Goal: Task Accomplishment & Management: Use online tool/utility

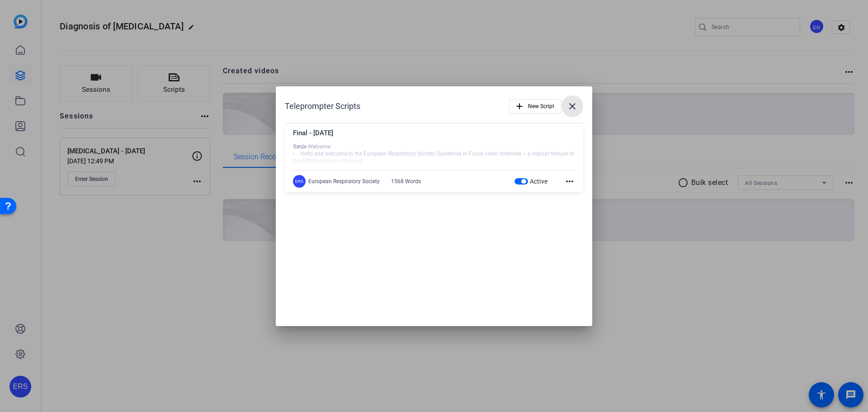
drag, startPoint x: 575, startPoint y: 107, endPoint x: 547, endPoint y: 113, distance: 28.2
click at [575, 108] on mat-icon "close" at bounding box center [572, 106] width 11 height 11
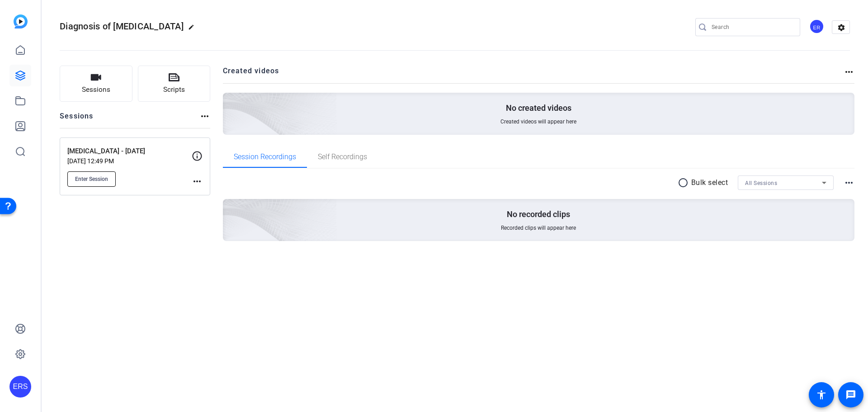
click at [108, 181] on span "Enter Session" at bounding box center [91, 178] width 33 height 7
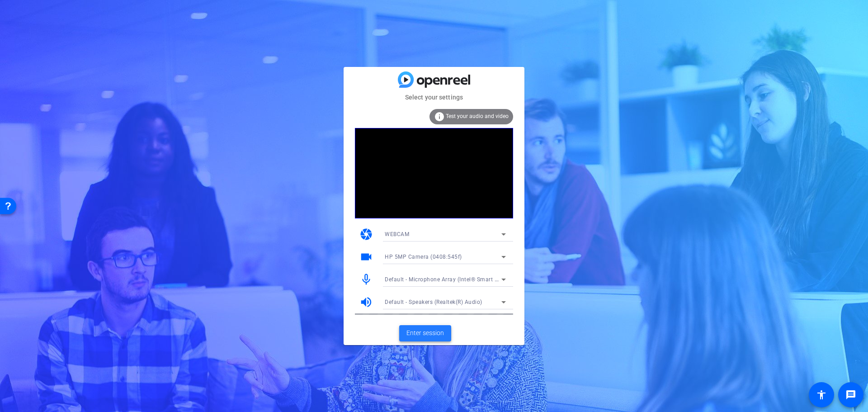
click at [430, 335] on span "Enter session" at bounding box center [425, 332] width 38 height 9
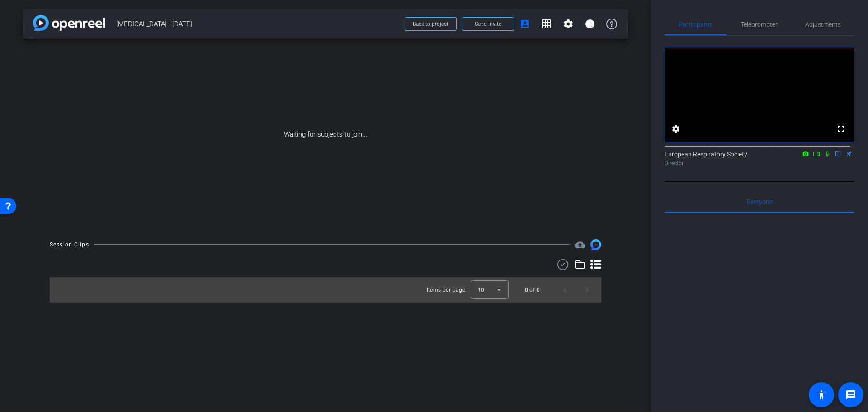
click at [824, 157] on icon at bounding box center [827, 154] width 7 height 6
click at [811, 158] on mat-icon at bounding box center [816, 154] width 11 height 8
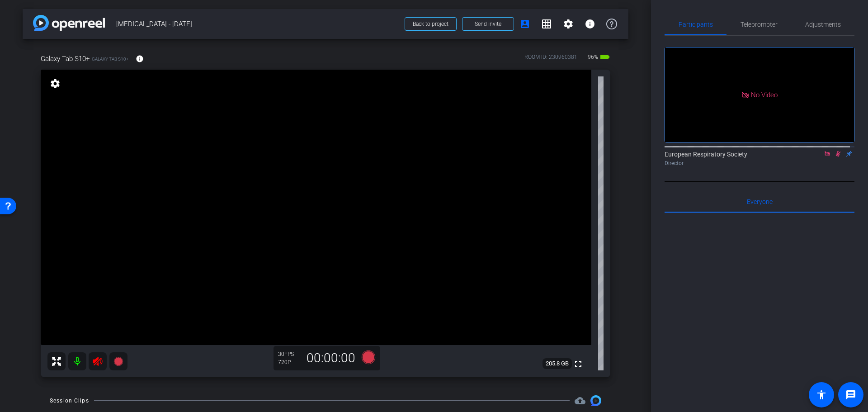
click at [825, 156] on icon at bounding box center [827, 153] width 5 height 5
click at [824, 157] on icon at bounding box center [827, 154] width 7 height 6
click at [98, 360] on icon at bounding box center [97, 361] width 11 height 11
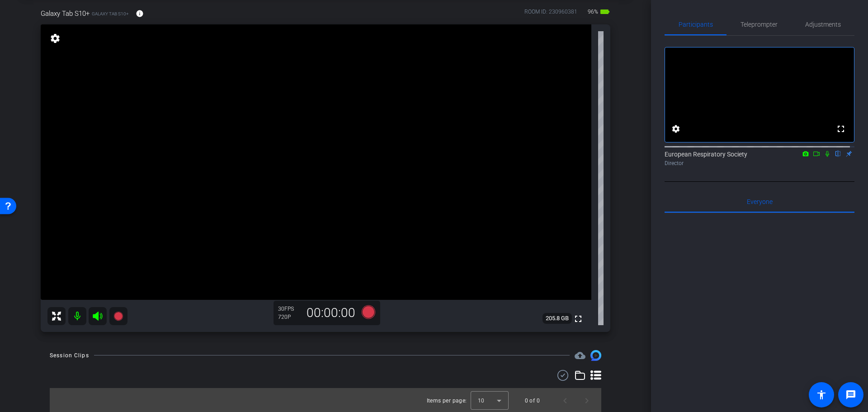
scroll to position [47, 0]
click at [55, 38] on mat-icon "settings" at bounding box center [55, 37] width 13 height 11
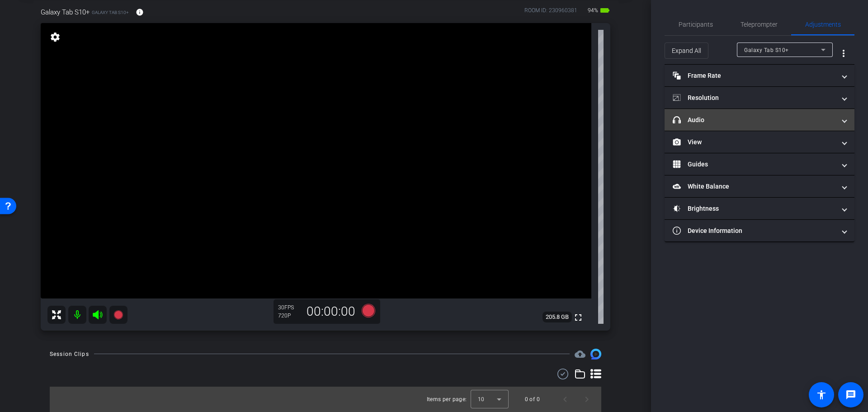
click at [705, 118] on mat-panel-title "headphone icon Audio" at bounding box center [754, 119] width 163 height 9
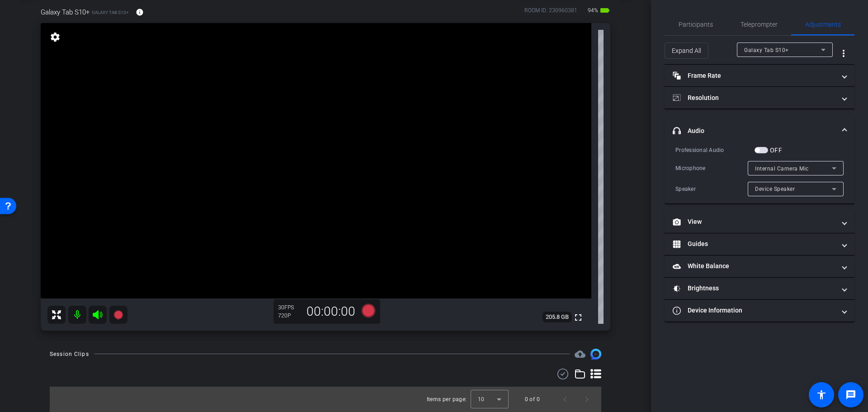
click at [700, 123] on mat-expansion-panel-header "headphone icon Audio" at bounding box center [760, 130] width 190 height 29
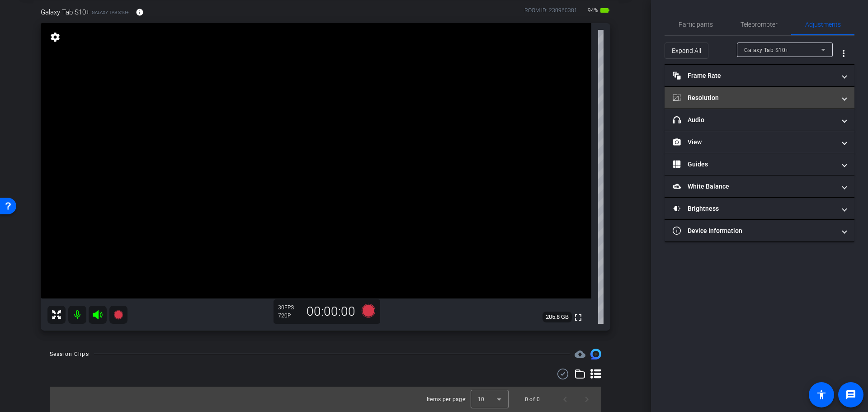
click at [702, 99] on mat-panel-title "Resolution" at bounding box center [754, 97] width 163 height 9
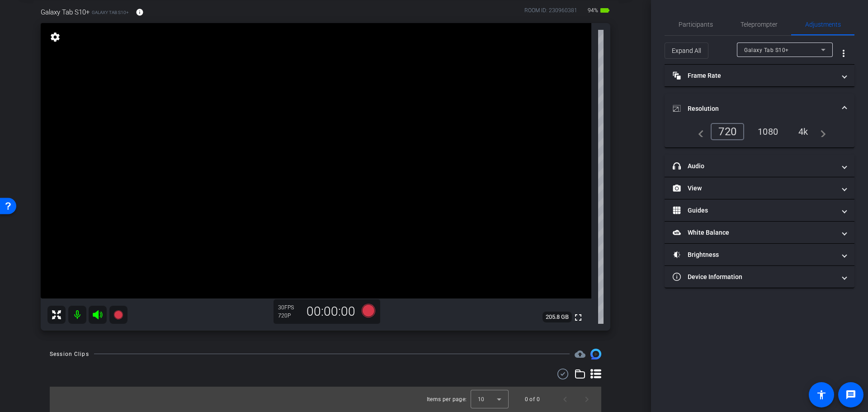
click at [768, 130] on div "1080" at bounding box center [768, 131] width 34 height 15
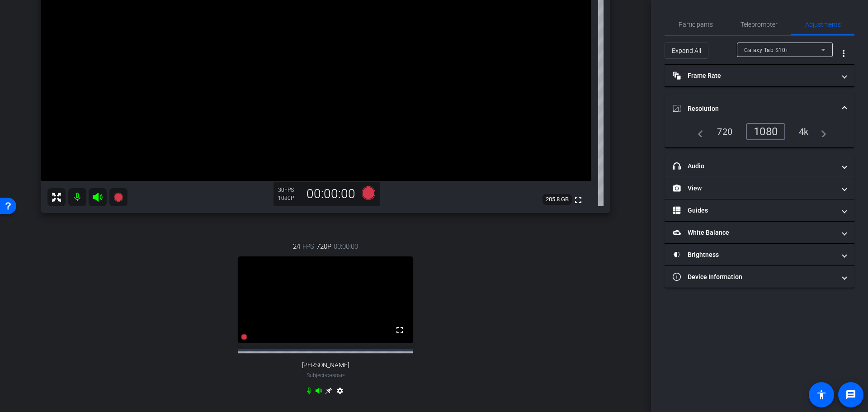
scroll to position [119, 0]
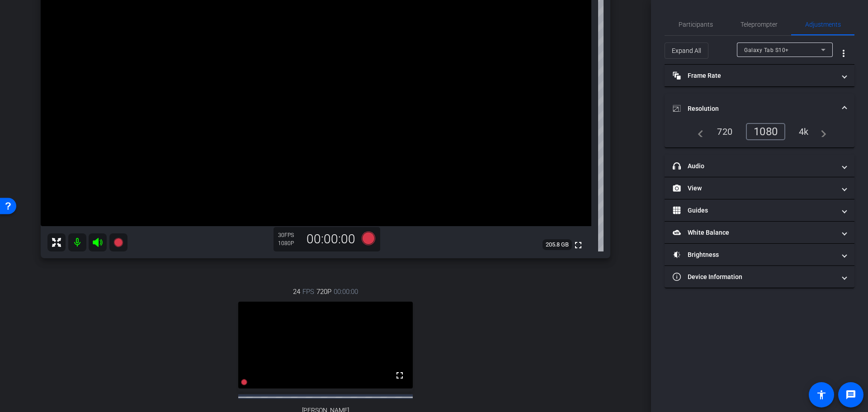
click at [502, 366] on div "24 FPS 720P 00:00:00 fullscreen [PERSON_NAME] Subject - Chrome settings" at bounding box center [326, 365] width 570 height 187
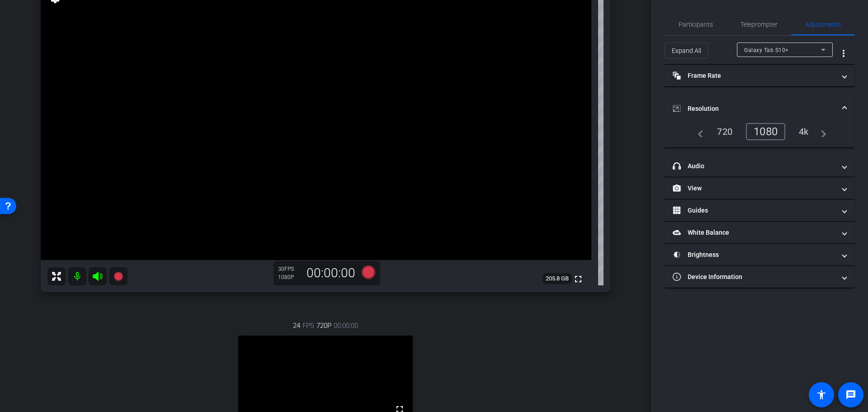
scroll to position [45, 0]
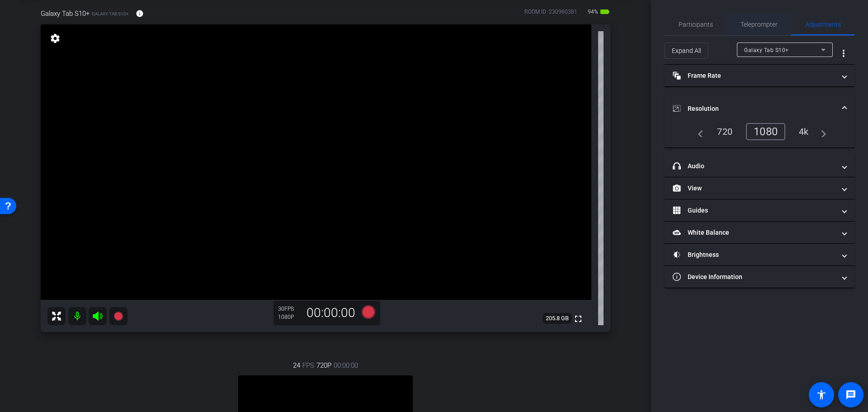
click at [742, 24] on span "Teleprompter" at bounding box center [758, 24] width 37 height 6
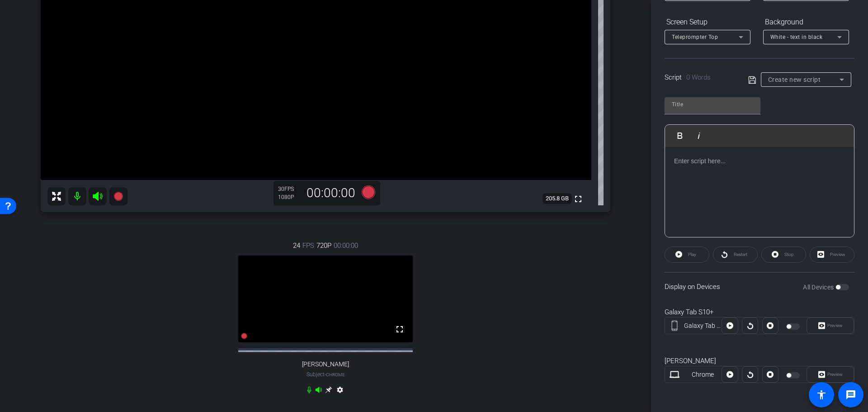
scroll to position [164, 0]
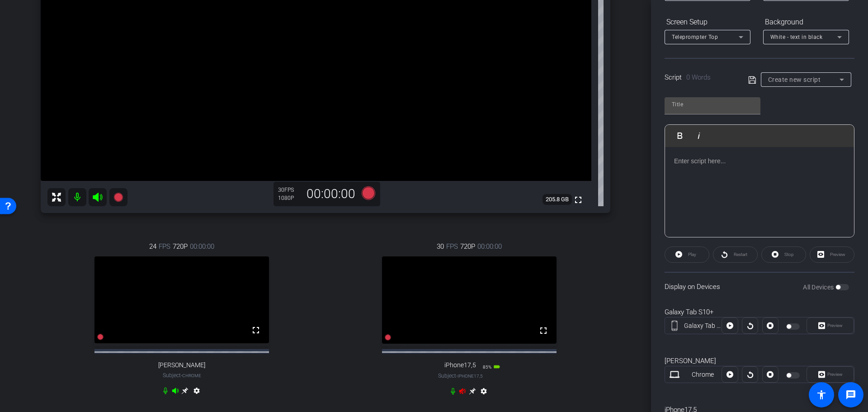
click at [459, 394] on icon at bounding box center [462, 391] width 6 height 6
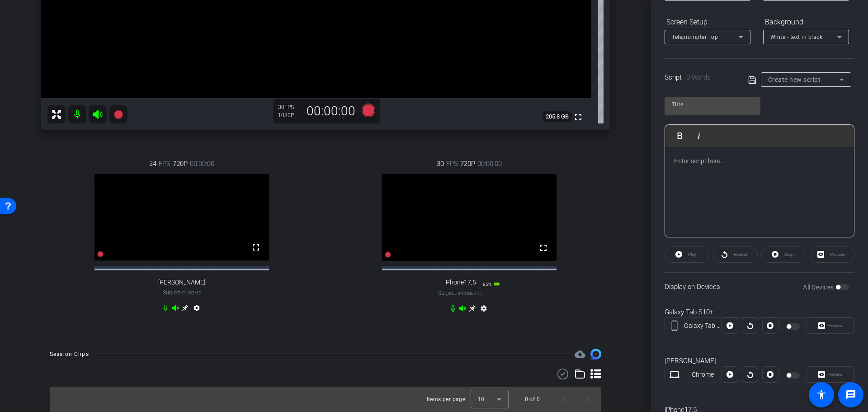
scroll to position [255, 0]
click at [480, 308] on mat-icon "settings" at bounding box center [483, 310] width 11 height 11
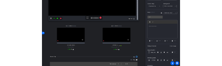
scroll to position [0, 0]
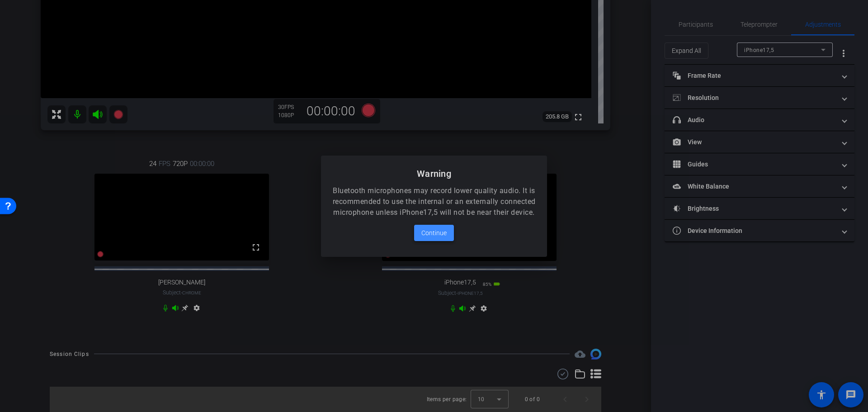
click at [437, 238] on span "Continue" at bounding box center [433, 232] width 25 height 11
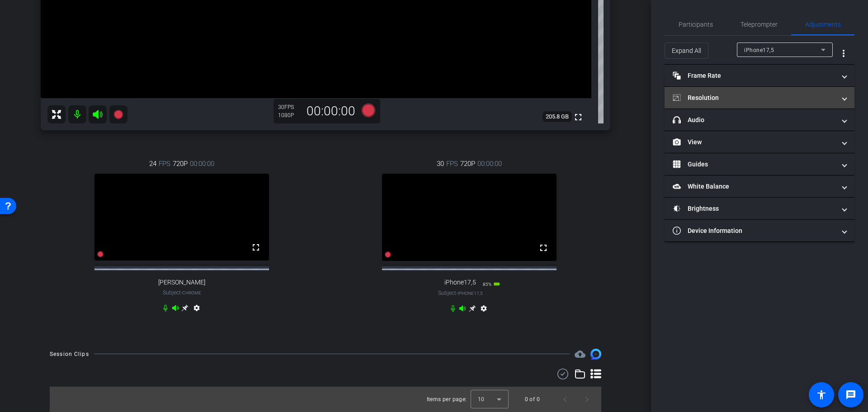
click at [717, 100] on mat-panel-title "Resolution" at bounding box center [754, 97] width 163 height 9
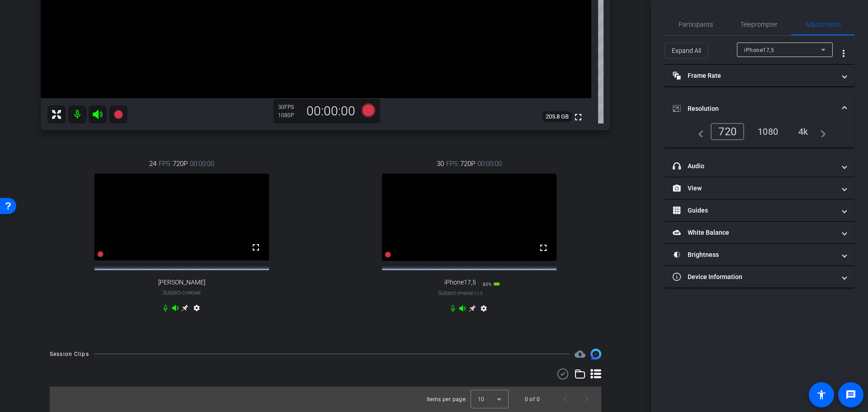
click at [764, 130] on div "1080" at bounding box center [768, 131] width 34 height 15
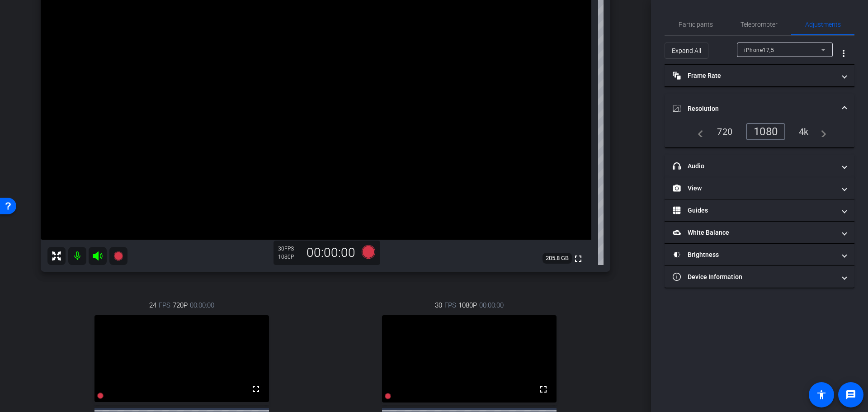
scroll to position [255, 0]
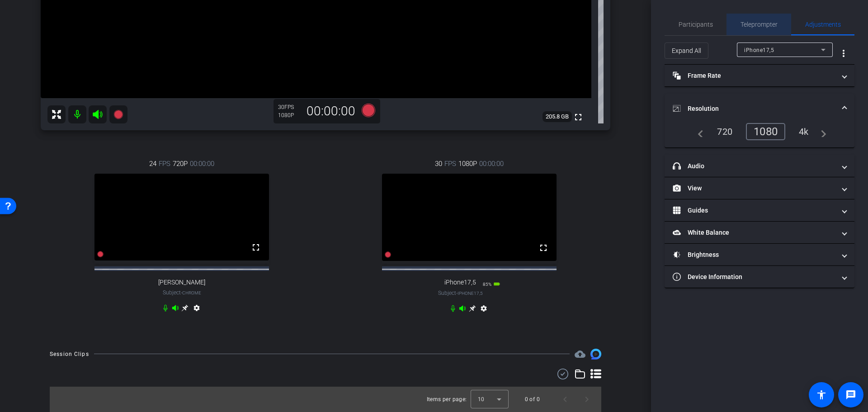
click at [754, 28] on span "Teleprompter" at bounding box center [758, 25] width 37 height 22
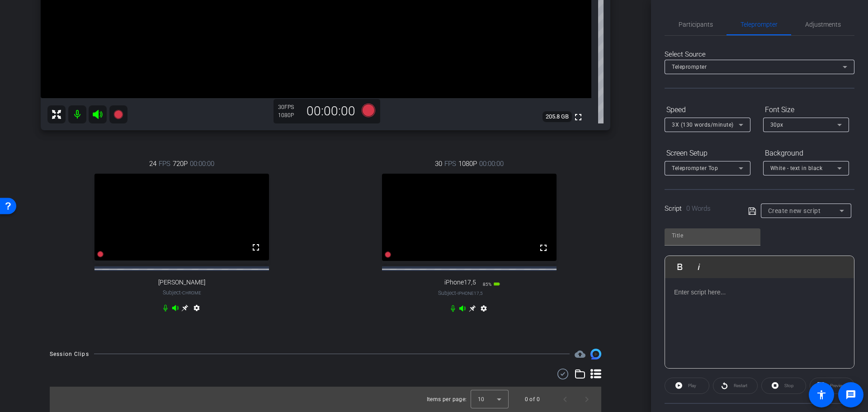
click at [801, 203] on div "Script 0 Words Create new script" at bounding box center [760, 203] width 190 height 29
click at [799, 213] on span "Create new script" at bounding box center [794, 210] width 53 height 7
click at [795, 242] on span "Final - [DATE]" at bounding box center [784, 243] width 36 height 11
type input "Final - [DATE]"
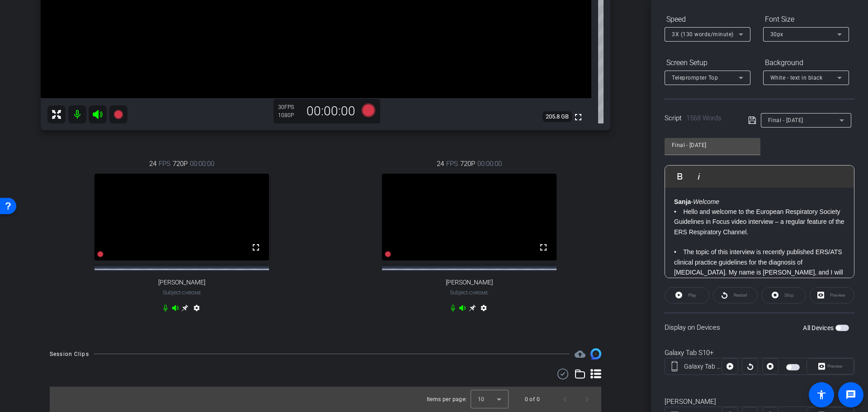
click at [307, 309] on div "24 FPS 720P 00:00:00 fullscreen [PERSON_NAME] Subject - Chrome settings" at bounding box center [182, 237] width 283 height 187
click at [478, 312] on mat-icon "settings" at bounding box center [483, 309] width 11 height 11
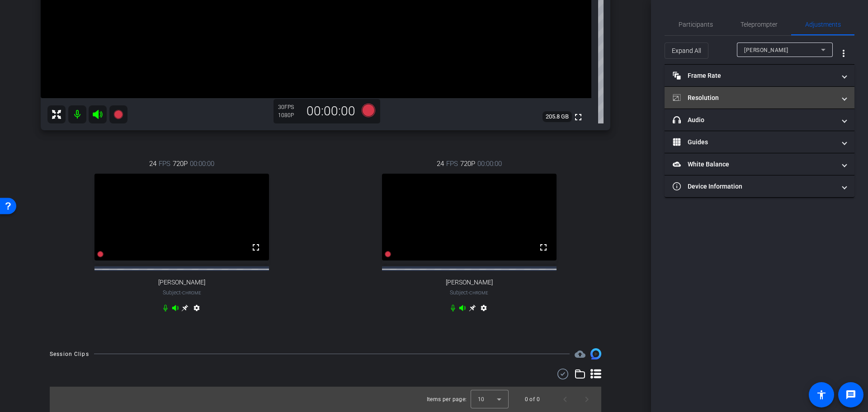
click at [703, 99] on mat-panel-title "Resolution" at bounding box center [754, 97] width 163 height 9
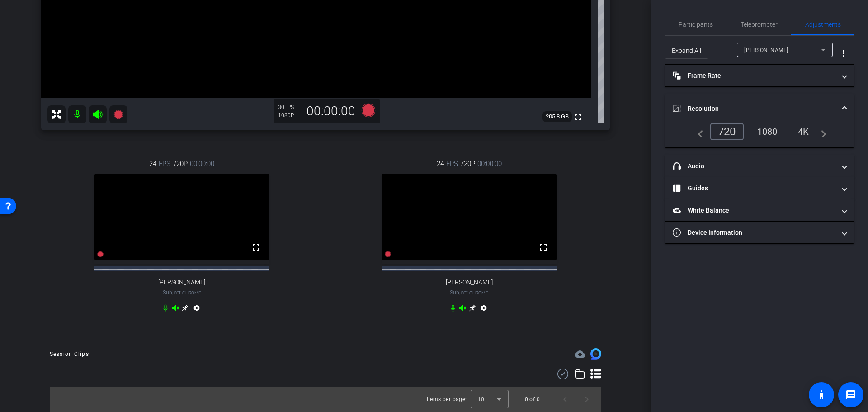
click at [769, 126] on div "1080" at bounding box center [767, 131] width 34 height 15
click at [470, 309] on icon at bounding box center [472, 308] width 7 height 7
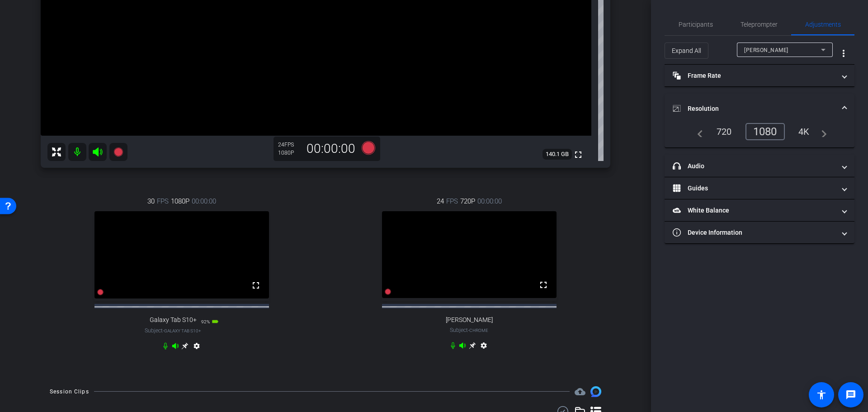
scroll to position [119, 0]
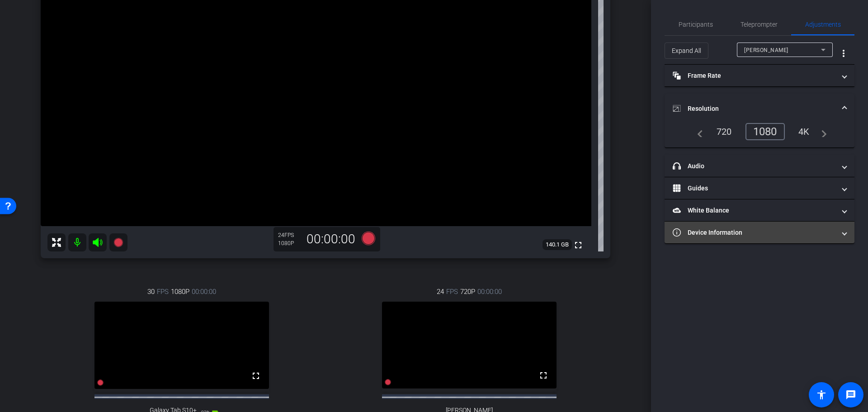
click at [716, 240] on mat-expansion-panel-header "Device Information" at bounding box center [760, 233] width 190 height 22
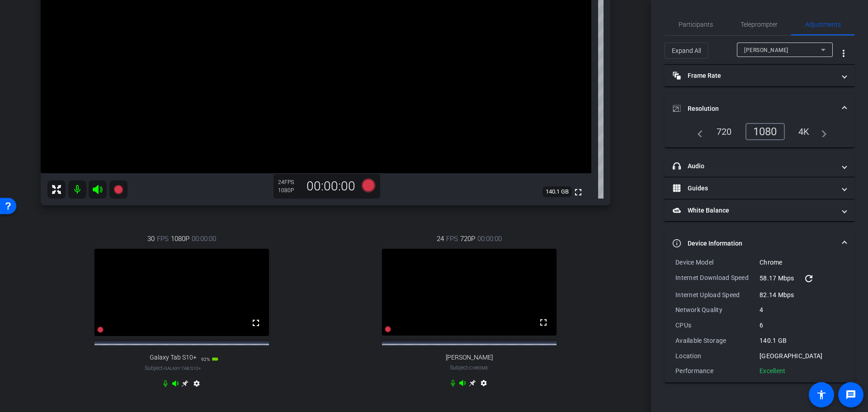
scroll to position [255, 0]
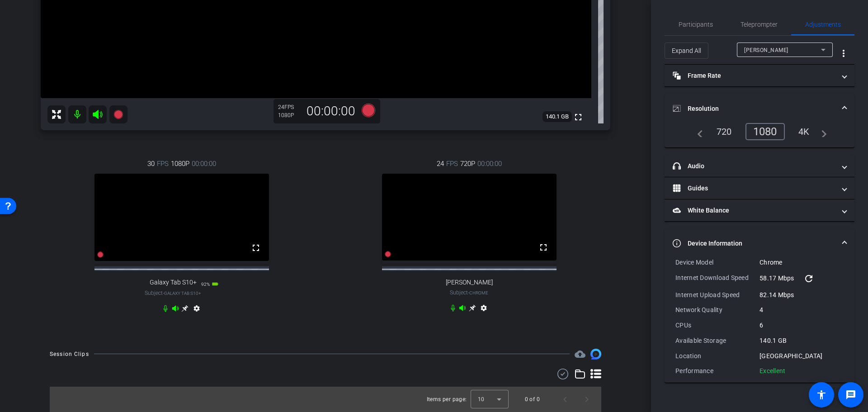
click at [194, 309] on mat-icon "settings" at bounding box center [196, 310] width 11 height 11
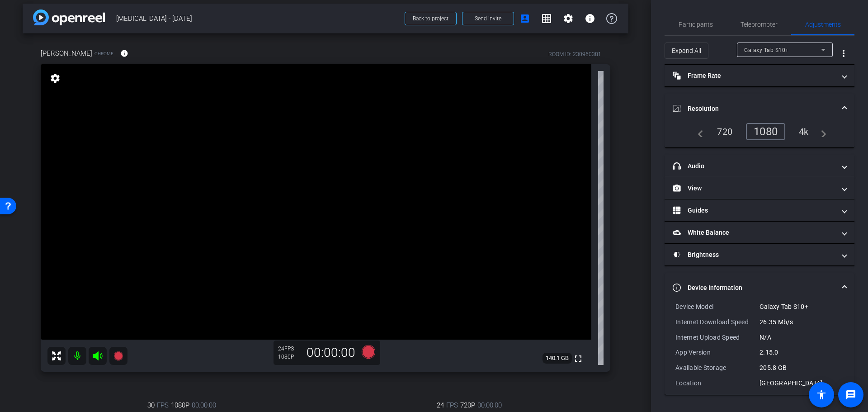
scroll to position [0, 0]
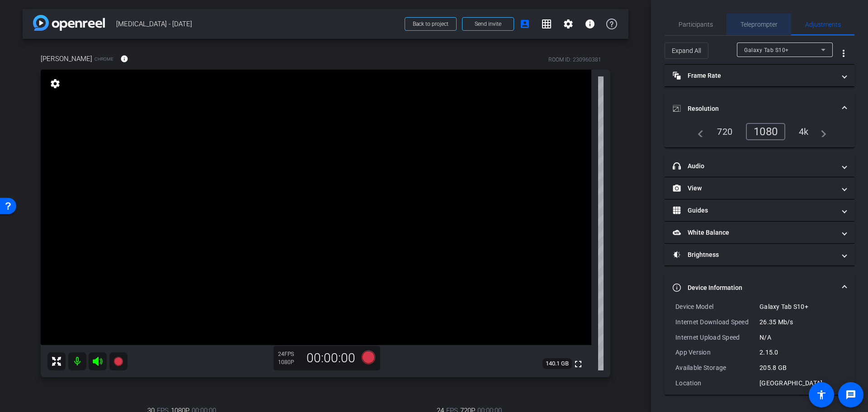
click at [757, 26] on span "Teleprompter" at bounding box center [758, 24] width 37 height 6
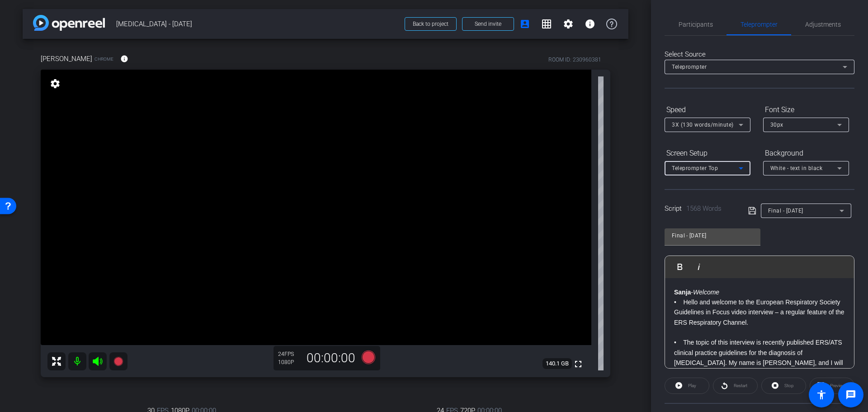
click at [715, 166] on span "Teleprompter Top" at bounding box center [695, 168] width 46 height 6
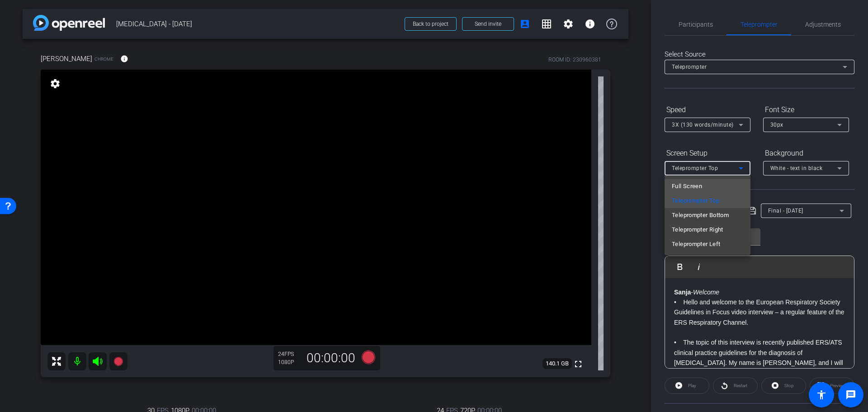
click at [699, 189] on span "Full Screen" at bounding box center [687, 186] width 30 height 11
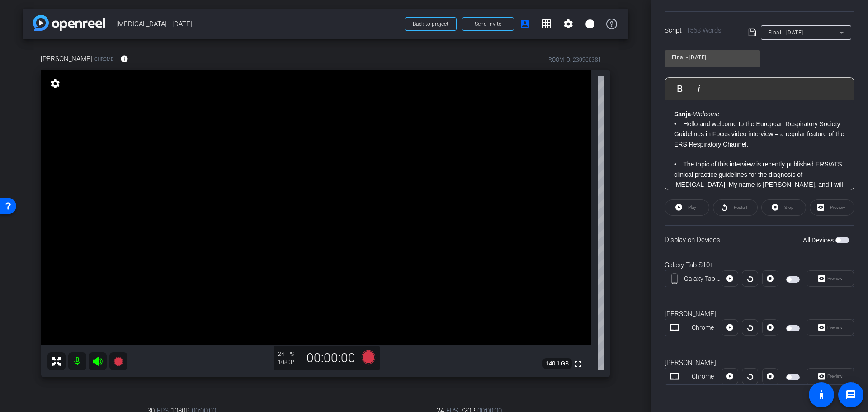
scroll to position [180, 0]
click at [839, 239] on span "button" at bounding box center [842, 238] width 14 height 6
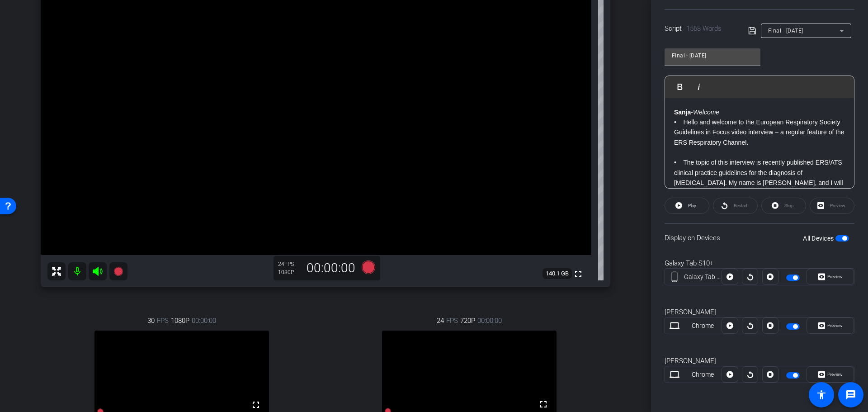
scroll to position [90, 0]
click at [675, 112] on strong "Sanja" at bounding box center [682, 111] width 17 height 7
click at [694, 208] on span "Play" at bounding box center [692, 205] width 8 height 5
click at [827, 376] on span "Preview" at bounding box center [834, 374] width 15 height 5
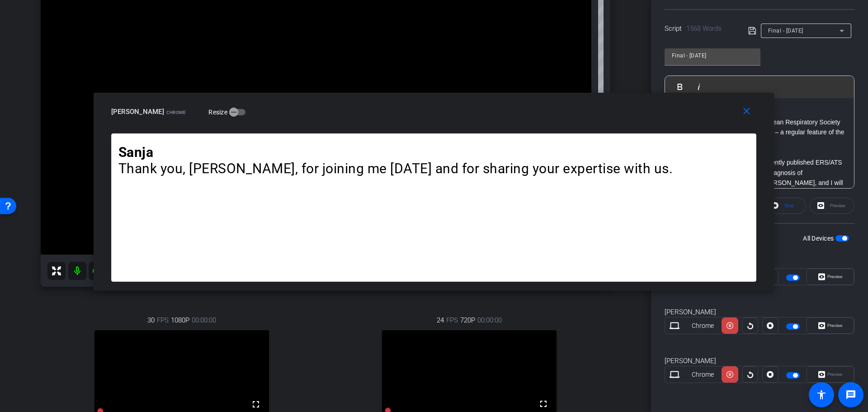
drag, startPoint x: 607, startPoint y: 120, endPoint x: 607, endPoint y: 105, distance: 14.9
click at [607, 105] on div "[PERSON_NAME] Chrome Resize" at bounding box center [437, 112] width 652 height 16
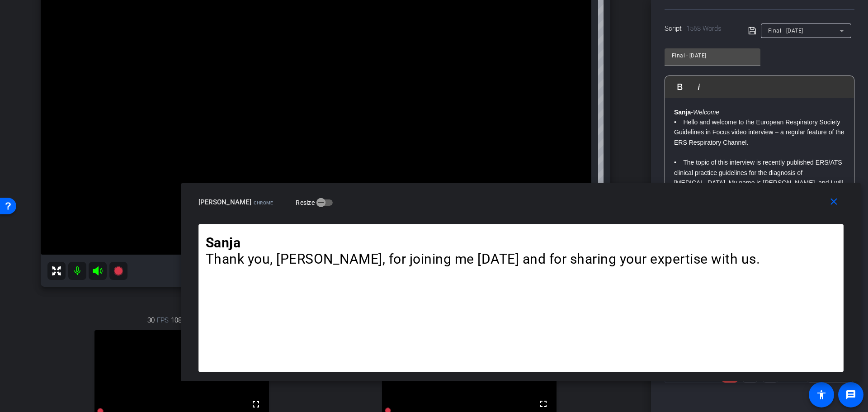
drag, startPoint x: 584, startPoint y: 104, endPoint x: 670, endPoint y: 195, distance: 125.7
click at [670, 195] on div "[PERSON_NAME] Chrome Resize" at bounding box center [524, 202] width 652 height 16
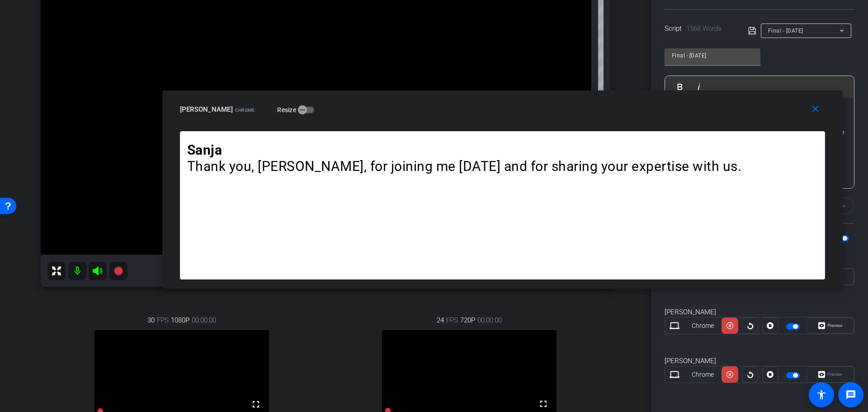
drag, startPoint x: 651, startPoint y: 195, endPoint x: 632, endPoint y: 102, distance: 94.5
click at [632, 102] on div "[PERSON_NAME] Chrome Resize" at bounding box center [506, 109] width 652 height 16
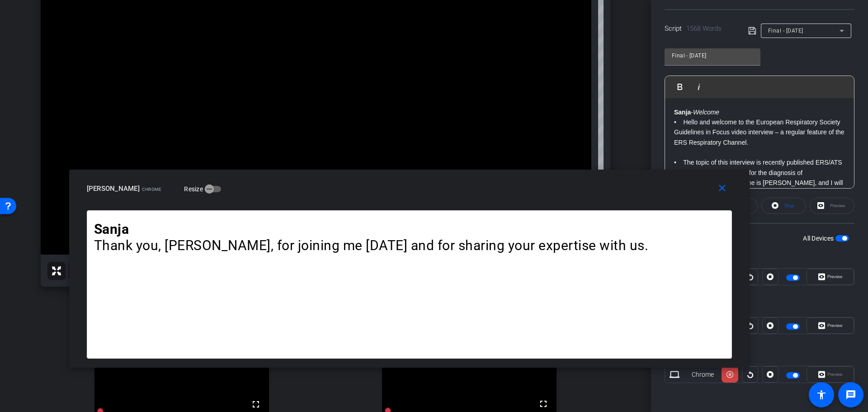
drag, startPoint x: 758, startPoint y: 116, endPoint x: 665, endPoint y: 195, distance: 122.2
click at [665, 195] on div "[PERSON_NAME] Chrome Resize" at bounding box center [413, 188] width 652 height 16
click at [720, 188] on mat-icon "close" at bounding box center [722, 188] width 11 height 11
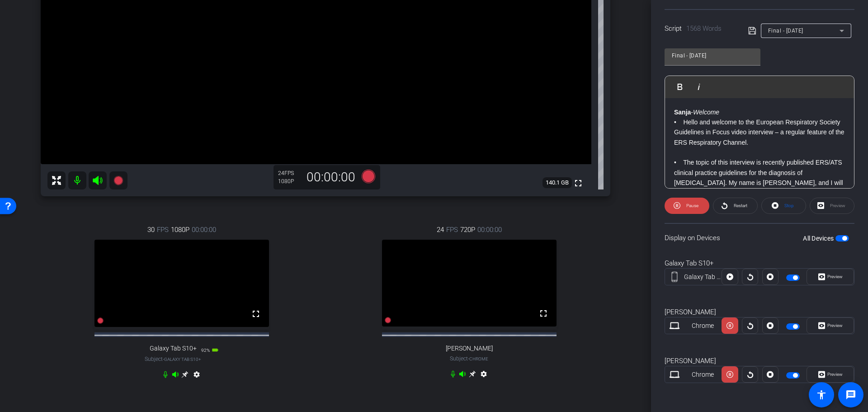
scroll to position [90, 0]
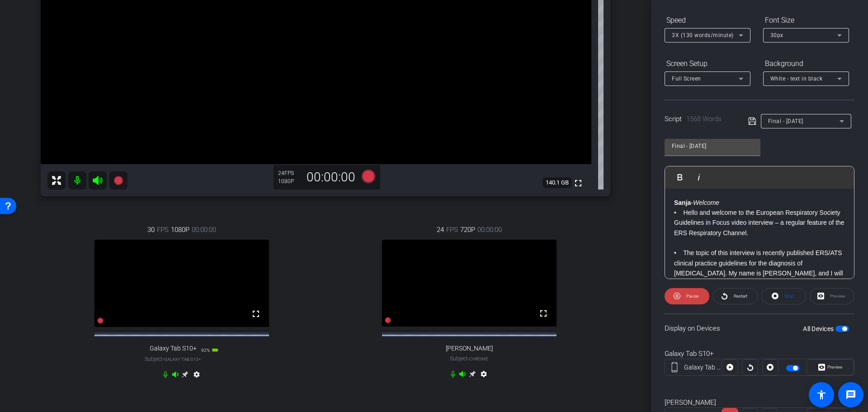
click at [674, 201] on strong "Sanja" at bounding box center [682, 202] width 17 height 7
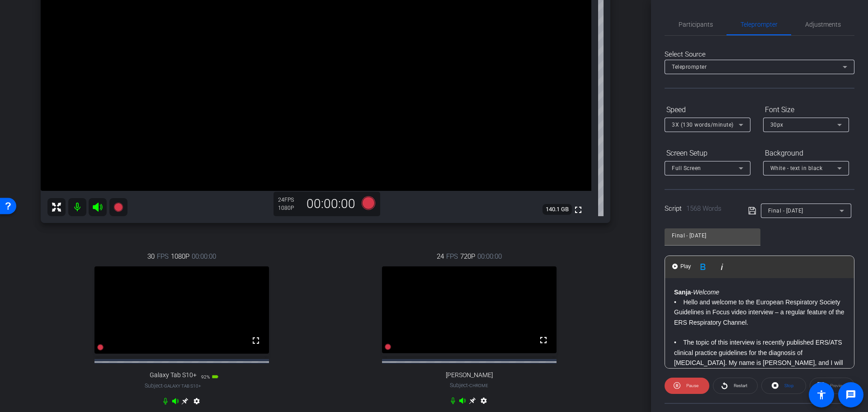
scroll to position [181, 0]
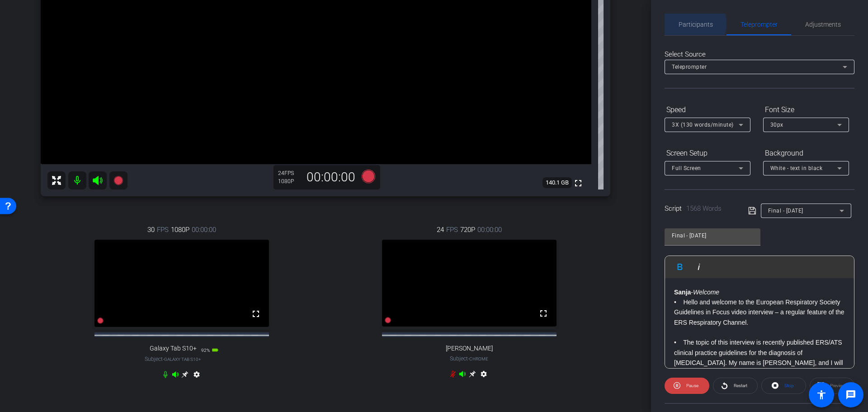
click at [693, 24] on span "Participants" at bounding box center [696, 24] width 34 height 6
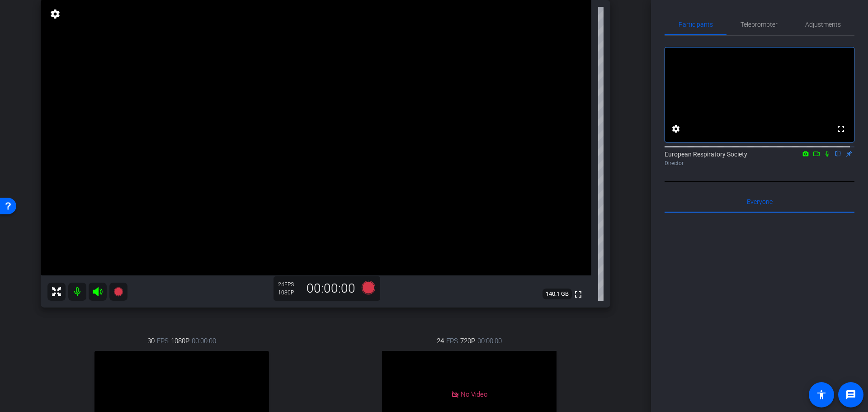
scroll to position [90, 0]
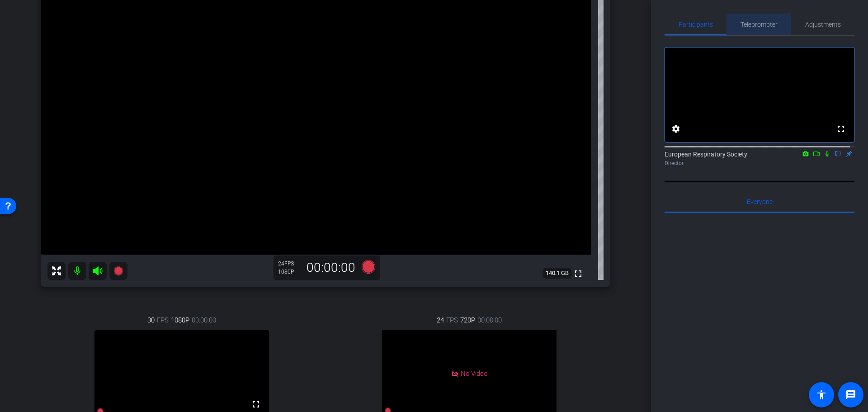
click at [759, 19] on span "Teleprompter" at bounding box center [758, 25] width 37 height 22
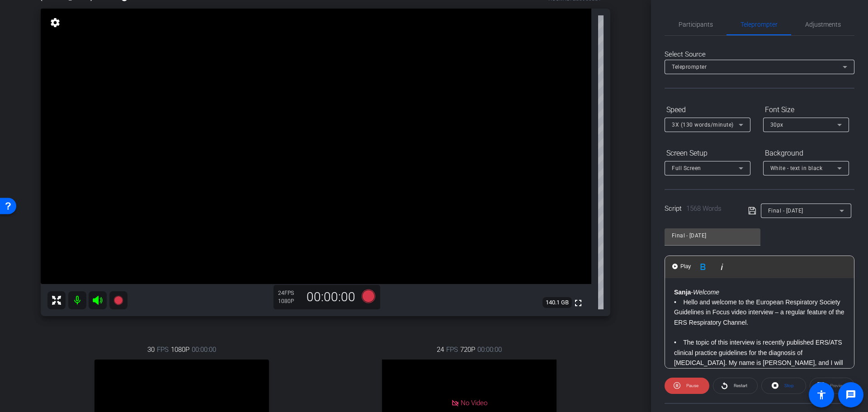
scroll to position [0, 0]
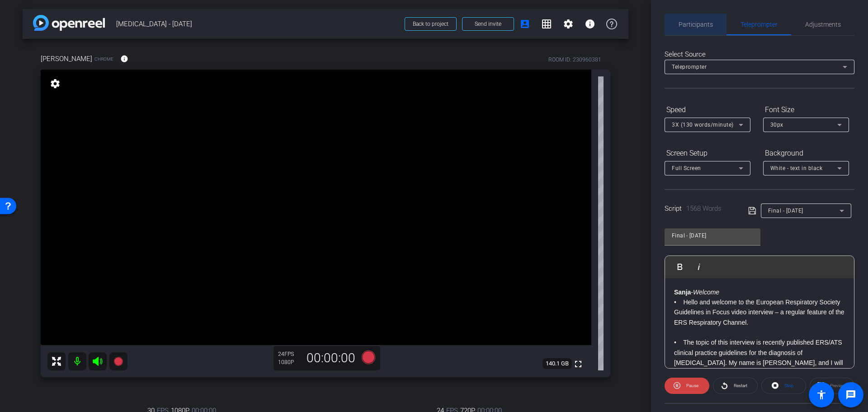
click at [698, 26] on span "Participants" at bounding box center [696, 24] width 34 height 6
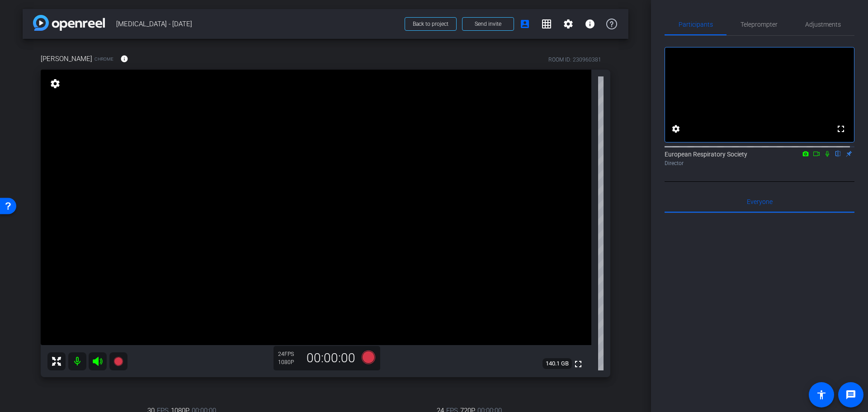
click at [813, 157] on icon at bounding box center [816, 154] width 7 height 6
click at [824, 157] on icon at bounding box center [827, 154] width 7 height 6
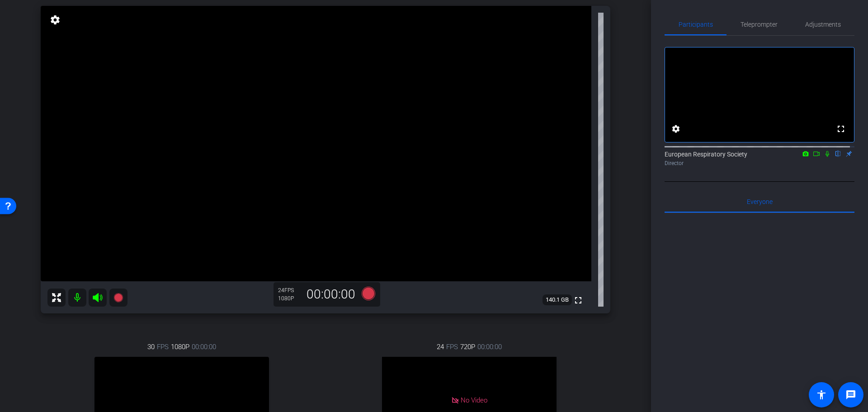
scroll to position [28, 0]
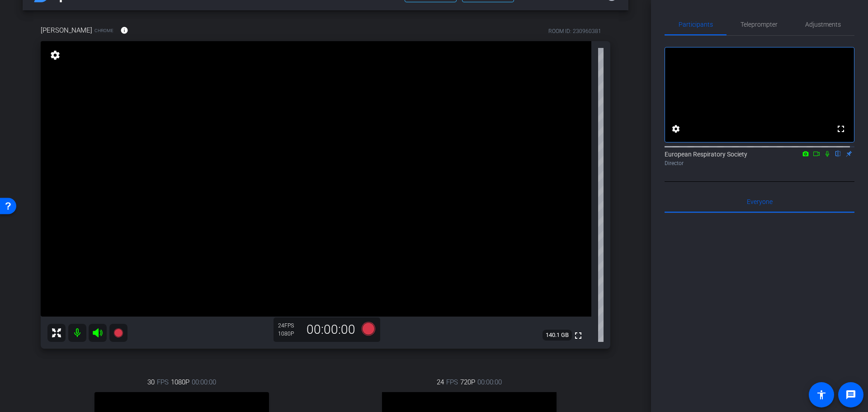
click at [813, 157] on icon at bounding box center [816, 154] width 7 height 6
click at [836, 157] on icon at bounding box center [838, 154] width 4 height 6
click at [369, 333] on icon at bounding box center [369, 328] width 14 height 14
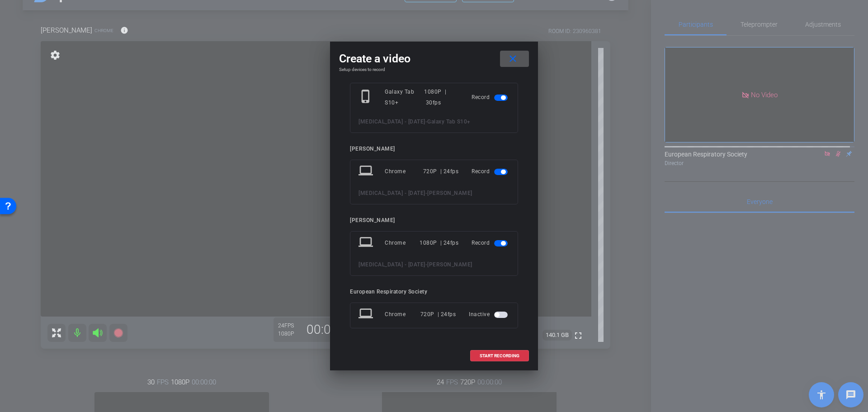
scroll to position [0, 0]
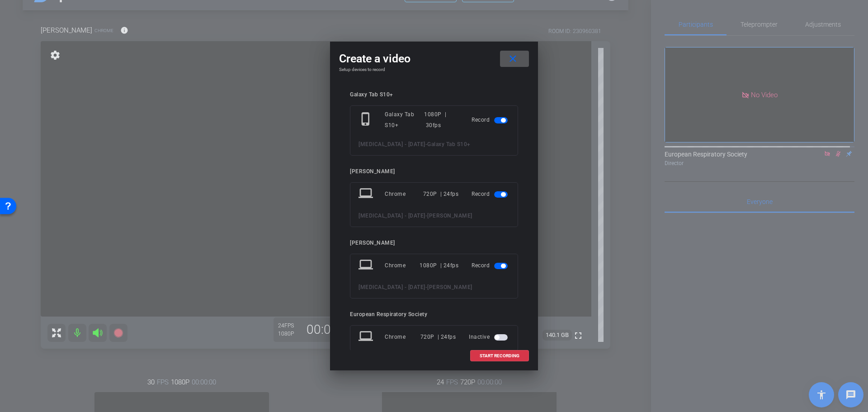
click at [494, 198] on span "button" at bounding box center [501, 194] width 14 height 6
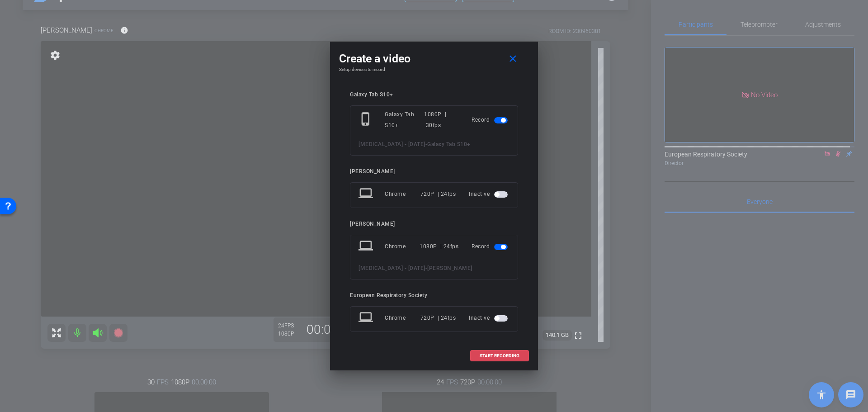
click at [505, 355] on span "START RECORDING" at bounding box center [500, 356] width 40 height 5
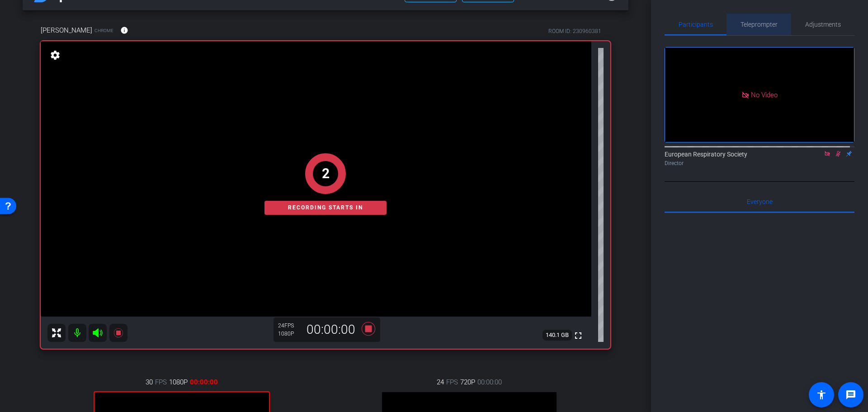
click at [757, 26] on span "Teleprompter" at bounding box center [758, 24] width 37 height 6
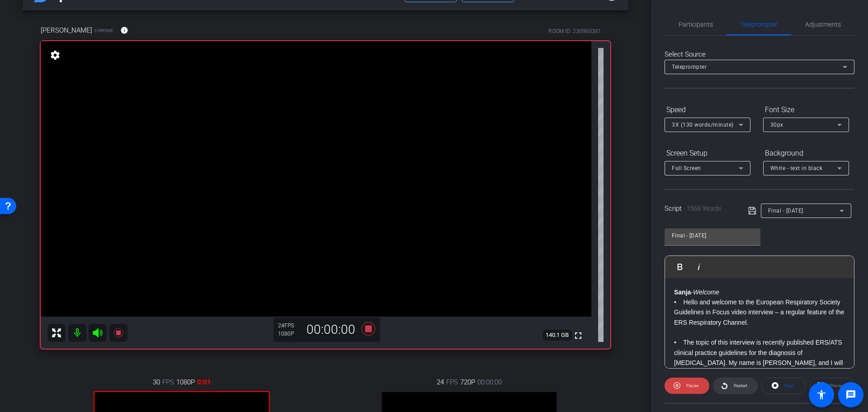
click at [743, 388] on span "Restart" at bounding box center [739, 385] width 16 height 13
click at [694, 28] on span "Participants" at bounding box center [696, 25] width 34 height 22
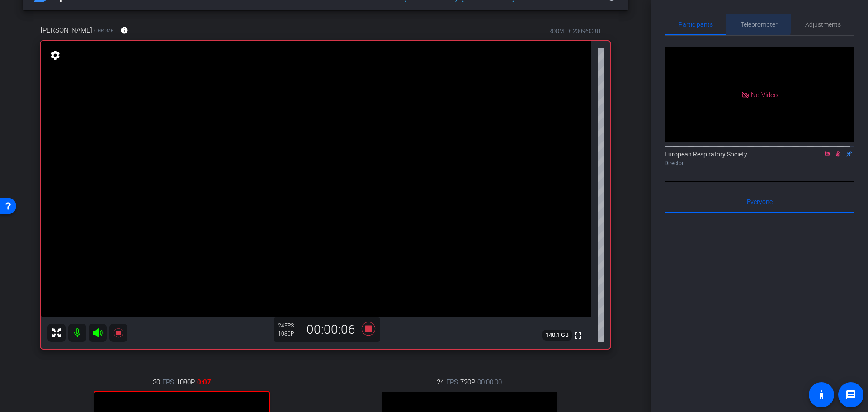
click at [743, 24] on span "Teleprompter" at bounding box center [758, 24] width 37 height 6
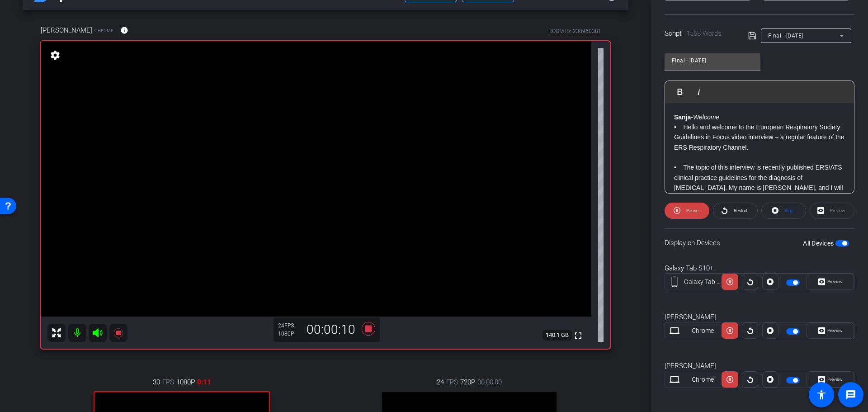
scroll to position [180, 0]
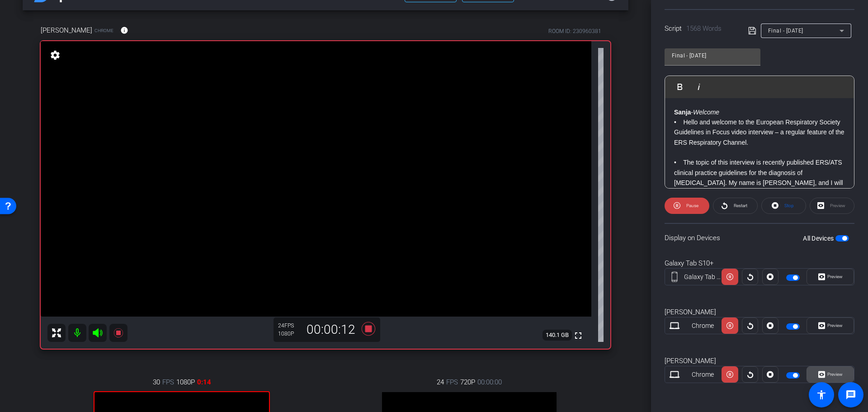
click at [829, 377] on span "Preview" at bounding box center [834, 374] width 18 height 13
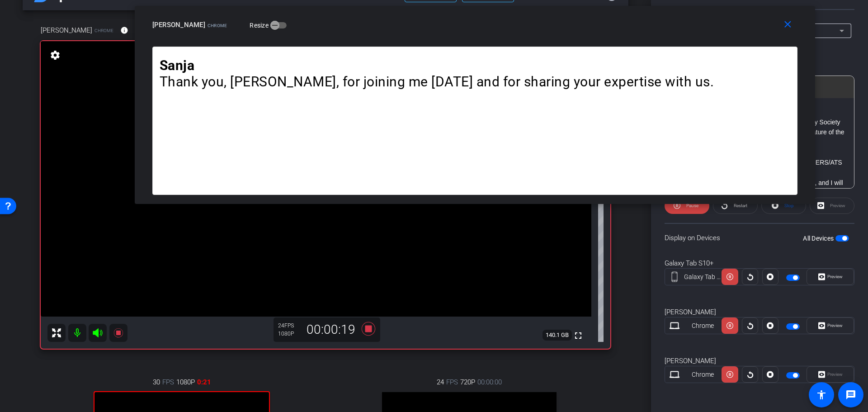
drag, startPoint x: 590, startPoint y: 125, endPoint x: 631, endPoint y: 24, distance: 109.1
click at [631, 24] on div "[PERSON_NAME] Chrome Resize" at bounding box center [478, 25] width 652 height 16
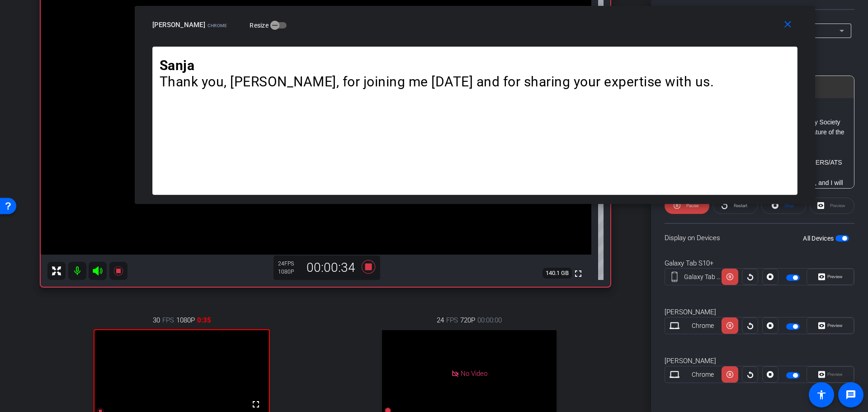
scroll to position [0, 0]
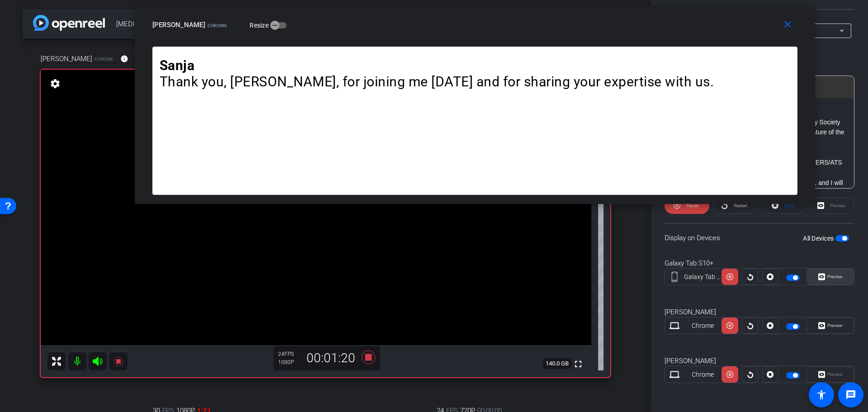
click at [829, 279] on span "Preview" at bounding box center [834, 276] width 18 height 13
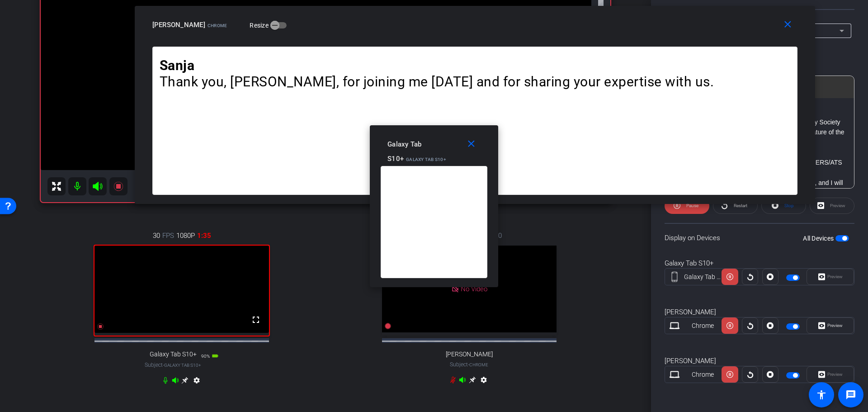
scroll to position [181, 0]
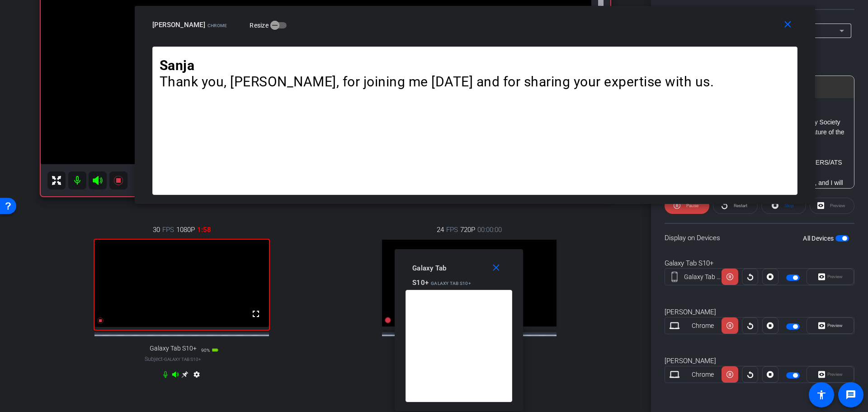
drag, startPoint x: 425, startPoint y: 131, endPoint x: 449, endPoint y: 255, distance: 126.7
click at [449, 255] on div "close Galaxy Tab S10+ Galaxy Tab S10+ Resize" at bounding box center [459, 269] width 128 height 41
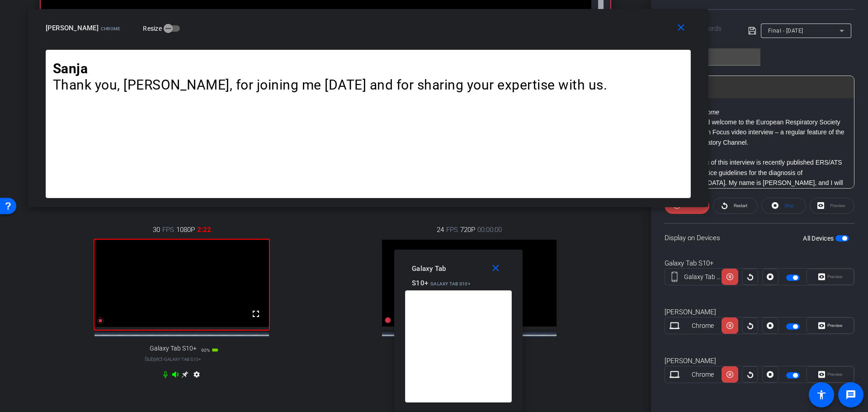
drag, startPoint x: 722, startPoint y: 31, endPoint x: 615, endPoint y: 34, distance: 106.7
click at [615, 34] on div "[PERSON_NAME] Chrome Resize" at bounding box center [372, 28] width 652 height 16
click at [507, 37] on div "close [PERSON_NAME] Chrome Resize" at bounding box center [368, 29] width 680 height 41
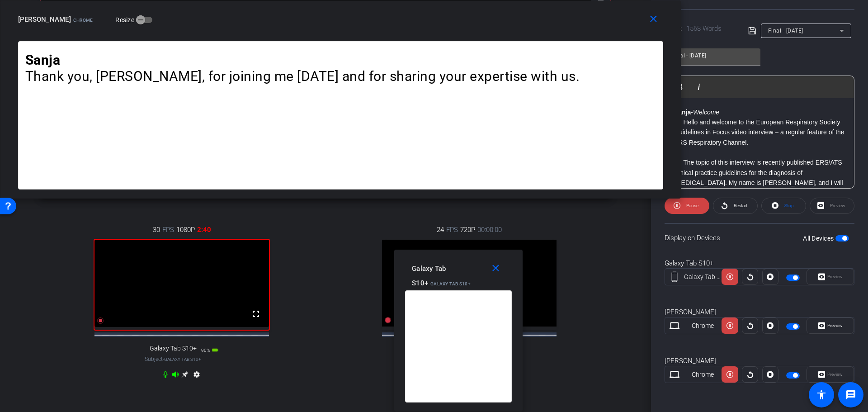
drag, startPoint x: 618, startPoint y: 30, endPoint x: 538, endPoint y: 11, distance: 81.9
click at [538, 11] on div "[PERSON_NAME] Chrome Resize" at bounding box center [344, 19] width 652 height 16
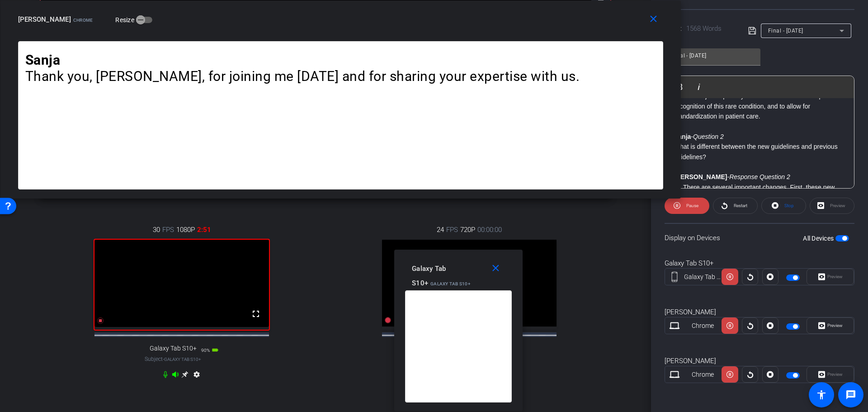
scroll to position [407, 0]
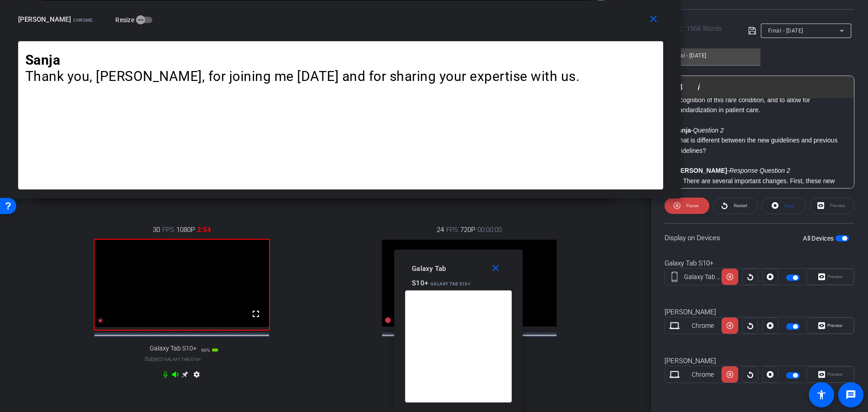
drag, startPoint x: 592, startPoint y: 27, endPoint x: 556, endPoint y: 25, distance: 36.7
click at [556, 25] on div "[PERSON_NAME] Chrome Resize" at bounding box center [344, 19] width 652 height 16
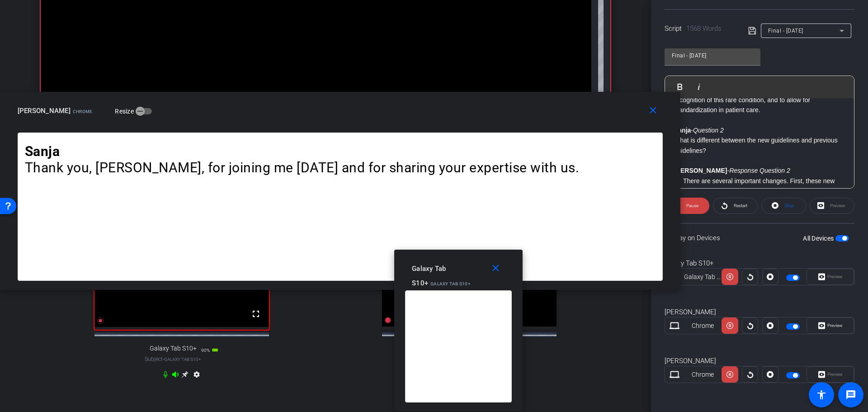
drag, startPoint x: 558, startPoint y: 24, endPoint x: 429, endPoint y: 113, distance: 156.5
click at [420, 115] on div "[PERSON_NAME] Chrome Resize" at bounding box center [344, 111] width 652 height 16
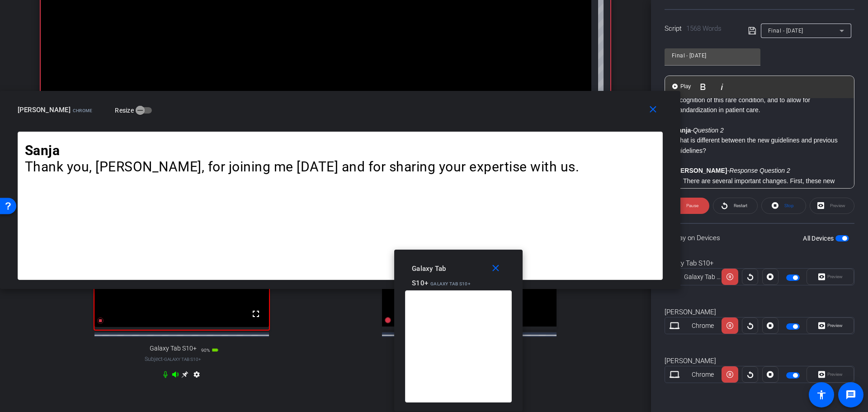
click at [712, 176] on p "- There are several important changes. First, these new guidelines standardize …" at bounding box center [759, 201] width 171 height 51
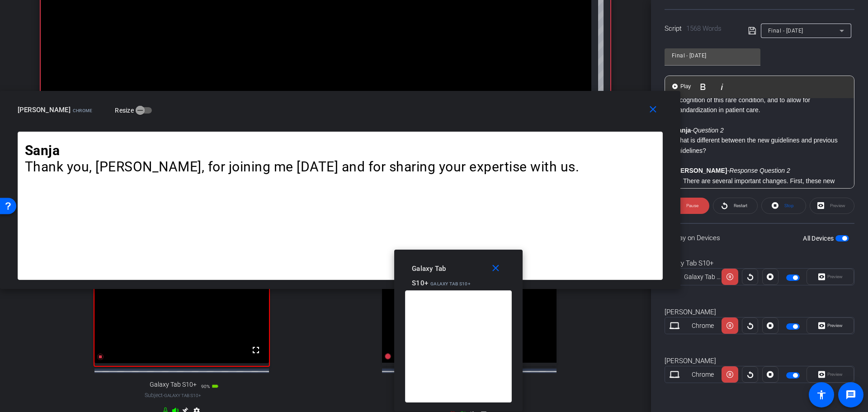
scroll to position [136, 0]
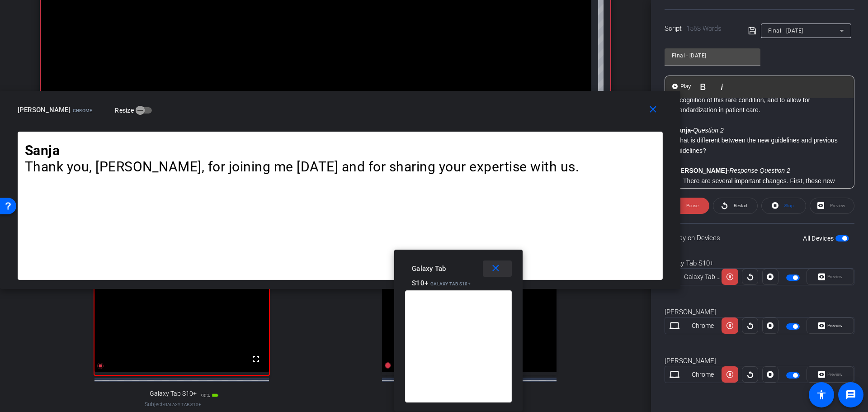
click at [500, 269] on mat-icon "close" at bounding box center [495, 268] width 11 height 11
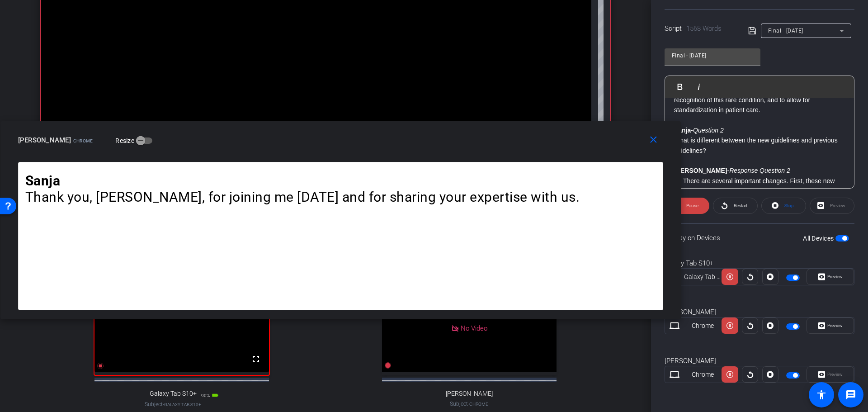
drag, startPoint x: 589, startPoint y: 108, endPoint x: 573, endPoint y: 137, distance: 32.8
click at [573, 137] on div "[PERSON_NAME] Chrome Resize" at bounding box center [344, 140] width 652 height 16
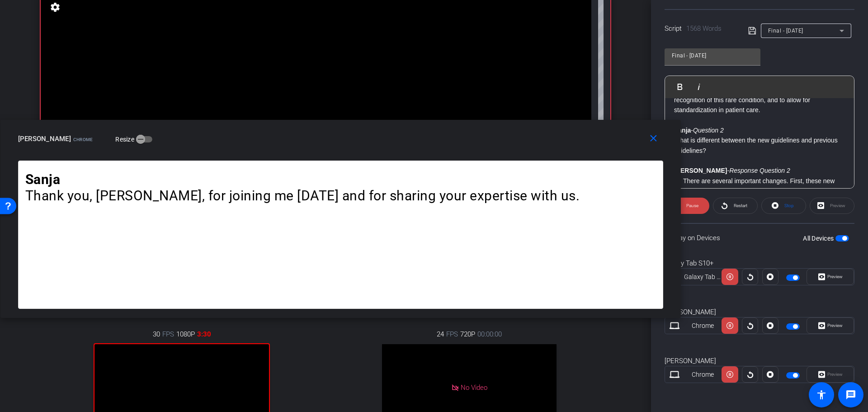
scroll to position [90, 0]
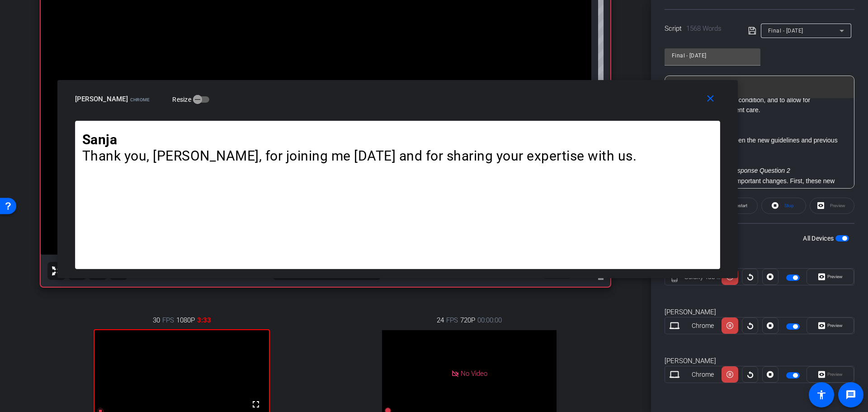
drag, startPoint x: 480, startPoint y: 135, endPoint x: 535, endPoint y: 93, distance: 69.0
click at [535, 93] on div "[PERSON_NAME] Chrome Resize" at bounding box center [401, 99] width 652 height 16
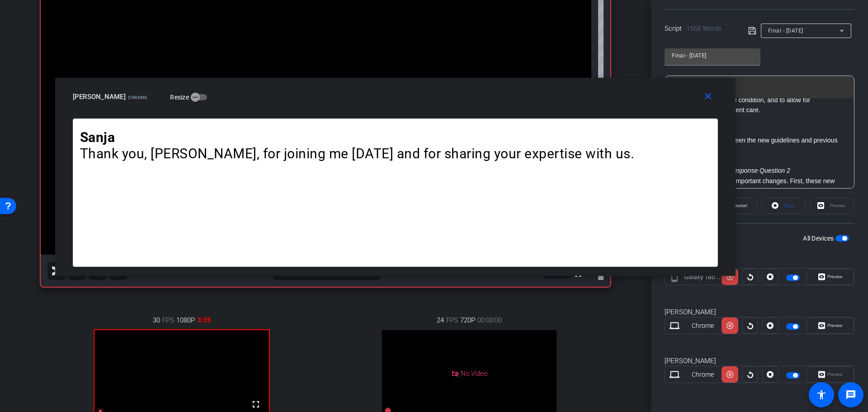
scroll to position [45, 0]
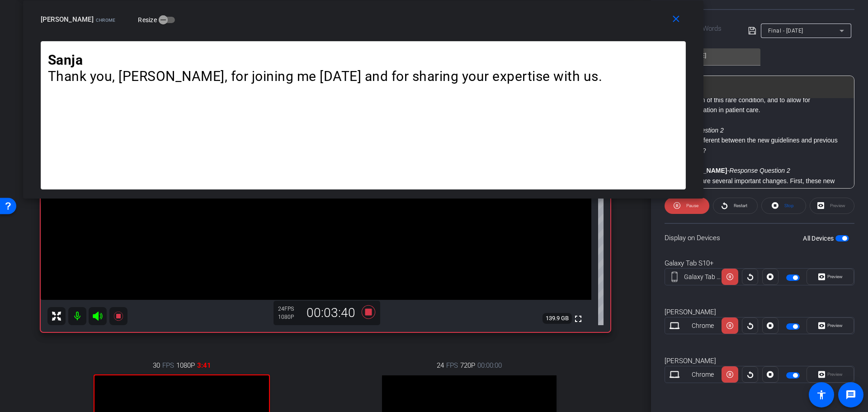
drag, startPoint x: 615, startPoint y: 100, endPoint x: 583, endPoint y: 17, distance: 89.3
click at [583, 17] on div "[PERSON_NAME] Chrome Resize" at bounding box center [367, 19] width 652 height 16
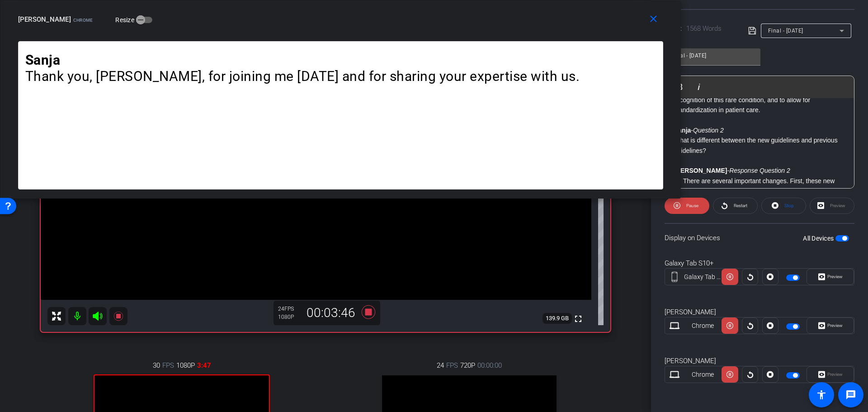
drag, startPoint x: 579, startPoint y: 194, endPoint x: 540, endPoint y: 170, distance: 46.1
click at [540, 170] on div "Sanja - Welcome • Hello and welcome to the European Respiratory Society Guideli…" at bounding box center [340, 119] width 680 height 157
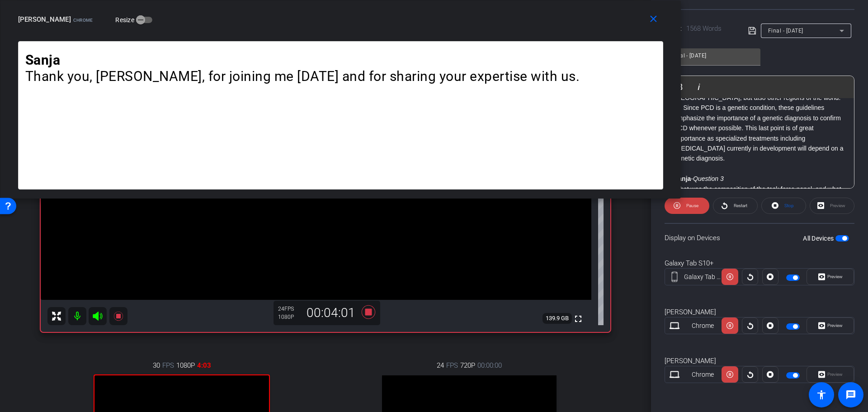
scroll to position [588, 0]
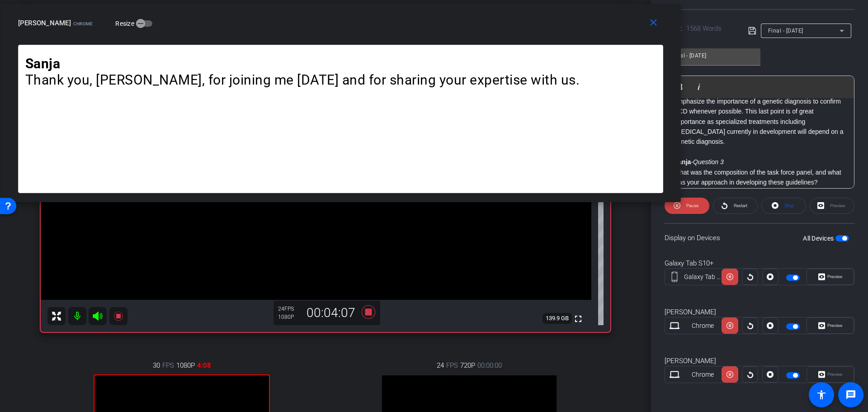
drag, startPoint x: 561, startPoint y: 40, endPoint x: 540, endPoint y: 43, distance: 21.6
click at [540, 43] on div "close [PERSON_NAME] Chrome Resize" at bounding box center [340, 24] width 680 height 41
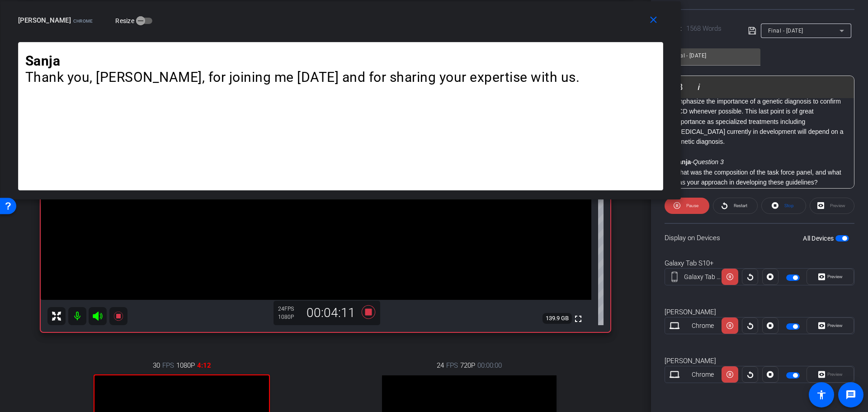
drag, startPoint x: 673, startPoint y: 37, endPoint x: 653, endPoint y: 34, distance: 20.1
click at [653, 34] on div "close [PERSON_NAME] Chrome Resize" at bounding box center [340, 21] width 680 height 41
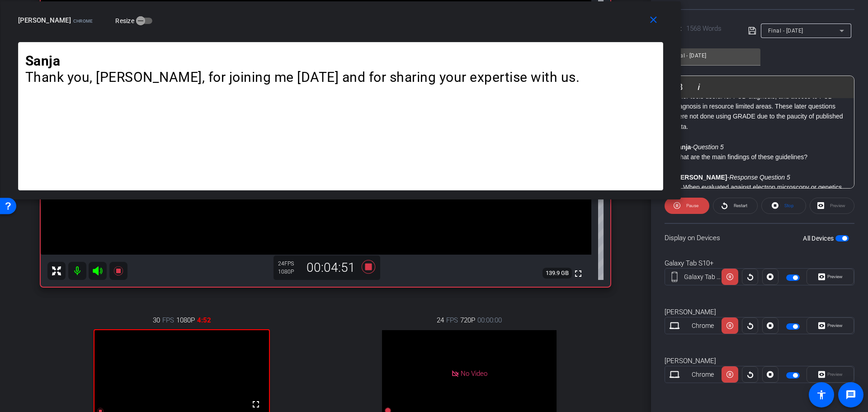
scroll to position [1175, 0]
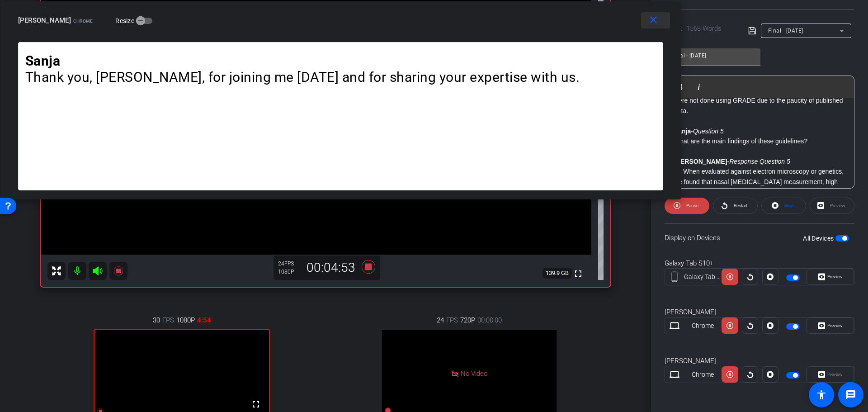
click at [653, 22] on mat-icon "close" at bounding box center [653, 19] width 11 height 11
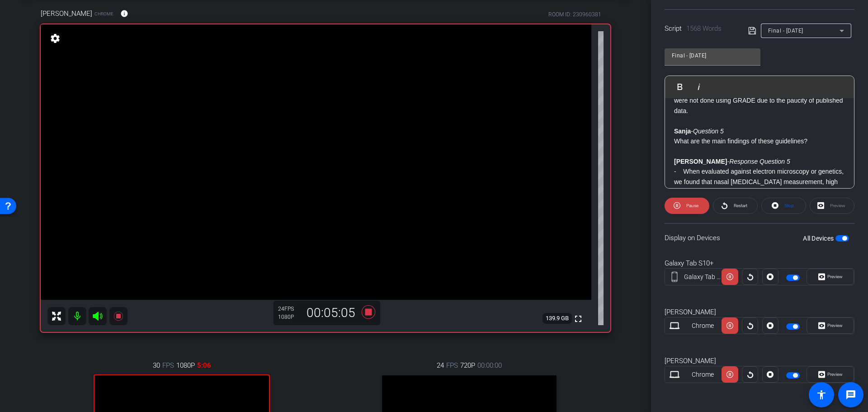
click at [672, 122] on div "Sanja - Welcome • Hello and welcome to the European Respiratory Society Guideli…" at bounding box center [759, 91] width 189 height 2336
click at [674, 127] on strong "Sanja" at bounding box center [682, 130] width 17 height 7
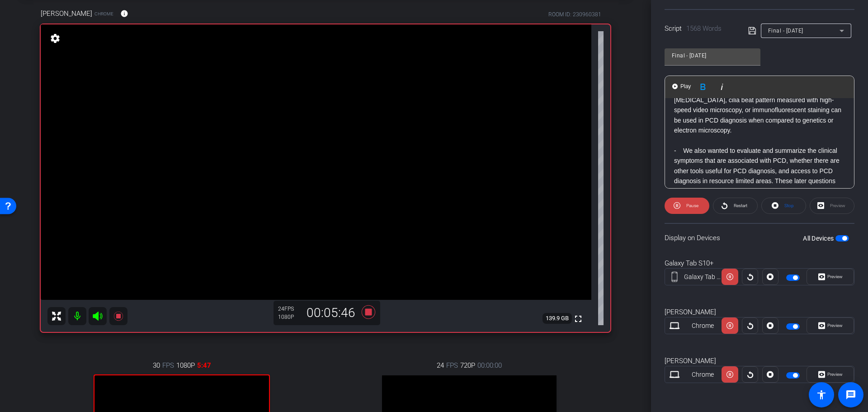
scroll to position [1130, 0]
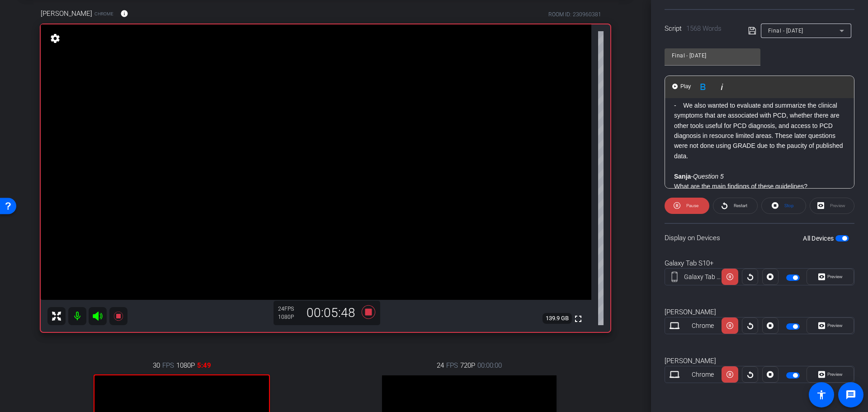
click at [676, 173] on strong "Sanja" at bounding box center [682, 176] width 17 height 7
click at [784, 207] on span "Stop" at bounding box center [788, 205] width 9 height 5
click at [674, 166] on div "Sanja - Welcome • Hello and welcome to the European Respiratory Society Guideli…" at bounding box center [759, 136] width 189 height 2336
click at [698, 205] on span at bounding box center [687, 206] width 44 height 22
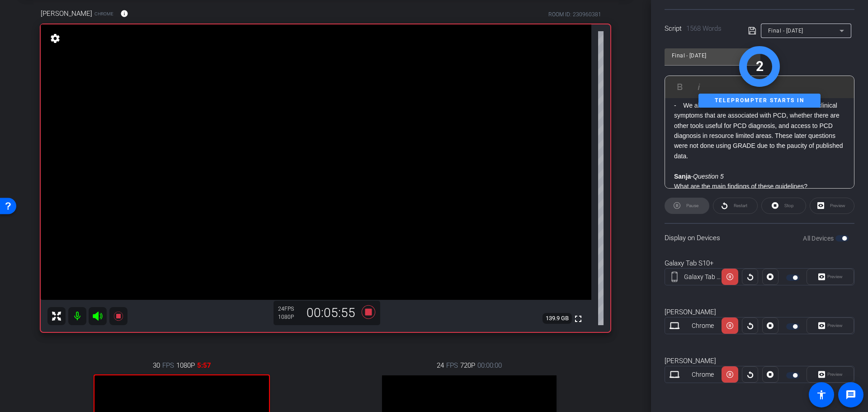
click at [679, 173] on strong "Sanja" at bounding box center [682, 176] width 17 height 7
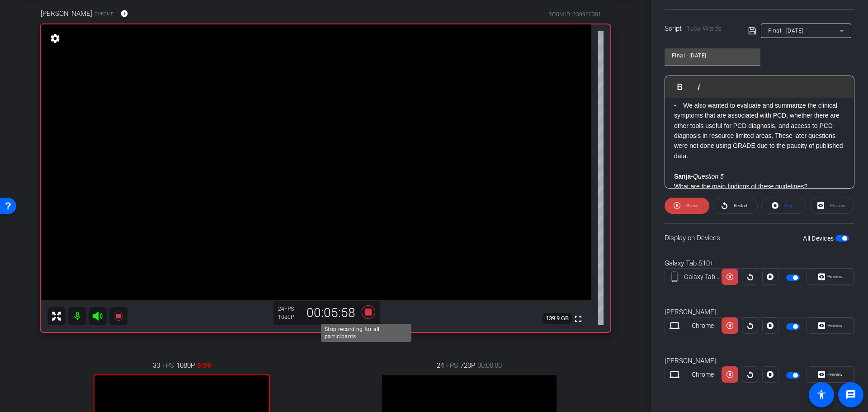
click at [365, 313] on icon at bounding box center [369, 312] width 14 height 14
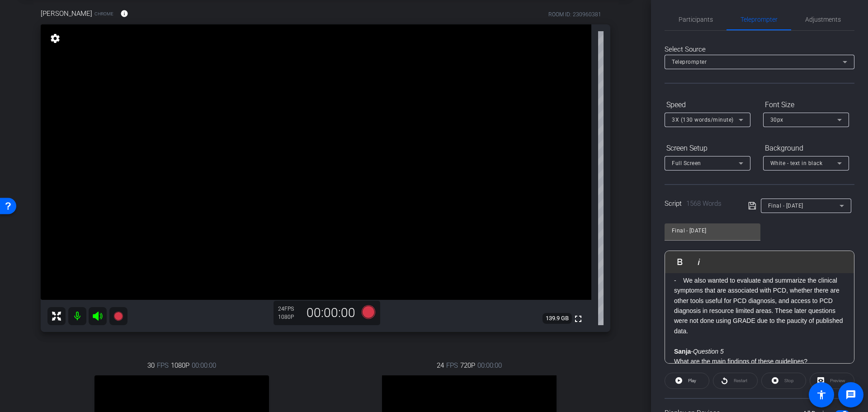
scroll to position [0, 0]
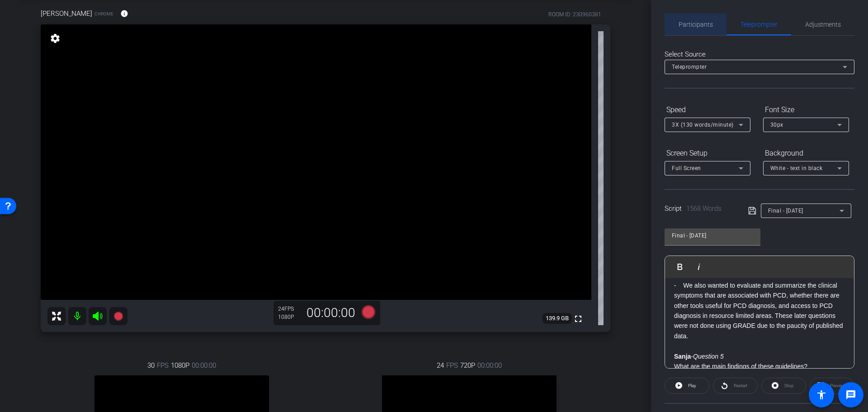
click at [699, 22] on span "Participants" at bounding box center [696, 24] width 34 height 6
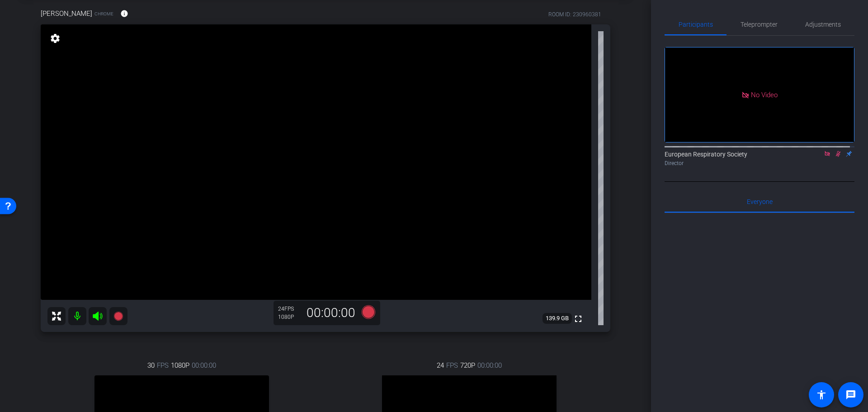
click at [825, 151] on icon at bounding box center [827, 154] width 7 height 6
click at [824, 157] on icon at bounding box center [827, 154] width 7 height 6
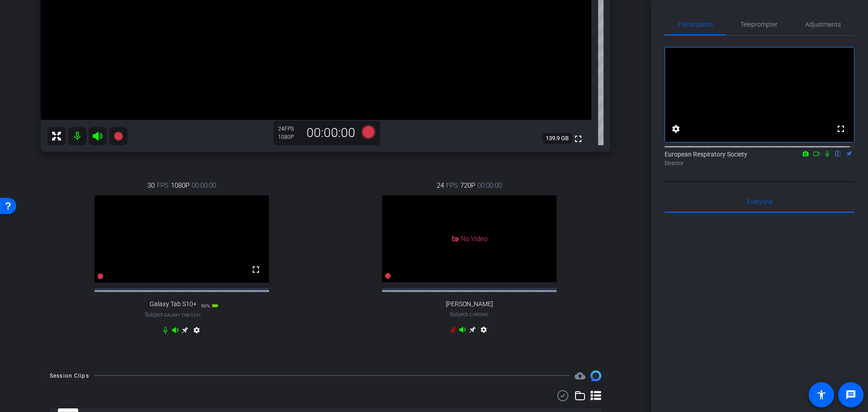
scroll to position [226, 0]
click at [752, 21] on span "Teleprompter" at bounding box center [758, 24] width 37 height 6
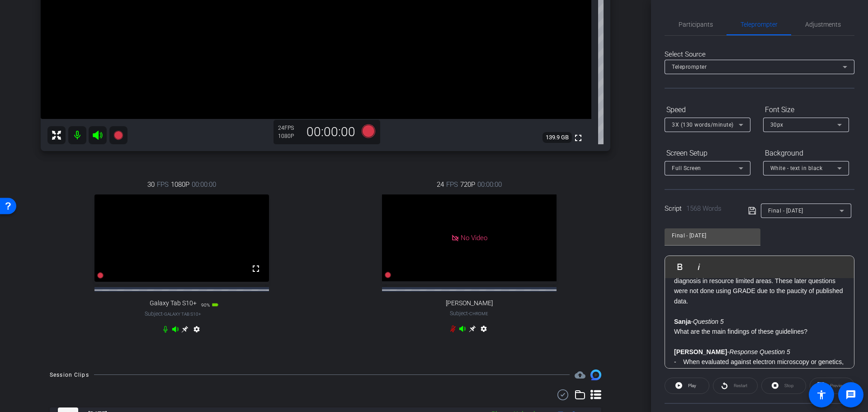
scroll to position [1175, 0]
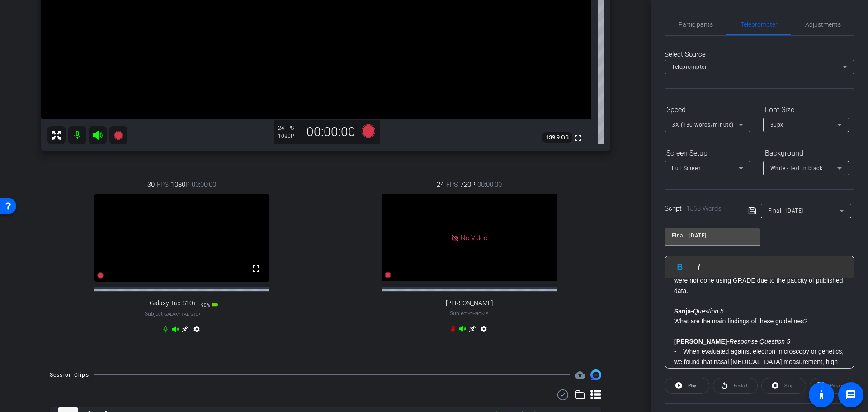
click at [674, 300] on div "Sanja - Welcome • Hello and welcome to the European Respiratory Society Guideli…" at bounding box center [759, 271] width 189 height 2336
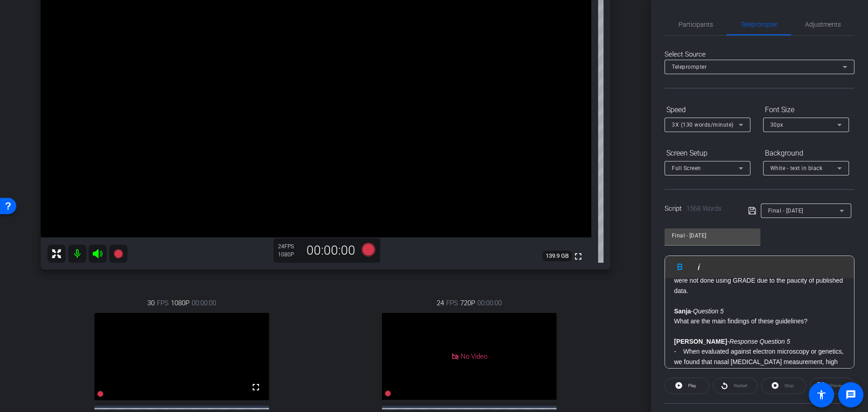
scroll to position [136, 0]
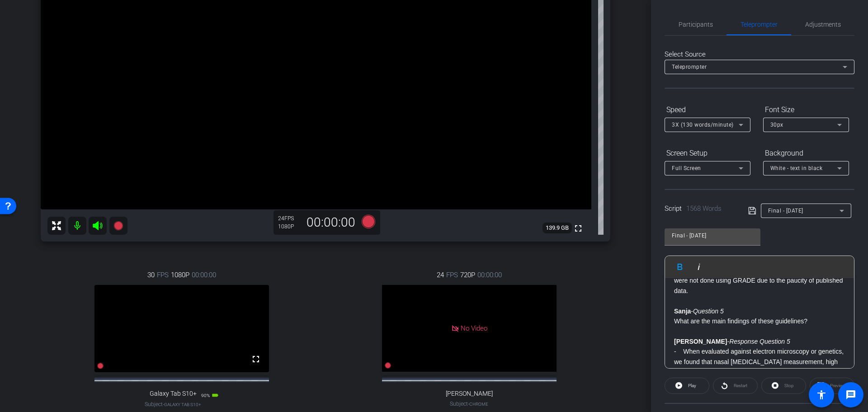
click at [695, 129] on div "3X (130 words/minute)" at bounding box center [705, 124] width 67 height 11
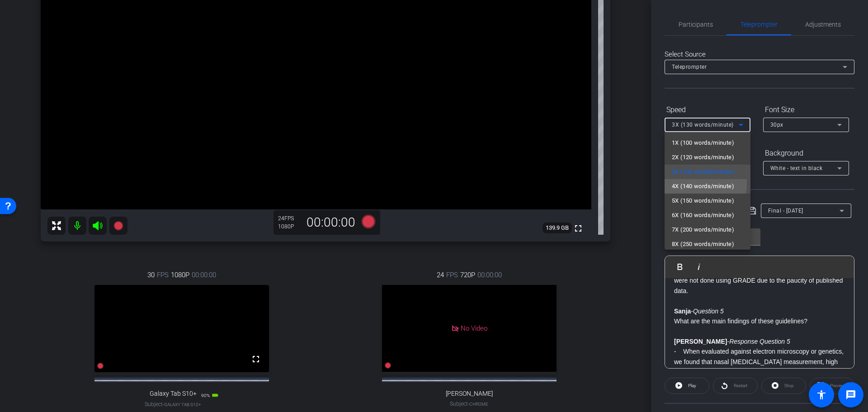
click at [688, 183] on span "4X (140 words/minute)" at bounding box center [703, 186] width 62 height 11
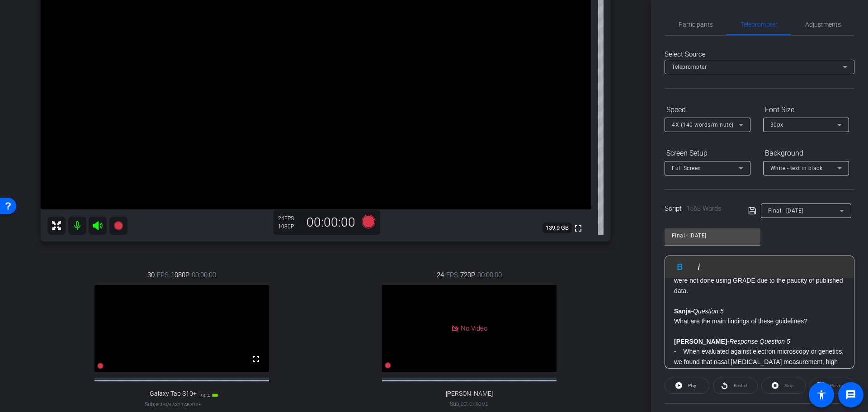
click at [677, 307] on strong "Sanja" at bounding box center [682, 310] width 17 height 7
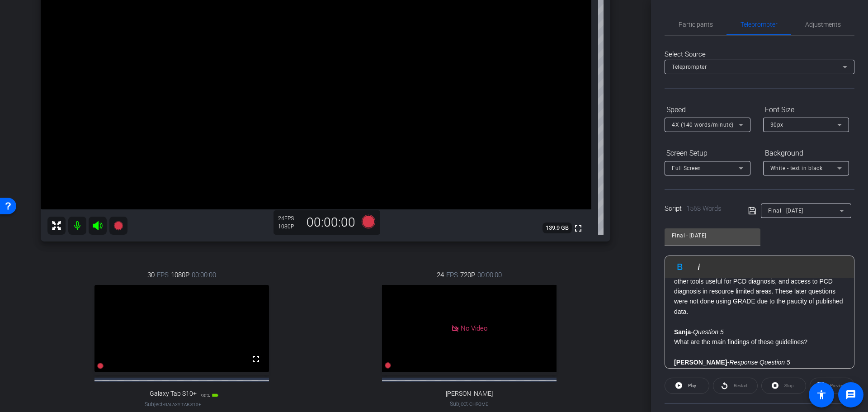
scroll to position [1175, 0]
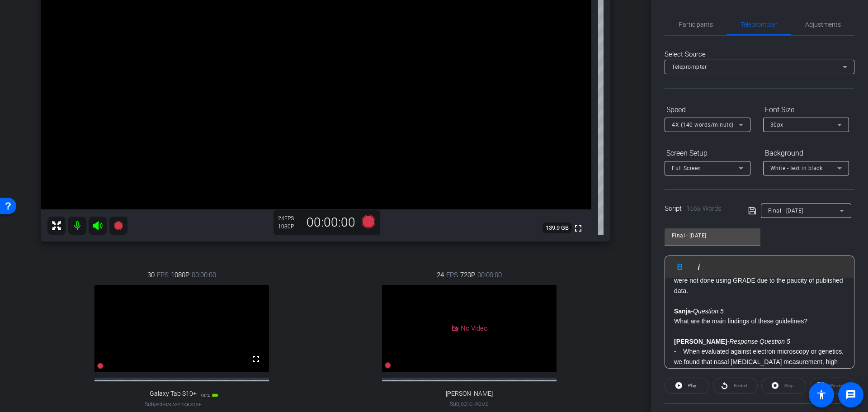
click at [672, 302] on div "Sanja - Welcome • Hello and welcome to the European Respiratory Society Guideli…" at bounding box center [759, 271] width 189 height 2336
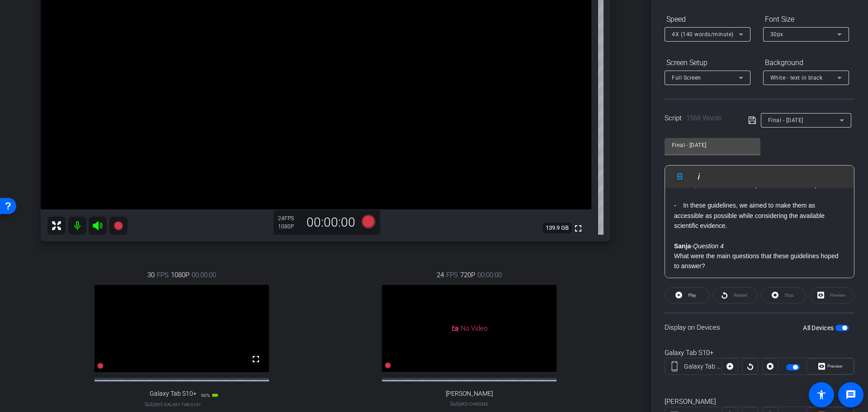
scroll to position [814, 0]
drag, startPoint x: 675, startPoint y: 237, endPoint x: 734, endPoint y: 240, distance: 58.9
click at [734, 243] on p "Sanja - Question 4" at bounding box center [759, 248] width 171 height 10
click at [681, 243] on p "Sanja - Question 4" at bounding box center [759, 248] width 171 height 10
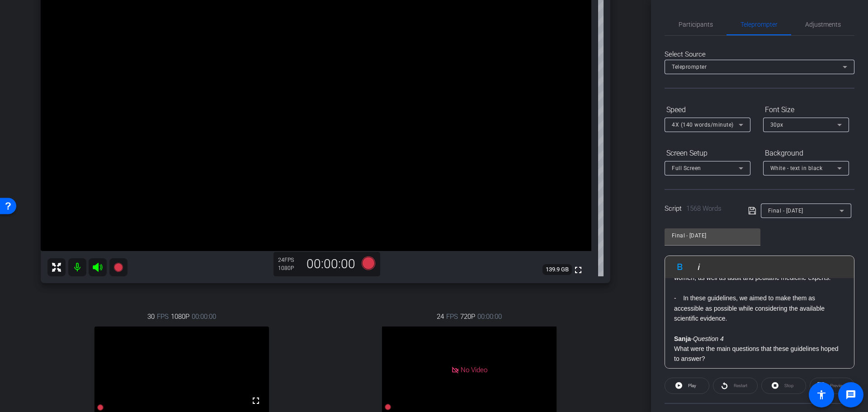
scroll to position [90, 0]
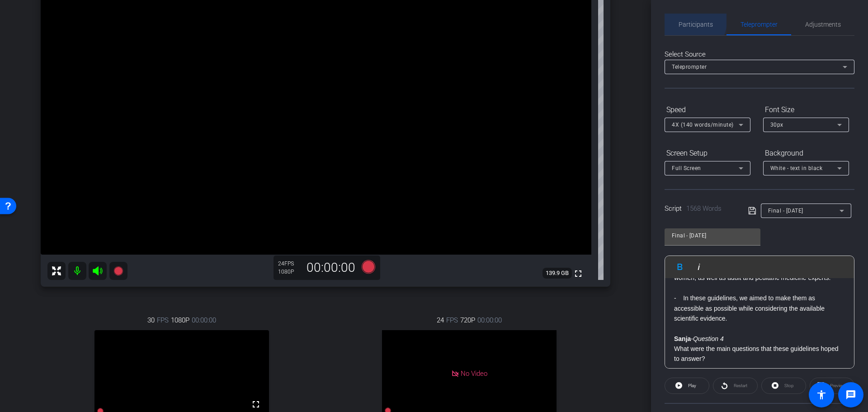
click at [685, 21] on span "Participants" at bounding box center [696, 24] width 34 height 6
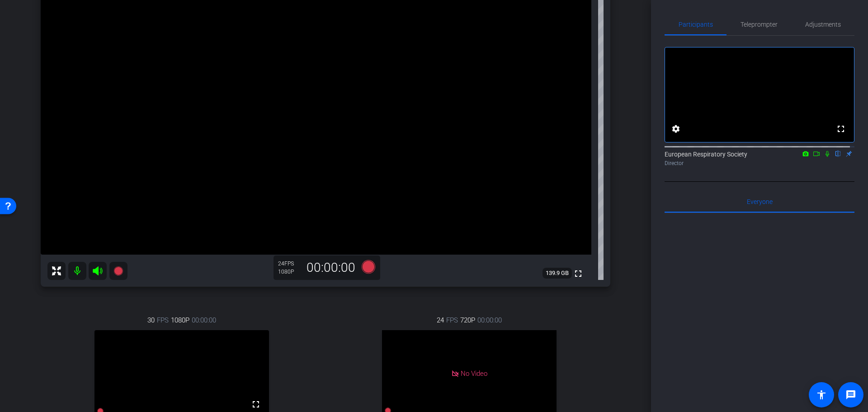
click at [813, 157] on icon at bounding box center [816, 154] width 7 height 6
click at [834, 157] on icon at bounding box center [837, 154] width 7 height 6
click at [369, 266] on icon at bounding box center [369, 266] width 14 height 14
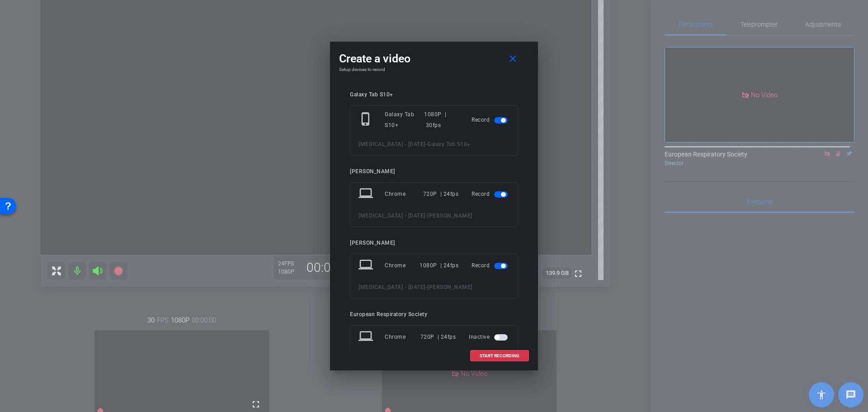
click at [494, 198] on span "button" at bounding box center [501, 194] width 14 height 6
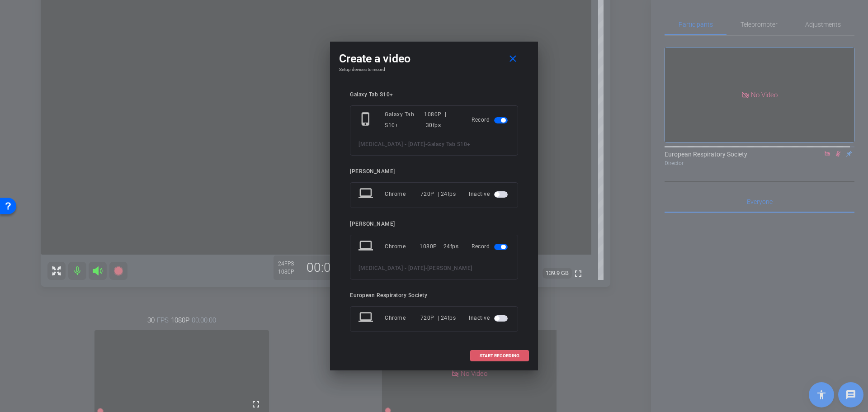
click at [504, 356] on span "START RECORDING" at bounding box center [500, 356] width 40 height 5
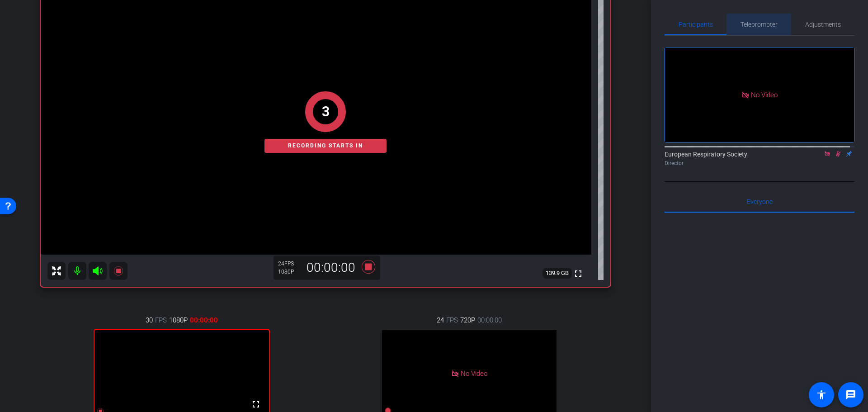
click at [763, 19] on span "Teleprompter" at bounding box center [758, 25] width 37 height 22
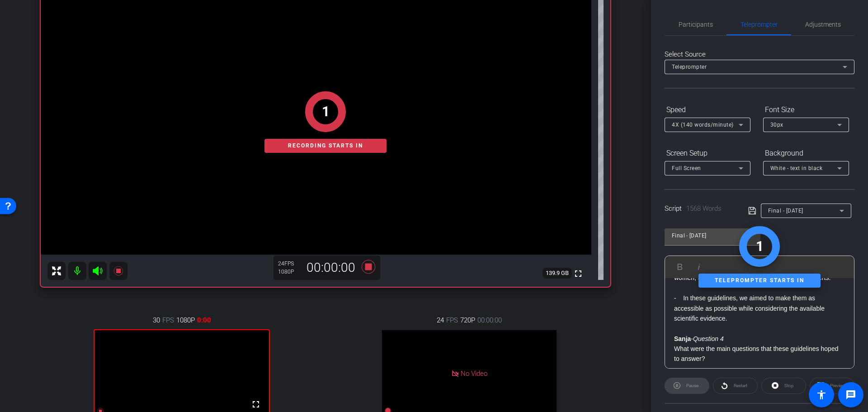
click at [684, 335] on strong "Sanja" at bounding box center [682, 338] width 17 height 7
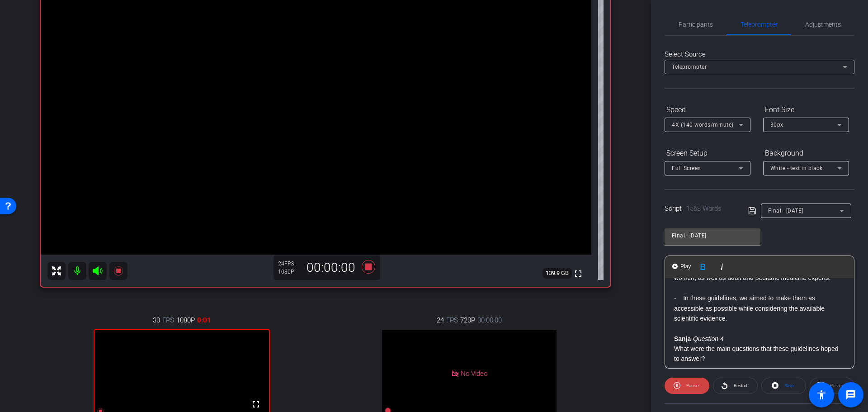
click at [680, 335] on strong "Sanja" at bounding box center [682, 338] width 17 height 7
click at [689, 269] on span "Play" at bounding box center [686, 267] width 14 height 8
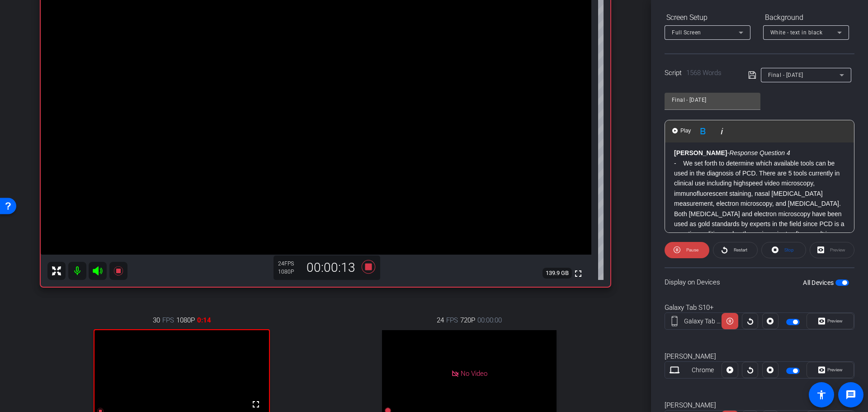
scroll to position [180, 0]
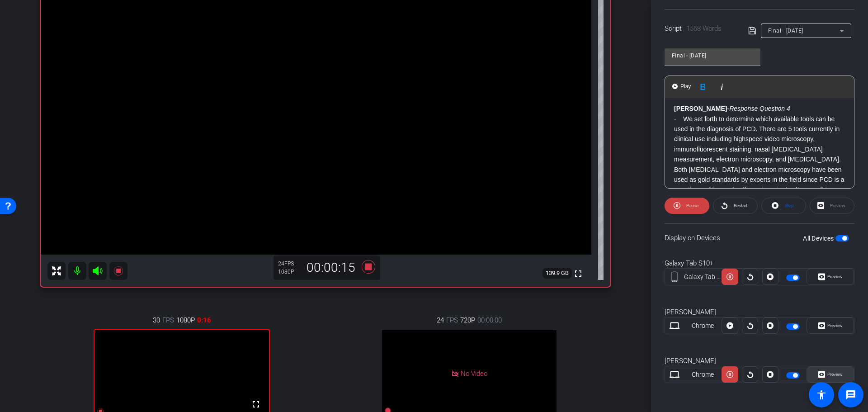
click at [828, 372] on span "Preview" at bounding box center [834, 374] width 15 height 5
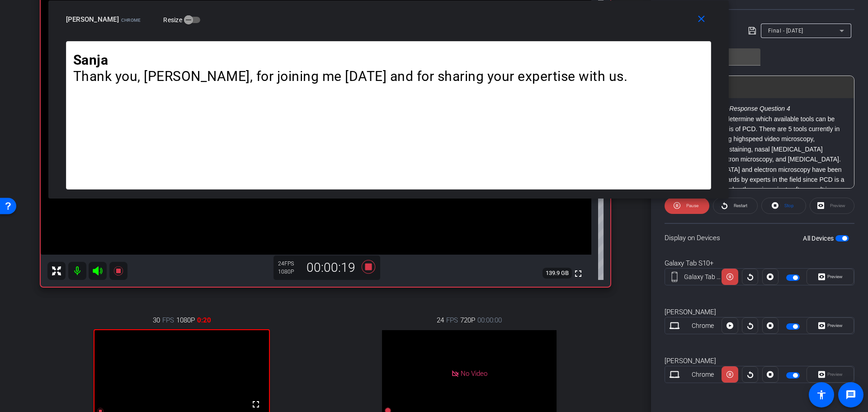
drag, startPoint x: 463, startPoint y: 127, endPoint x: 417, endPoint y: -1, distance: 135.8
click at [417, 0] on html "Accessibility Screen-Reader Guide, Feedback, and Issue Reporting | New window m…" at bounding box center [434, 206] width 868 height 412
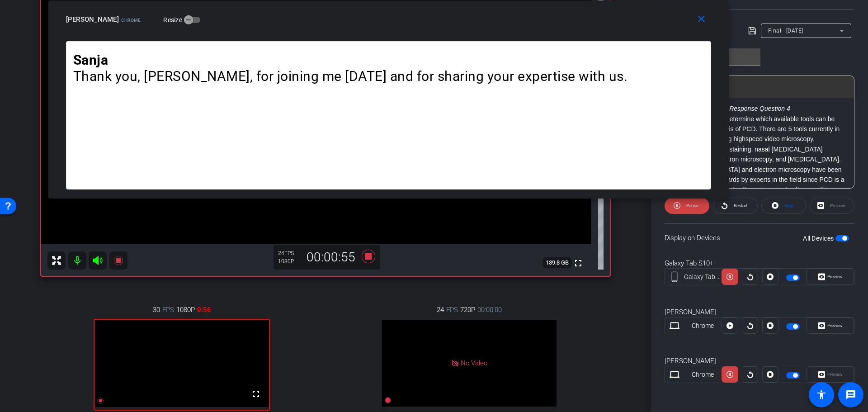
scroll to position [90, 0]
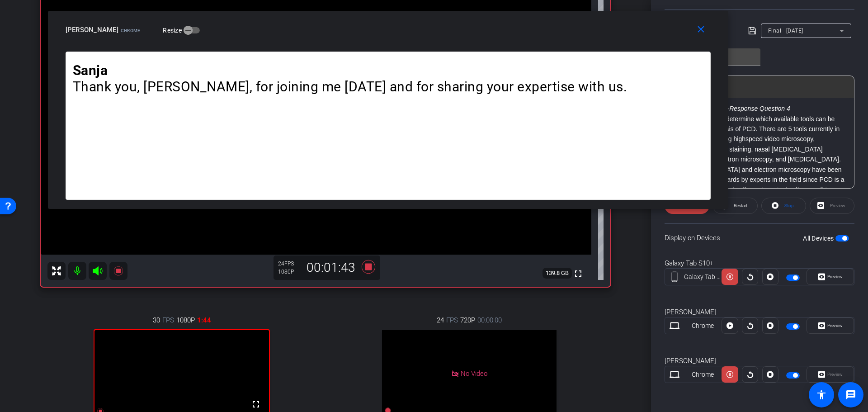
drag, startPoint x: 570, startPoint y: 31, endPoint x: 569, endPoint y: 42, distance: 10.4
click at [569, 42] on div "close [PERSON_NAME] Chrome Resize" at bounding box center [388, 31] width 680 height 41
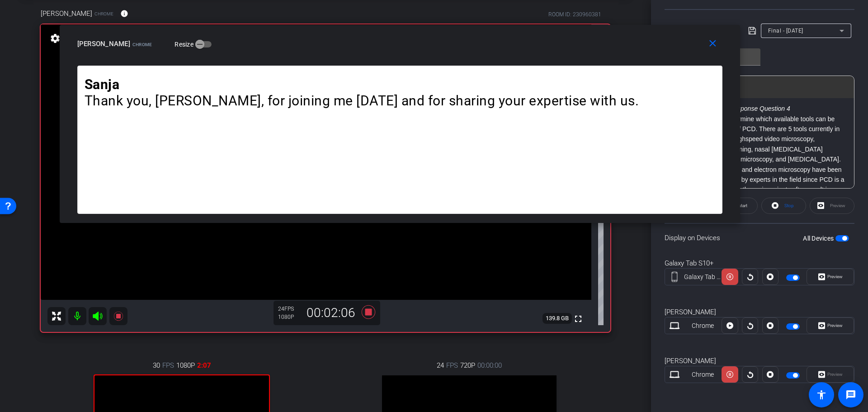
drag, startPoint x: 283, startPoint y: 21, endPoint x: 295, endPoint y: 35, distance: 18.3
click at [295, 36] on div "[PERSON_NAME] Chrome Resize" at bounding box center [403, 44] width 652 height 16
click at [790, 114] on p "- We set forth to determine which available tools can be used in the diagnosis …" at bounding box center [759, 114] width 171 height 91
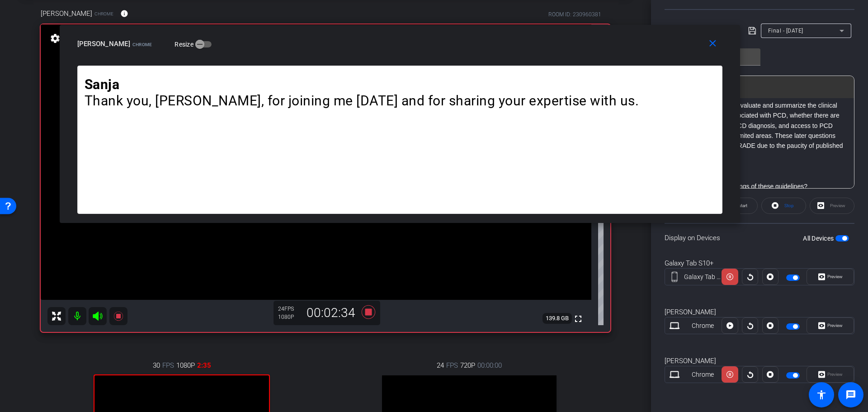
scroll to position [1175, 0]
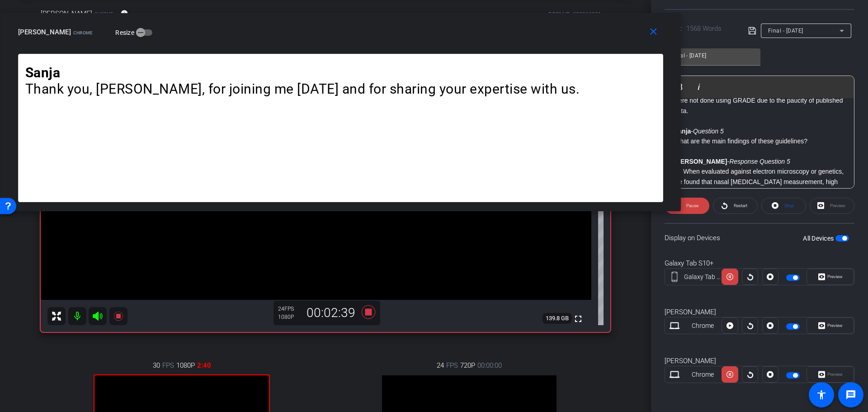
drag, startPoint x: 671, startPoint y: 51, endPoint x: 548, endPoint y: 39, distance: 123.5
click at [548, 39] on div "[PERSON_NAME] Chrome Resize" at bounding box center [344, 32] width 652 height 16
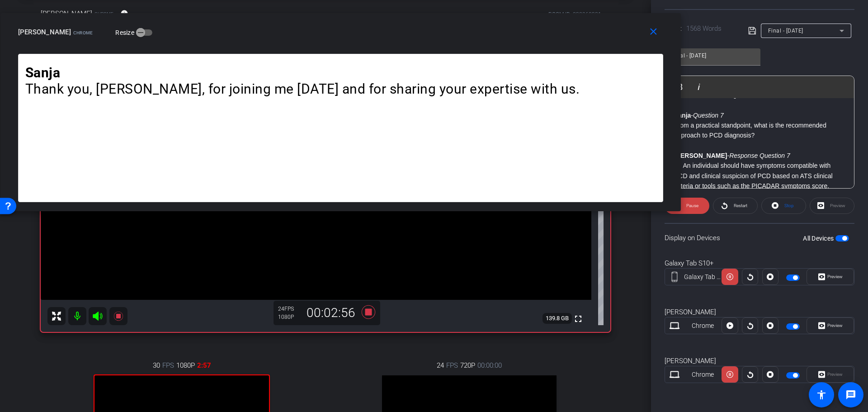
scroll to position [1718, 0]
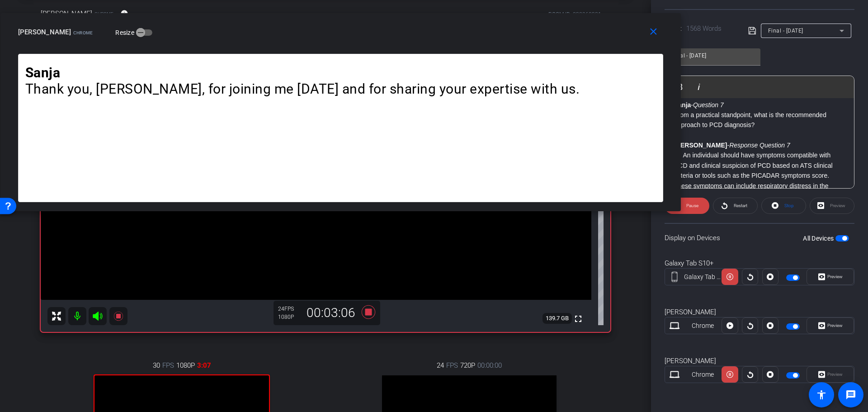
click at [692, 110] on p "Sanja - Question 7" at bounding box center [759, 105] width 171 height 10
drag, startPoint x: 724, startPoint y: 118, endPoint x: 715, endPoint y: 118, distance: 9.0
click at [715, 108] on em "Question 7" at bounding box center [708, 104] width 31 height 7
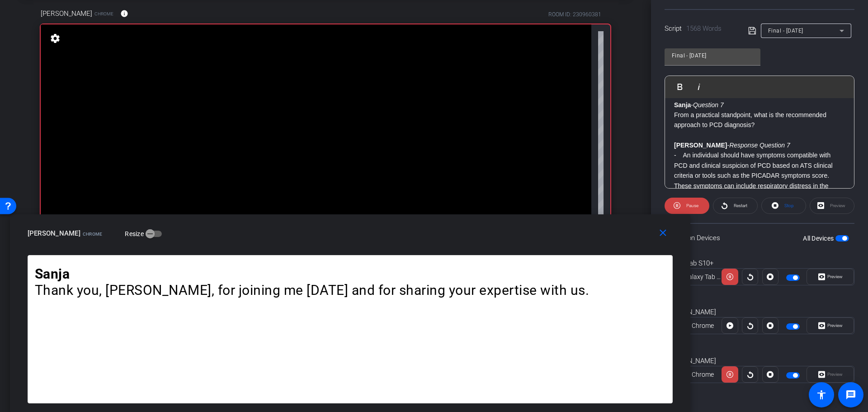
drag, startPoint x: 597, startPoint y: 38, endPoint x: 606, endPoint y: 243, distance: 205.5
click at [606, 243] on div "close [PERSON_NAME] Chrome Resize" at bounding box center [350, 234] width 680 height 41
click at [677, 108] on strong "Sanja" at bounding box center [682, 104] width 17 height 7
click at [675, 108] on strong "Sanja" at bounding box center [682, 104] width 17 height 7
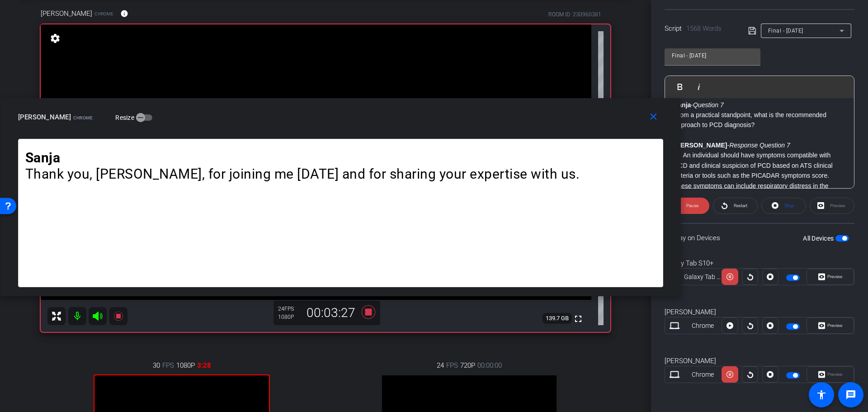
drag, startPoint x: 534, startPoint y: 234, endPoint x: 523, endPoint y: 118, distance: 116.7
click at [523, 118] on div "[PERSON_NAME] Chrome Resize" at bounding box center [344, 117] width 652 height 16
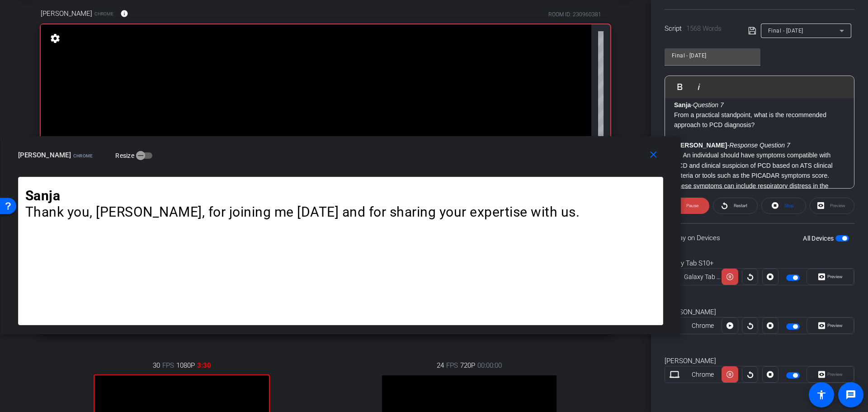
drag, startPoint x: 528, startPoint y: 119, endPoint x: 525, endPoint y: 157, distance: 38.1
click at [525, 157] on div "[PERSON_NAME] Chrome Resize" at bounding box center [344, 155] width 652 height 16
click at [678, 108] on strong "Sanja" at bounding box center [682, 104] width 17 height 7
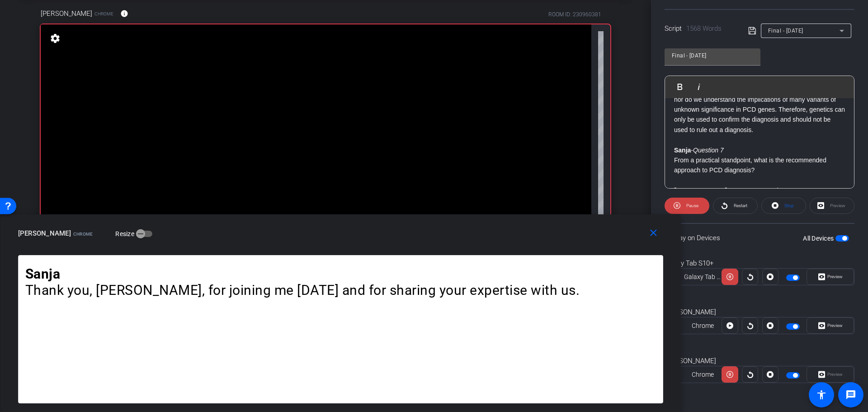
drag, startPoint x: 593, startPoint y: 153, endPoint x: 566, endPoint y: 236, distance: 86.5
click at [566, 236] on div "[PERSON_NAME] Chrome Resize" at bounding box center [344, 233] width 652 height 16
click at [676, 154] on strong "Sanja" at bounding box center [682, 149] width 17 height 7
click at [683, 84] on span "Play" at bounding box center [686, 87] width 14 height 8
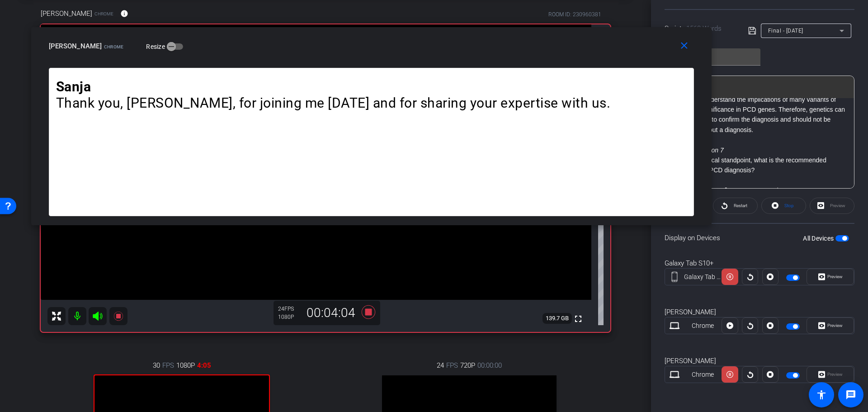
drag, startPoint x: 448, startPoint y: 233, endPoint x: 479, endPoint y: 46, distance: 189.7
click at [479, 46] on div "[PERSON_NAME] Chrome Resize" at bounding box center [375, 46] width 652 height 16
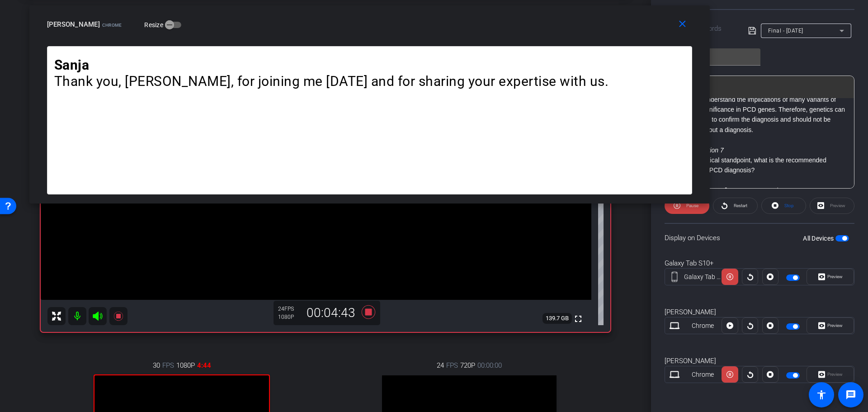
drag, startPoint x: 616, startPoint y: 53, endPoint x: 614, endPoint y: 32, distance: 21.8
click at [614, 32] on div "[PERSON_NAME] Chrome Resize" at bounding box center [373, 24] width 652 height 16
click at [558, 33] on div "close [PERSON_NAME] Chrome Resize" at bounding box center [369, 25] width 680 height 41
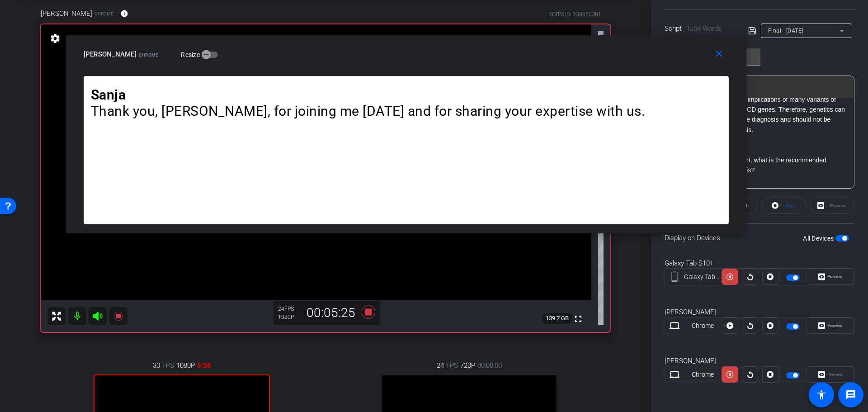
drag, startPoint x: 432, startPoint y: 28, endPoint x: 468, endPoint y: 58, distance: 47.2
click at [468, 58] on div "[PERSON_NAME] Chrome Resize" at bounding box center [410, 54] width 652 height 16
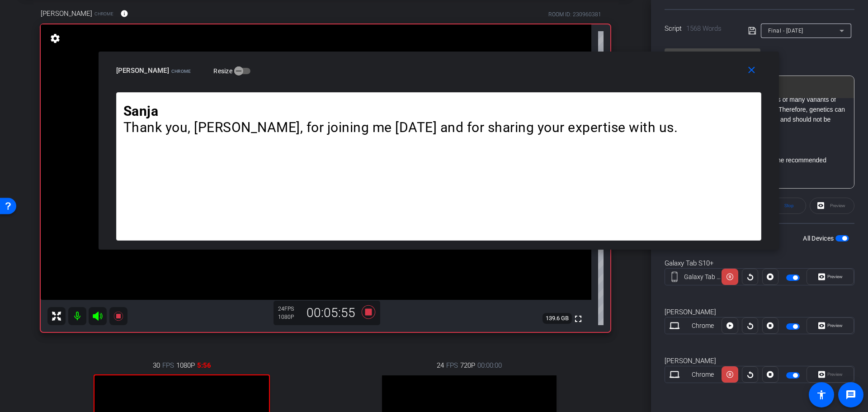
drag, startPoint x: 448, startPoint y: 54, endPoint x: 480, endPoint y: 71, distance: 36.4
click at [480, 71] on div "[PERSON_NAME] Chrome Resize" at bounding box center [442, 70] width 652 height 16
click at [795, 135] on p "- However, not all genes associated with PCD are known, nor do we understand th…" at bounding box center [759, 109] width 171 height 51
click at [747, 72] on mat-icon "close" at bounding box center [751, 70] width 11 height 11
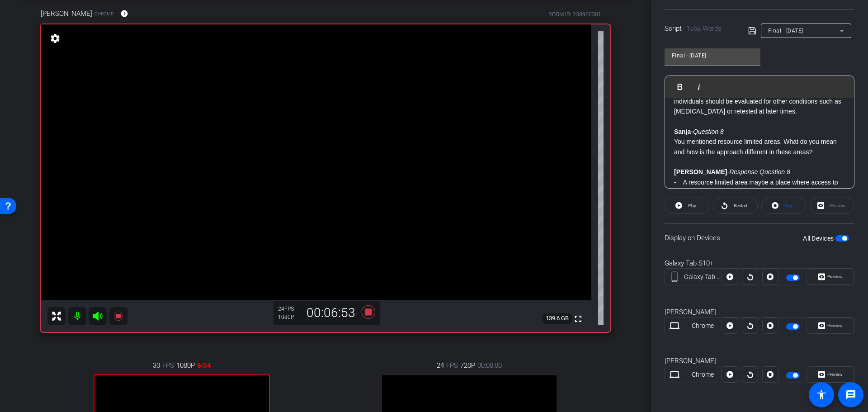
scroll to position [2125, 0]
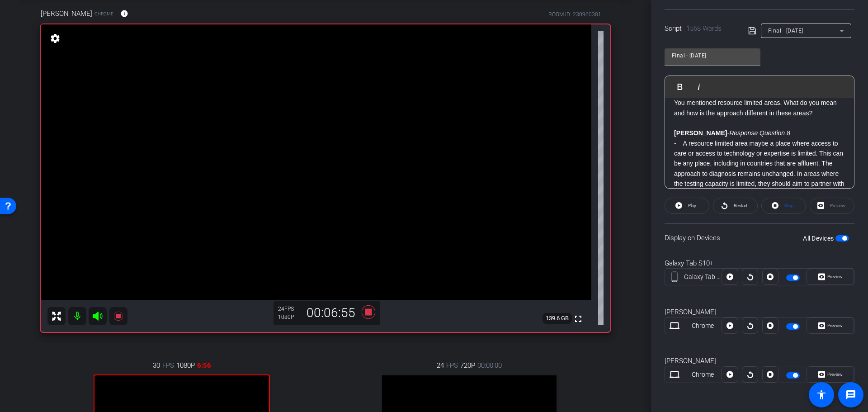
click at [682, 90] on button "Play Play from this location" at bounding box center [681, 87] width 21 height 18
click at [835, 371] on span "Preview" at bounding box center [834, 374] width 18 height 13
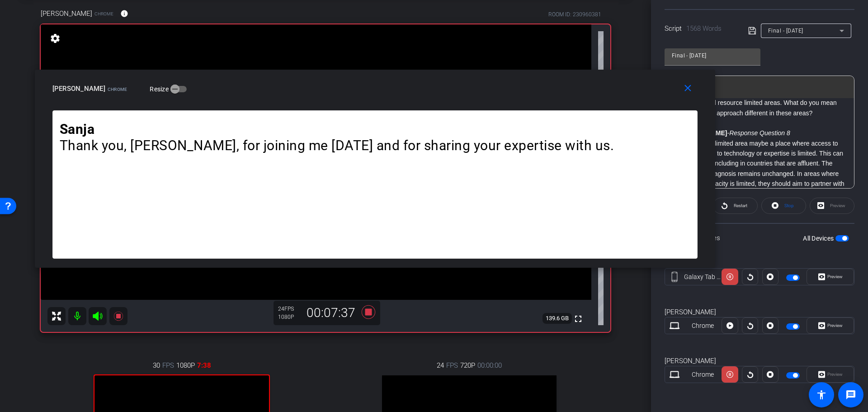
drag, startPoint x: 495, startPoint y: 133, endPoint x: 433, endPoint y: 95, distance: 73.0
click at [433, 95] on div "[PERSON_NAME] Chrome Resize" at bounding box center [378, 88] width 652 height 16
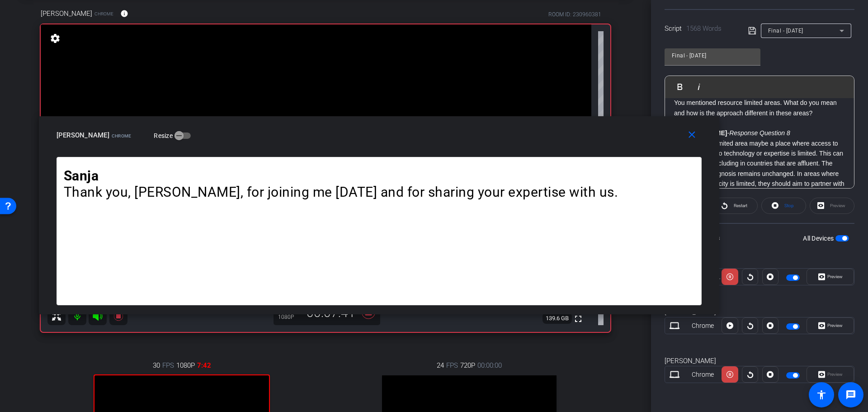
drag, startPoint x: 577, startPoint y: 85, endPoint x: 582, endPoint y: 132, distance: 47.7
click at [582, 132] on div "[PERSON_NAME] Chrome Resize" at bounding box center [383, 135] width 652 height 16
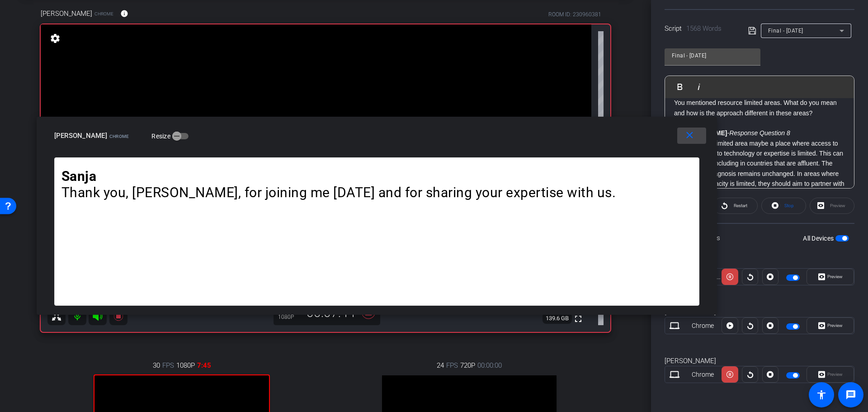
click at [685, 141] on mat-icon "close" at bounding box center [689, 135] width 11 height 11
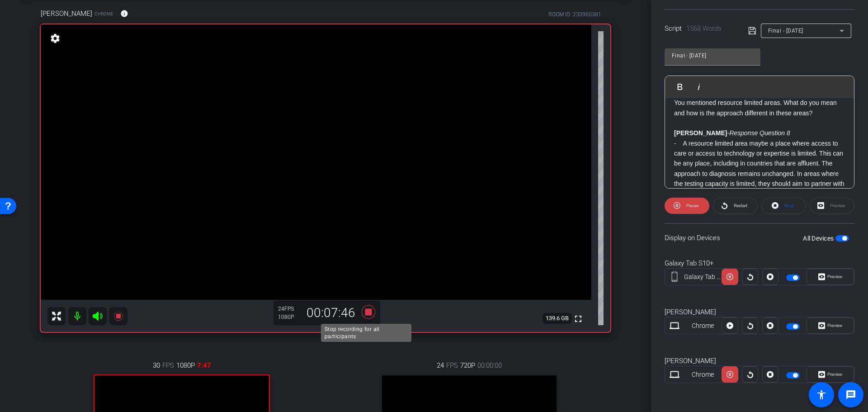
click at [368, 310] on icon at bounding box center [369, 312] width 14 height 14
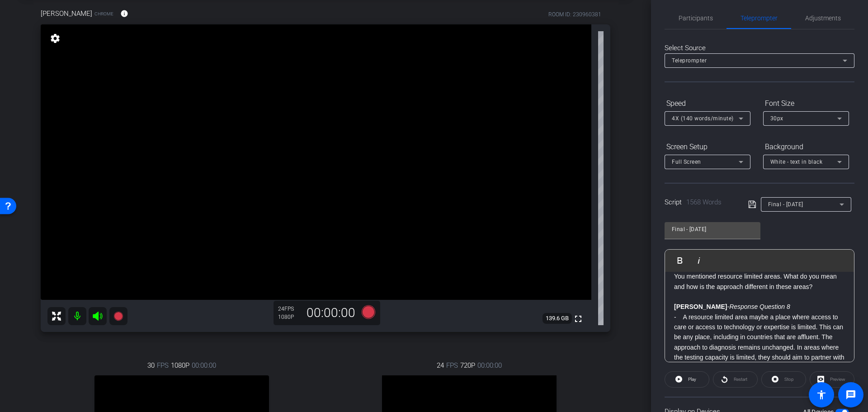
scroll to position [0, 0]
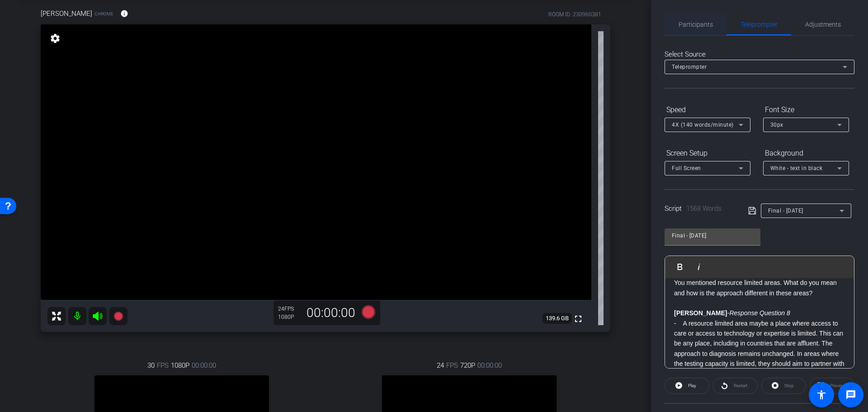
click at [696, 30] on span "Participants" at bounding box center [696, 25] width 34 height 22
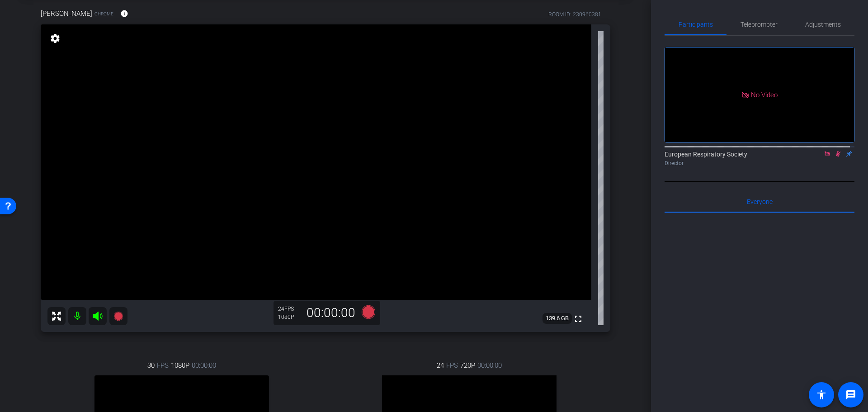
click at [825, 151] on icon at bounding box center [827, 153] width 5 height 5
click at [824, 157] on icon at bounding box center [827, 154] width 7 height 6
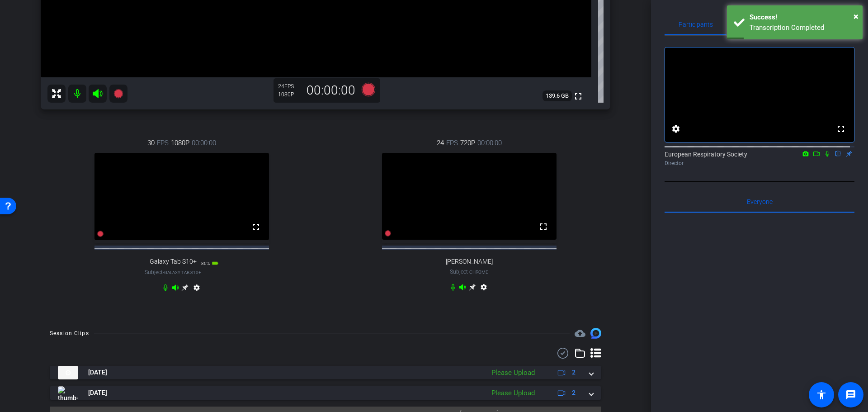
scroll to position [295, 0]
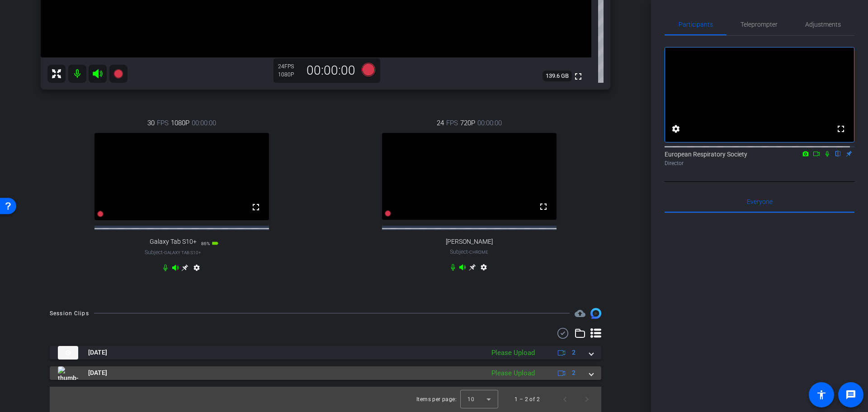
click at [589, 377] on span at bounding box center [591, 372] width 4 height 9
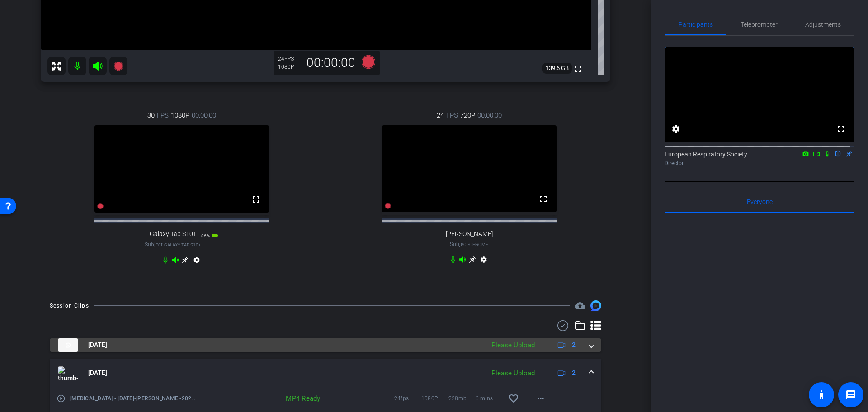
click at [589, 349] on span at bounding box center [591, 344] width 4 height 9
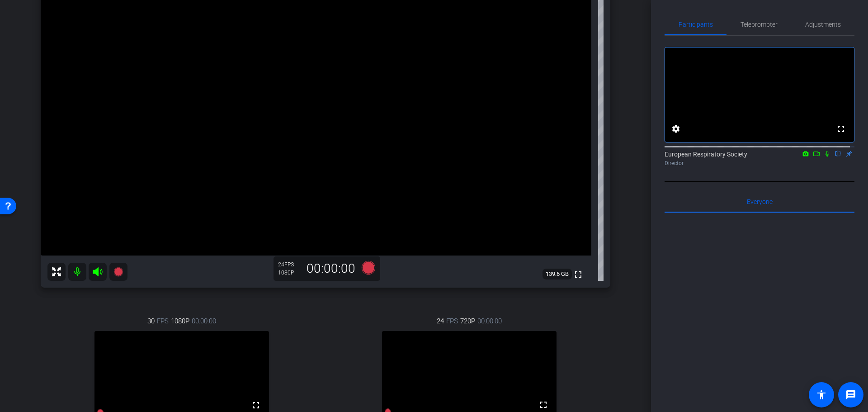
scroll to position [90, 0]
click at [750, 20] on span "Teleprompter" at bounding box center [758, 25] width 37 height 22
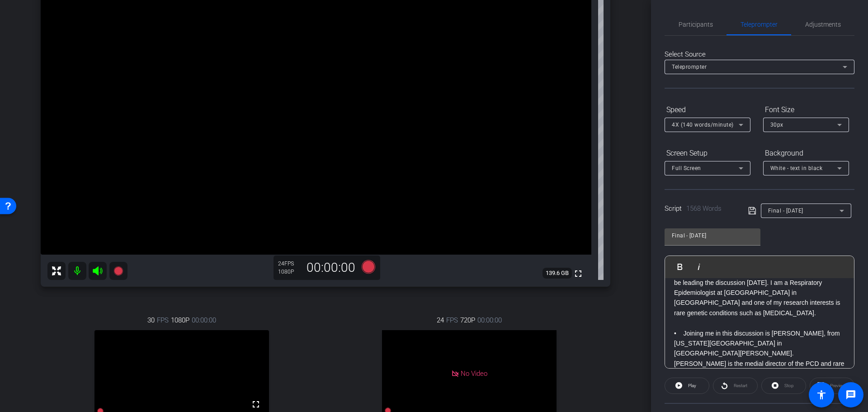
scroll to position [0, 0]
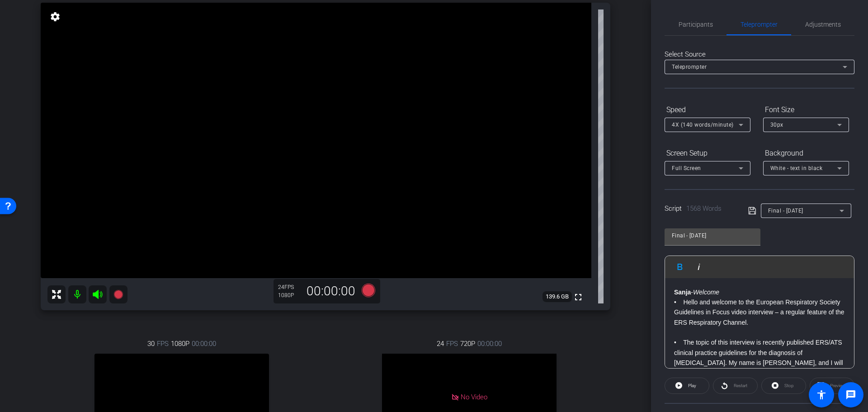
scroll to position [45, 0]
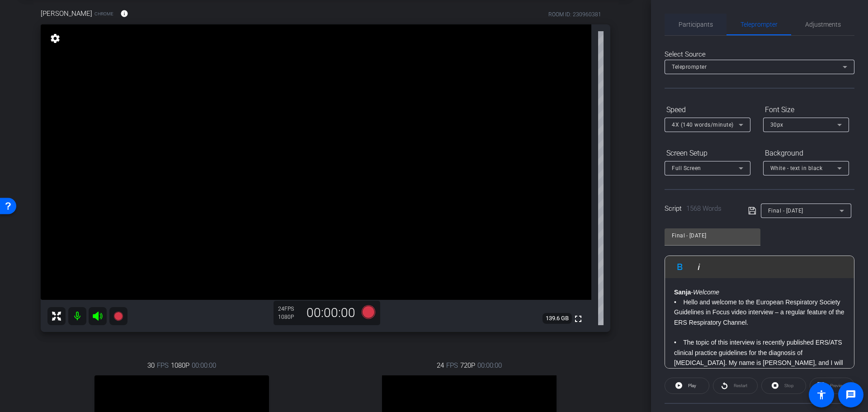
click at [699, 19] on span "Participants" at bounding box center [696, 25] width 34 height 22
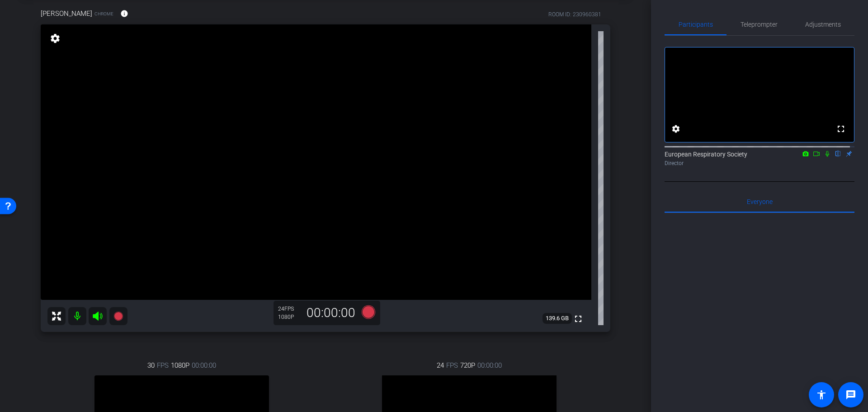
click at [813, 156] on icon at bounding box center [816, 153] width 6 height 5
click at [834, 157] on icon at bounding box center [837, 154] width 7 height 6
click at [366, 308] on icon at bounding box center [369, 312] width 14 height 14
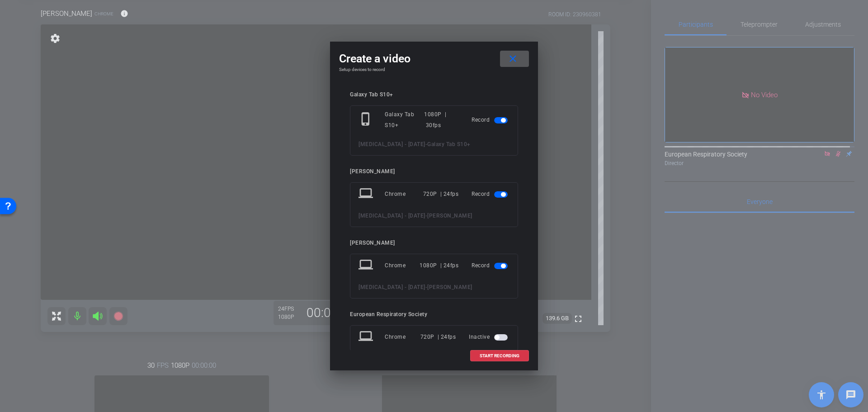
click at [494, 198] on span "button" at bounding box center [501, 194] width 14 height 6
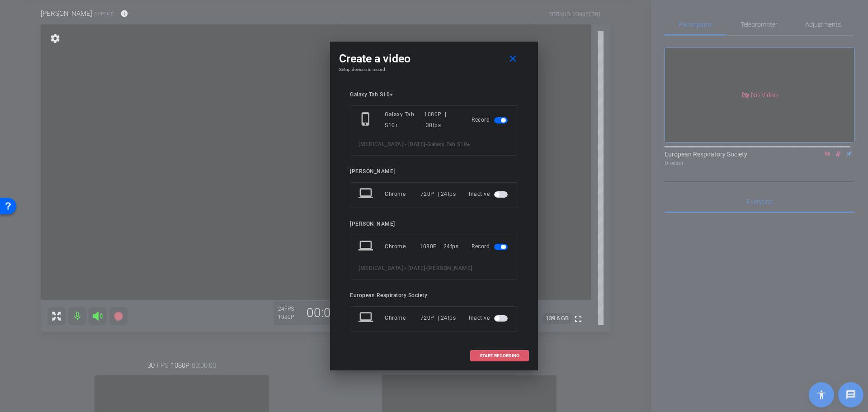
click at [502, 354] on span "START RECORDING" at bounding box center [500, 356] width 40 height 5
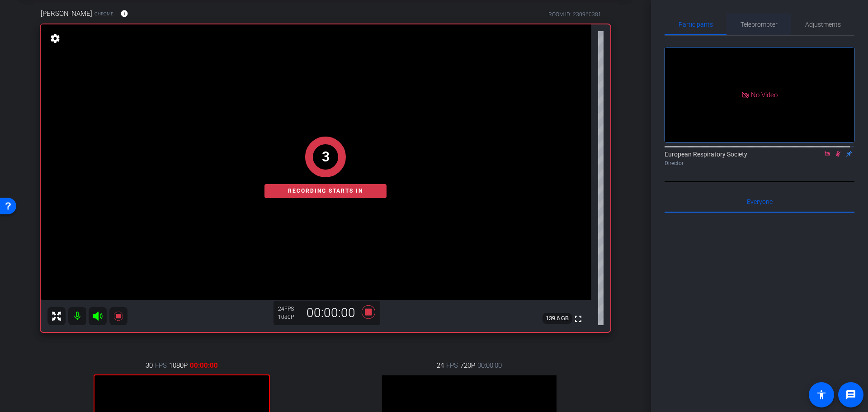
click at [748, 23] on span "Teleprompter" at bounding box center [758, 24] width 37 height 6
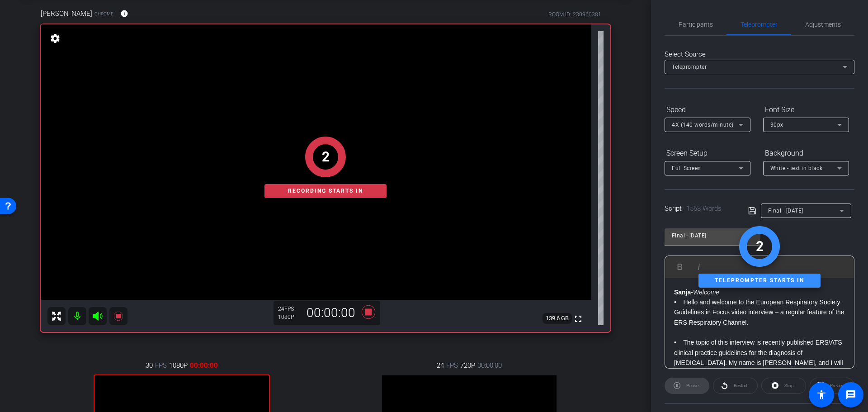
click at [675, 291] on strong "Sanja" at bounding box center [682, 291] width 17 height 7
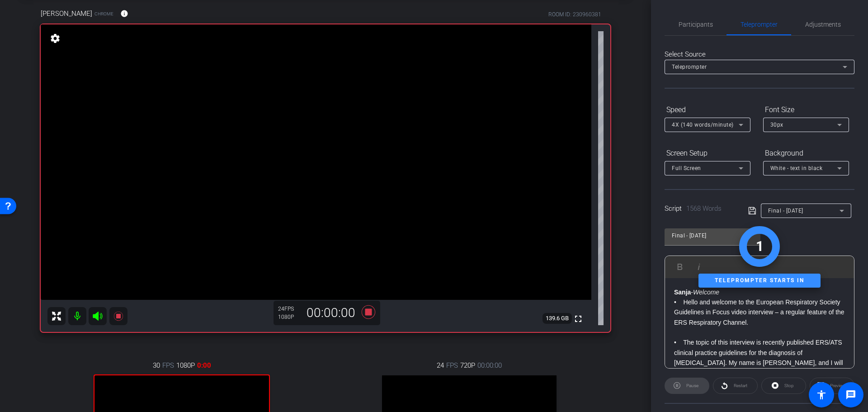
click at [675, 291] on strong "Sanja" at bounding box center [682, 291] width 17 height 7
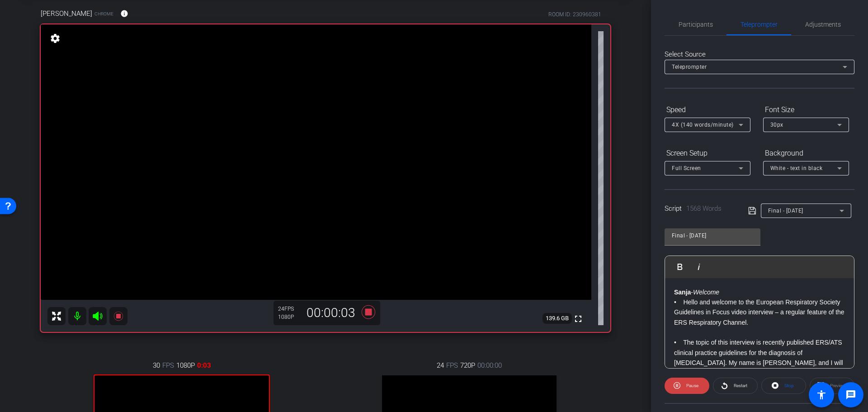
click at [683, 300] on p "• Hello and welcome to the European Respiratory Society Guidelines in Focus vid…" at bounding box center [759, 312] width 171 height 30
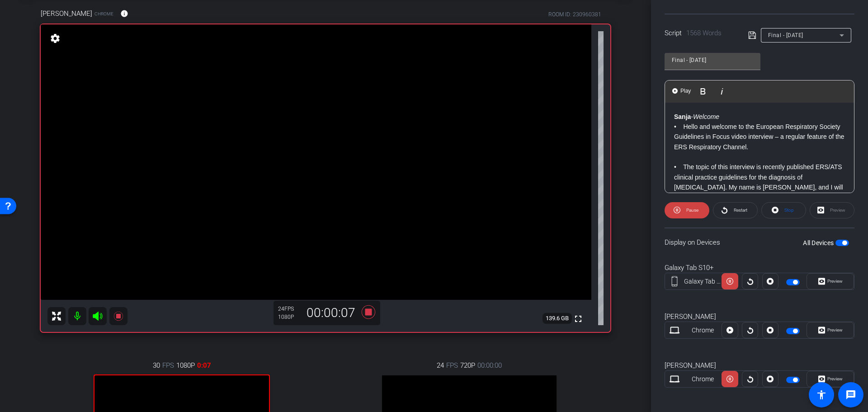
scroll to position [180, 0]
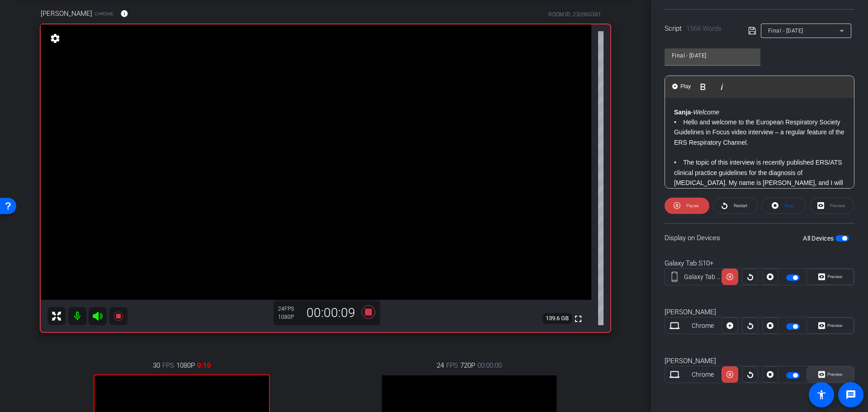
click at [834, 375] on span "Preview" at bounding box center [834, 374] width 15 height 5
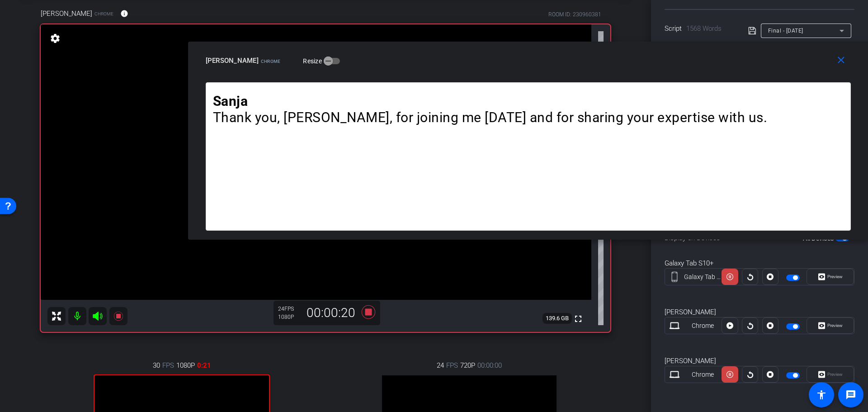
drag, startPoint x: 489, startPoint y: 126, endPoint x: 632, endPoint y: 61, distance: 157.2
click at [632, 61] on div "[PERSON_NAME] Chrome Resize" at bounding box center [532, 60] width 652 height 16
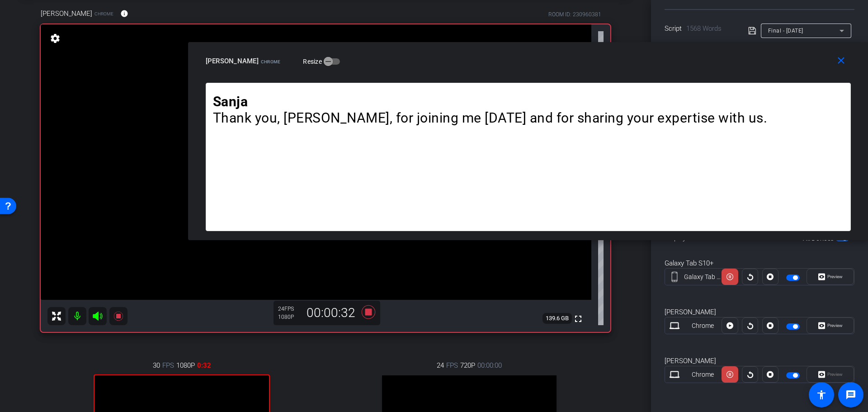
drag, startPoint x: 528, startPoint y: 62, endPoint x: 539, endPoint y: 62, distance: 11.3
click at [539, 62] on div "[PERSON_NAME] Chrome Resize" at bounding box center [532, 61] width 652 height 16
click at [846, 67] on span at bounding box center [843, 61] width 29 height 22
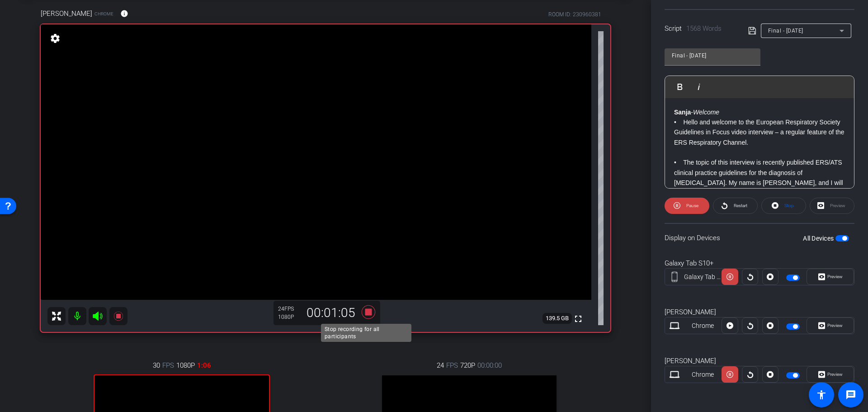
click at [367, 314] on icon at bounding box center [369, 312] width 14 height 14
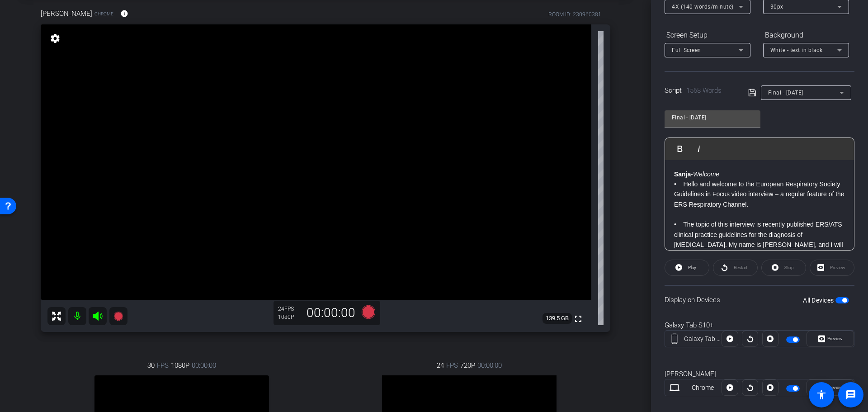
scroll to position [0, 0]
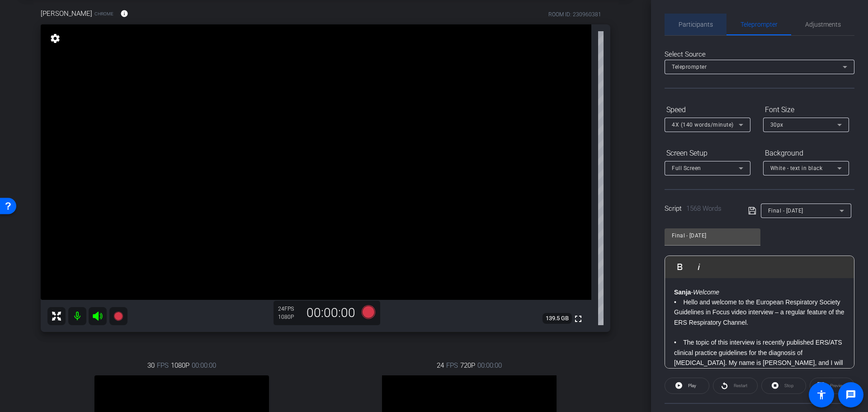
click at [697, 21] on span "Participants" at bounding box center [696, 24] width 34 height 6
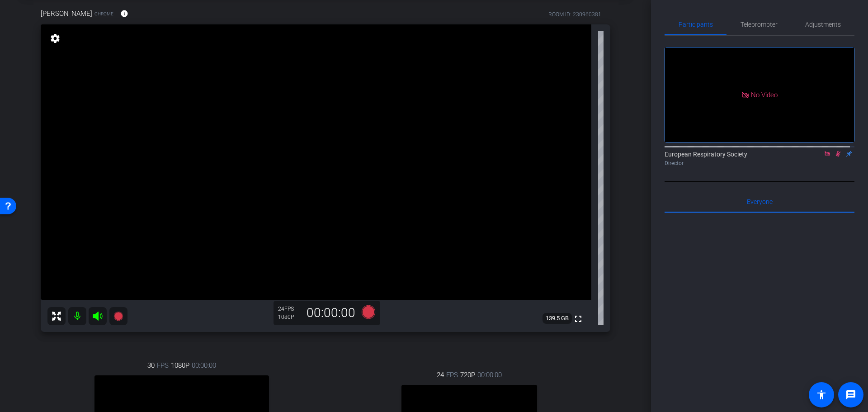
click at [824, 151] on icon at bounding box center [827, 154] width 7 height 6
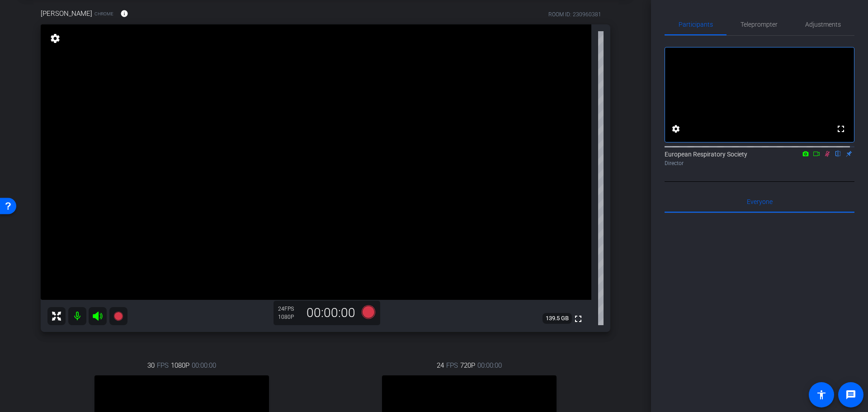
click at [824, 157] on icon at bounding box center [827, 154] width 7 height 6
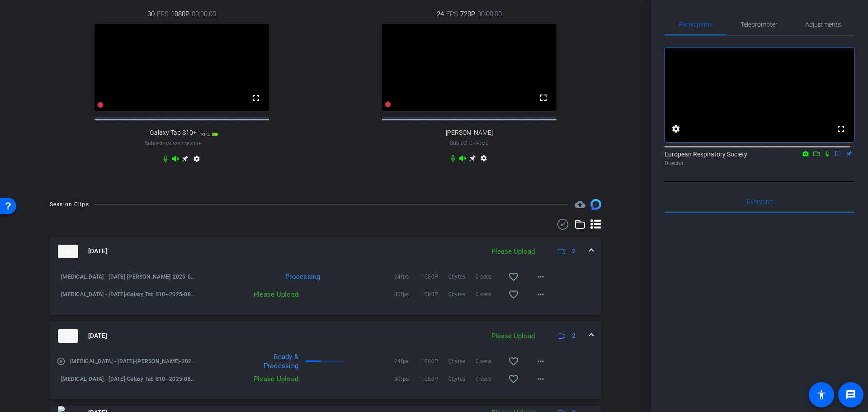
scroll to position [444, 0]
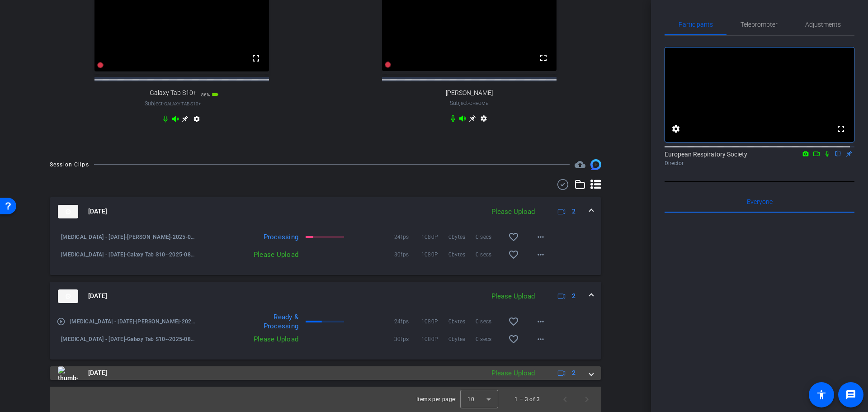
click at [589, 375] on span at bounding box center [591, 372] width 4 height 9
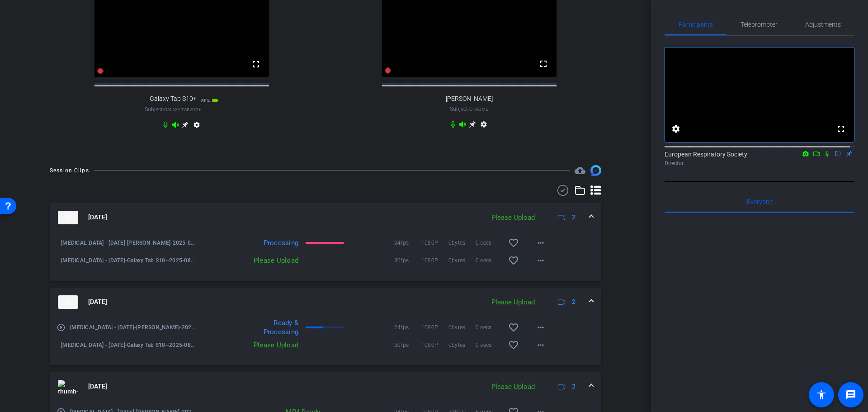
scroll to position [463, 0]
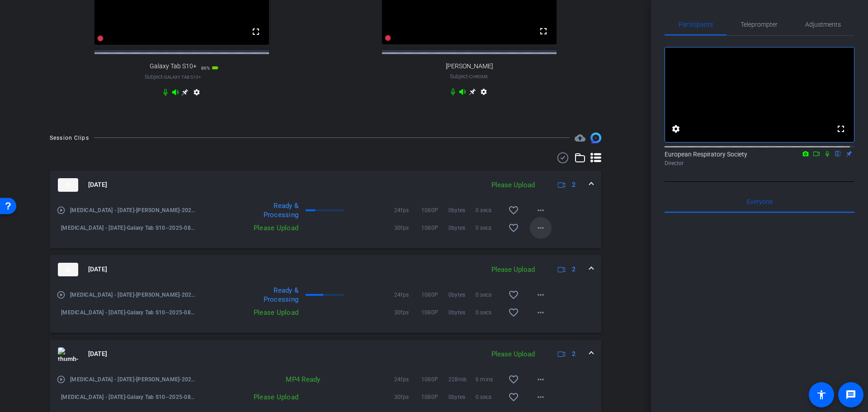
click at [536, 233] on mat-icon "more_horiz" at bounding box center [540, 227] width 11 height 11
click at [543, 256] on span "Upload" at bounding box center [551, 254] width 36 height 11
click at [537, 318] on mat-icon "more_horiz" at bounding box center [540, 312] width 11 height 11
click at [551, 336] on span "Upload" at bounding box center [551, 339] width 36 height 11
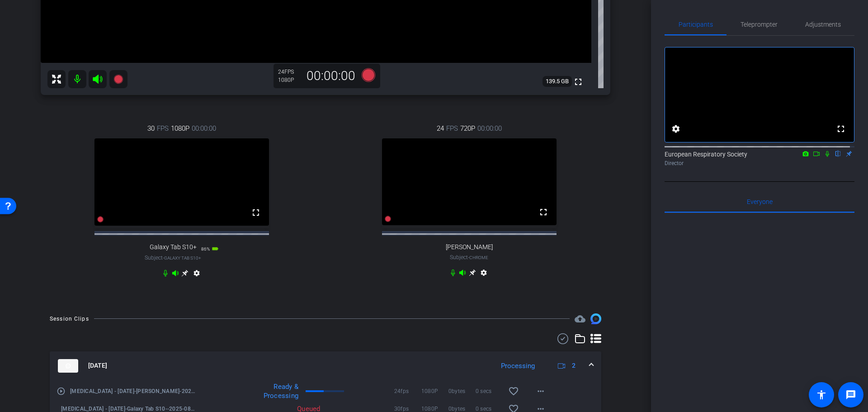
scroll to position [508, 0]
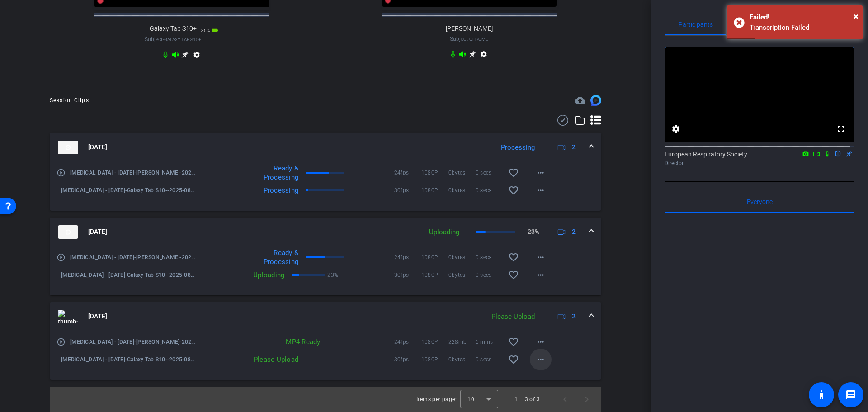
click at [535, 361] on mat-icon "more_horiz" at bounding box center [540, 359] width 11 height 11
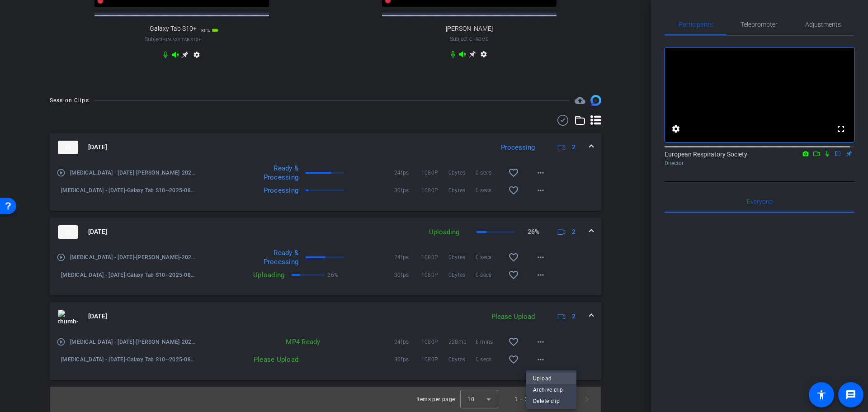
click at [543, 377] on span "Upload" at bounding box center [551, 378] width 36 height 11
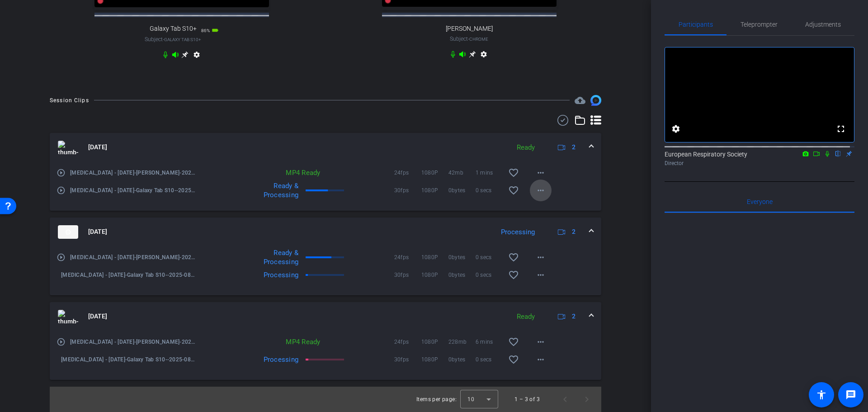
click at [540, 191] on mat-icon "more_horiz" at bounding box center [540, 190] width 11 height 11
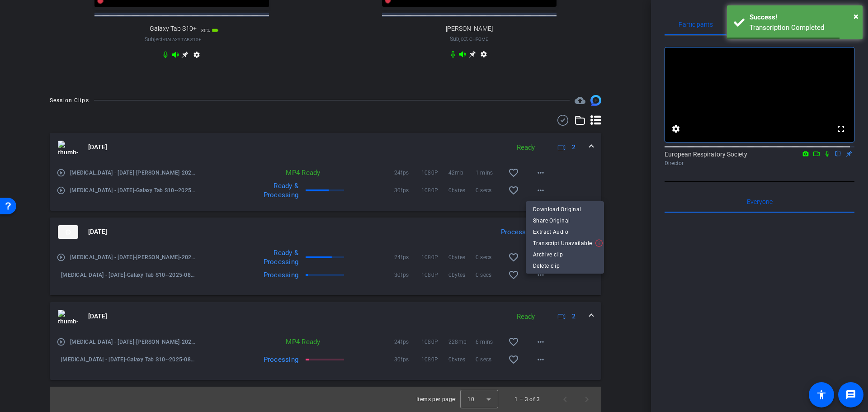
click at [613, 193] on div at bounding box center [434, 206] width 868 height 412
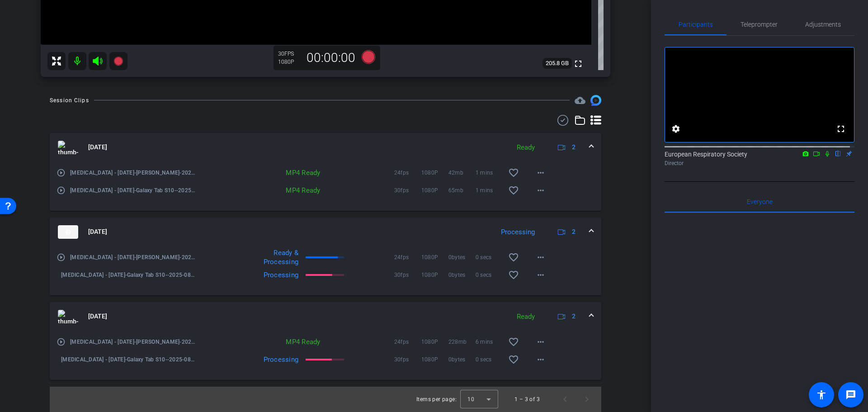
scroll to position [300, 0]
click at [813, 156] on icon at bounding box center [816, 153] width 6 height 5
click at [834, 157] on icon at bounding box center [837, 154] width 7 height 6
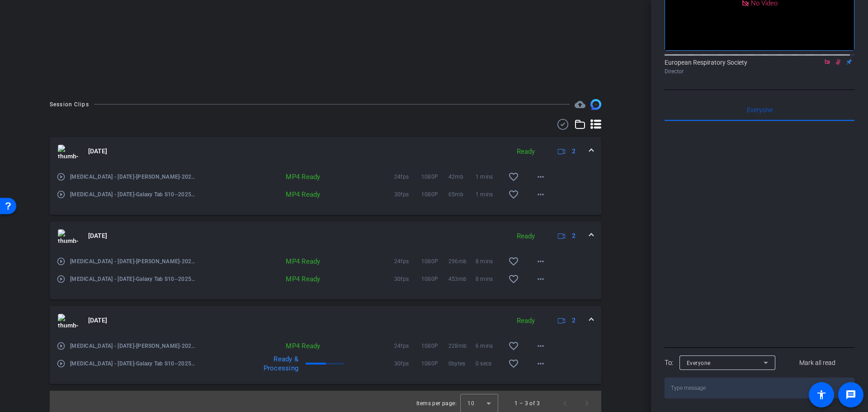
scroll to position [144, 0]
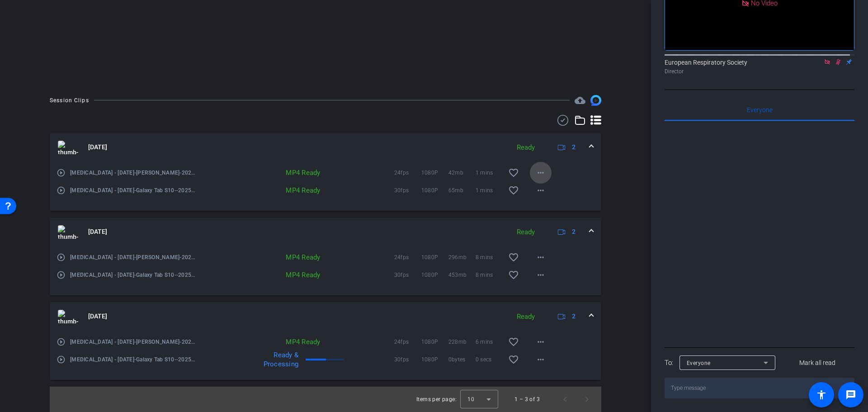
click at [535, 174] on mat-icon "more_horiz" at bounding box center [540, 172] width 11 height 11
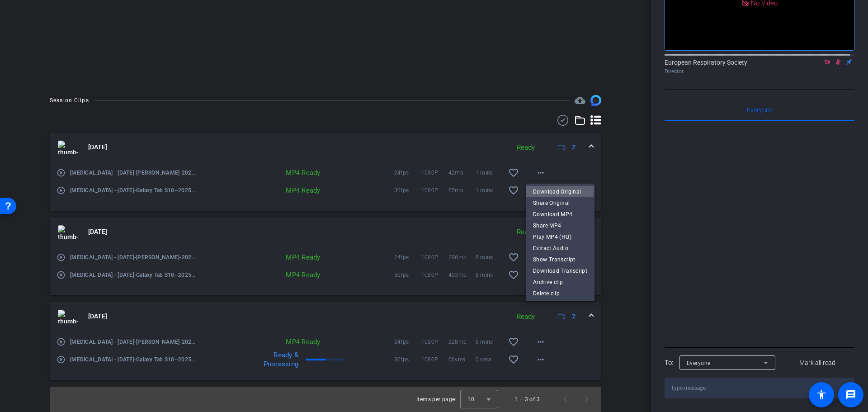
click at [546, 189] on span "Download Original" at bounding box center [560, 191] width 54 height 11
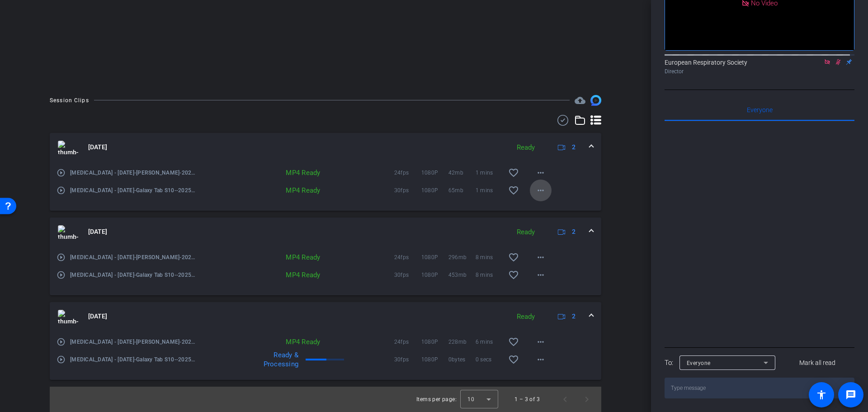
click at [541, 190] on mat-icon "more_horiz" at bounding box center [540, 190] width 11 height 11
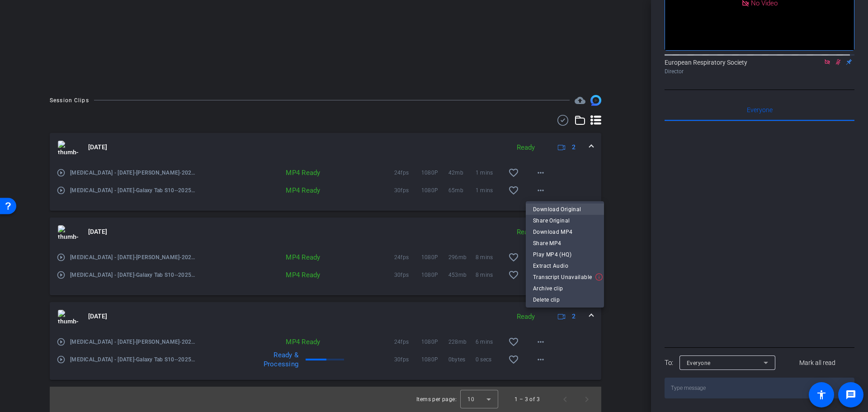
click at [552, 209] on span "Download Original" at bounding box center [565, 208] width 64 height 11
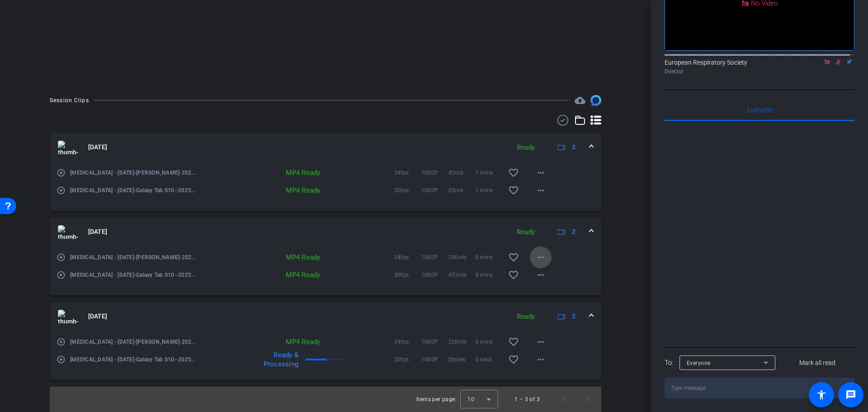
click at [535, 260] on mat-icon "more_horiz" at bounding box center [540, 257] width 11 height 11
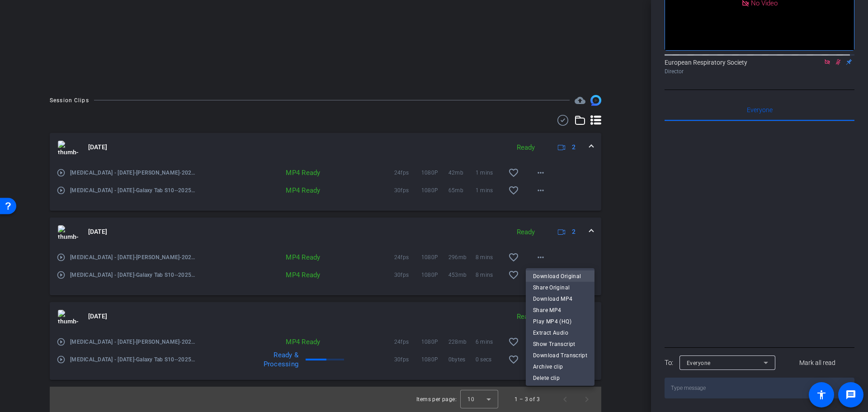
click at [541, 275] on span "Download Original" at bounding box center [560, 275] width 54 height 11
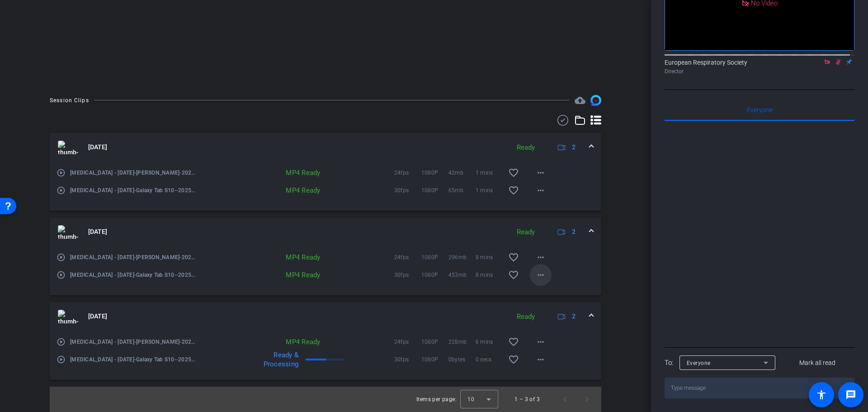
click at [538, 279] on mat-icon "more_horiz" at bounding box center [540, 274] width 11 height 11
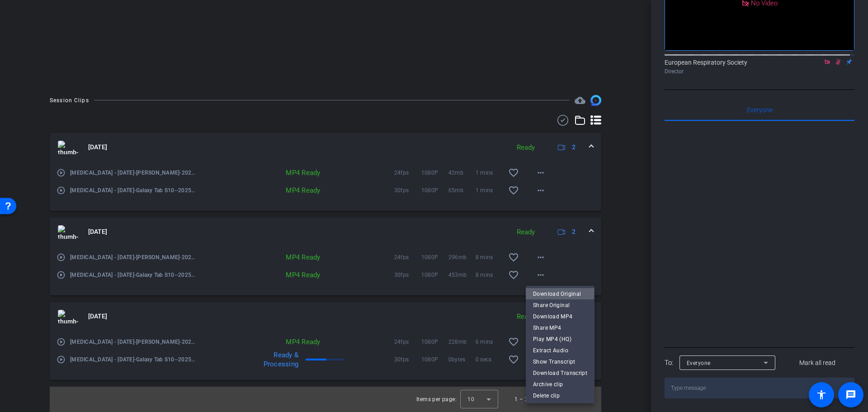
click at [540, 290] on span "Download Original" at bounding box center [560, 293] width 54 height 11
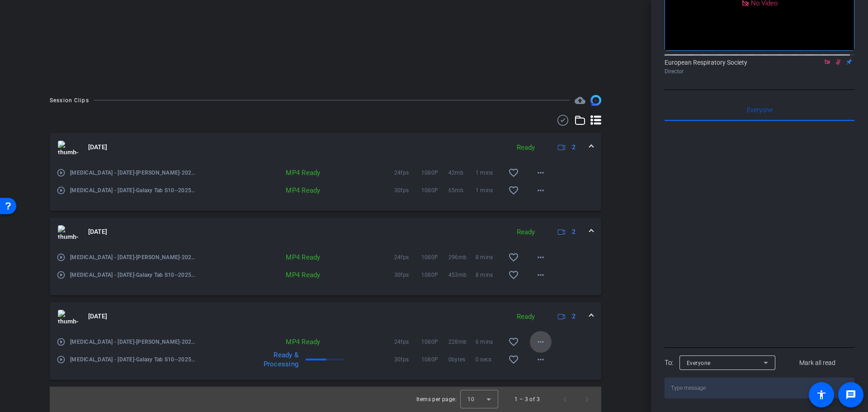
click at [536, 344] on mat-icon "more_horiz" at bounding box center [540, 341] width 11 height 11
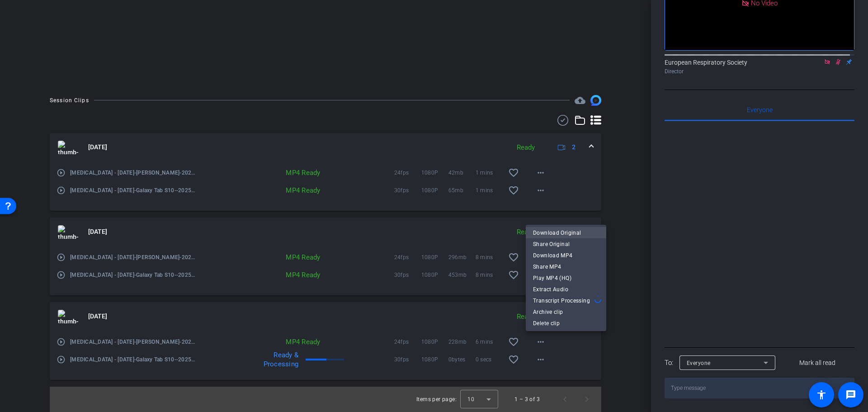
click at [560, 233] on span "Download Original" at bounding box center [566, 232] width 66 height 11
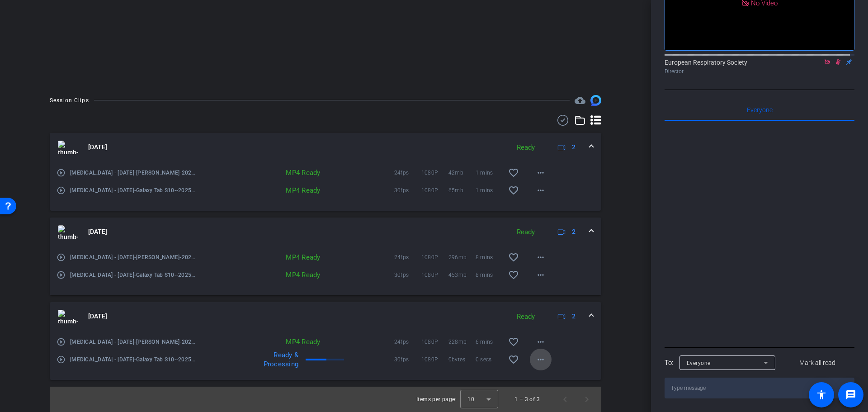
click at [537, 361] on mat-icon "more_horiz" at bounding box center [540, 359] width 11 height 11
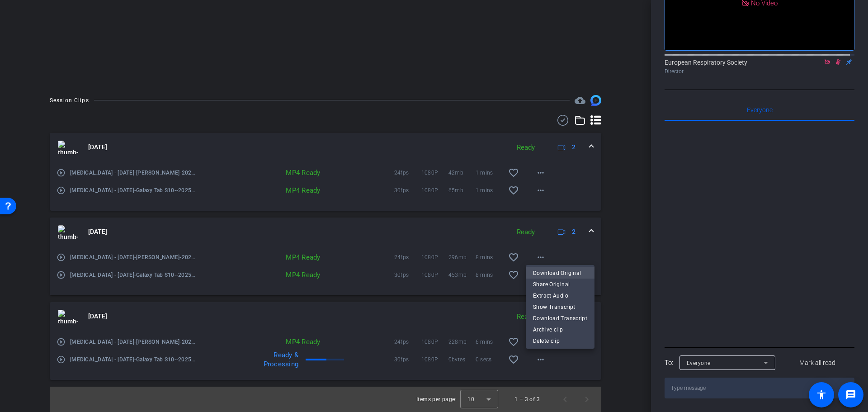
click at [551, 273] on span "Download Original" at bounding box center [560, 272] width 54 height 11
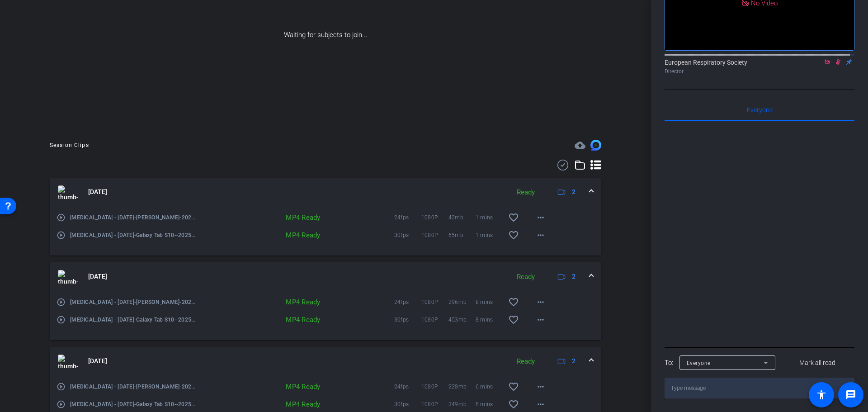
scroll to position [0, 0]
